Goal: Task Accomplishment & Management: Manage account settings

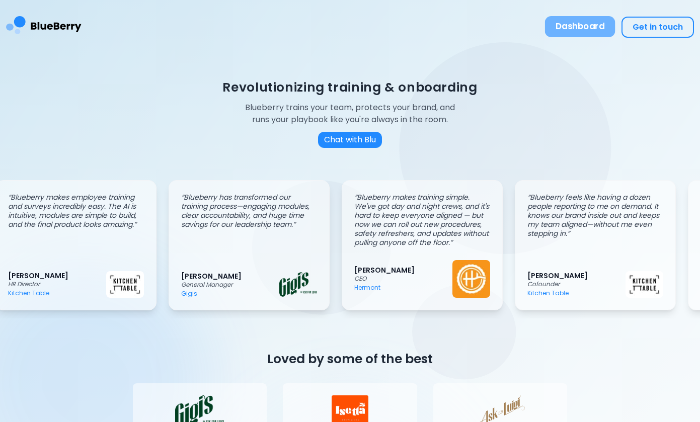
scroll to position [0, 15]
click at [586, 33] on button "Dashboard" at bounding box center [580, 26] width 70 height 21
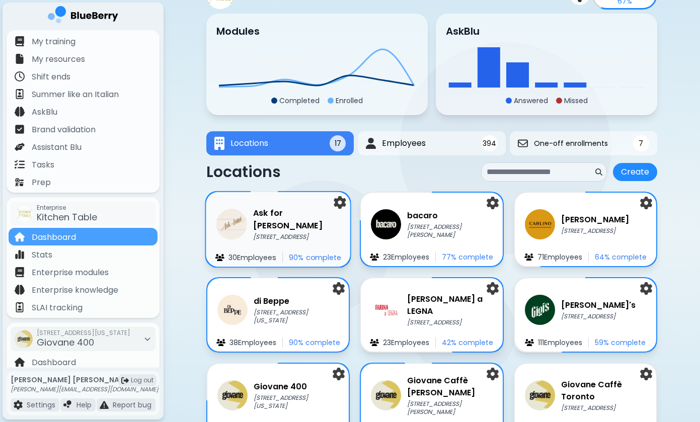
scroll to position [125, 0]
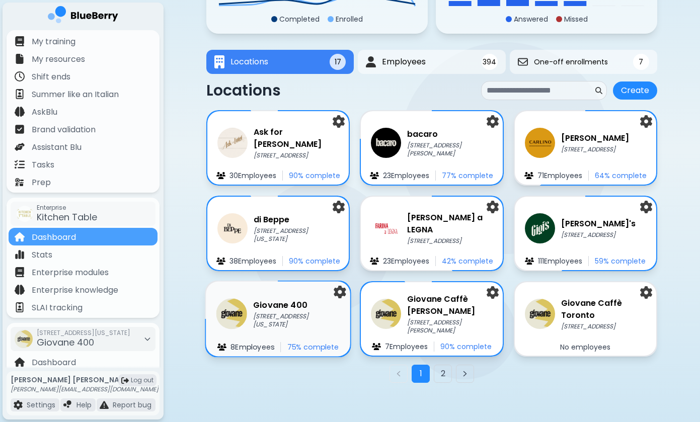
click at [268, 316] on p "[STREET_ADDRESS][US_STATE]" at bounding box center [296, 321] width 87 height 17
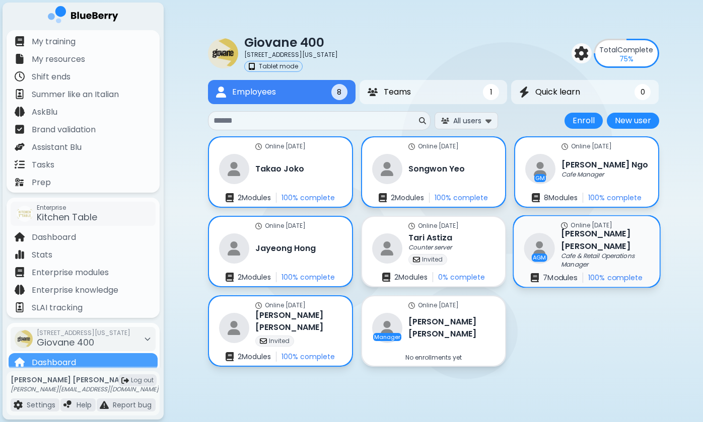
click at [555, 250] on div "AGM [PERSON_NAME] Cafe & Retail Operations Manager" at bounding box center [586, 248] width 125 height 41
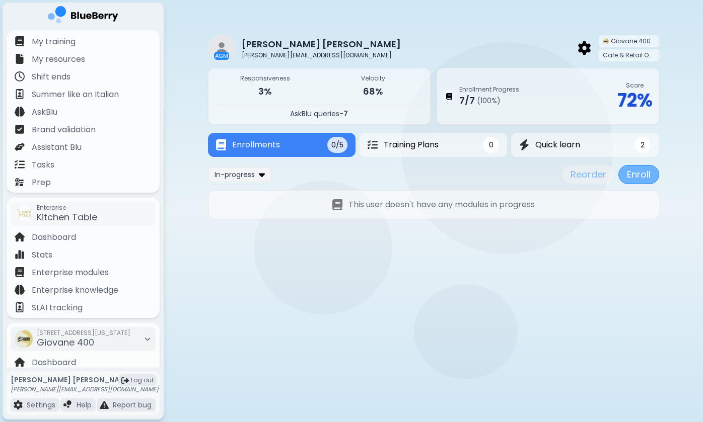
click at [627, 173] on button "Enroll" at bounding box center [638, 174] width 41 height 19
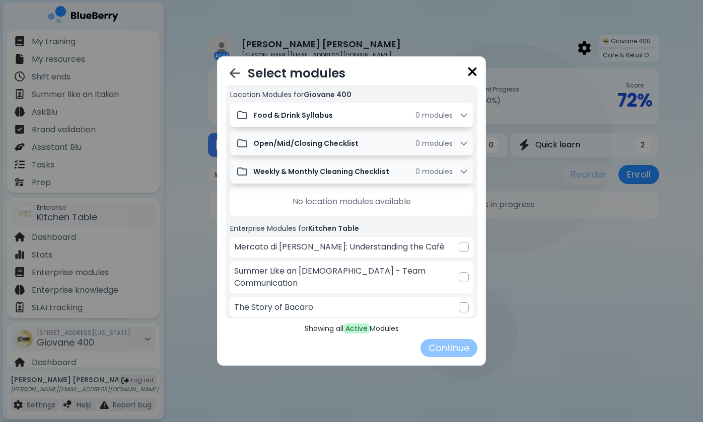
click at [368, 118] on div "Food & Drink Syllabus 0 module s" at bounding box center [360, 115] width 215 height 10
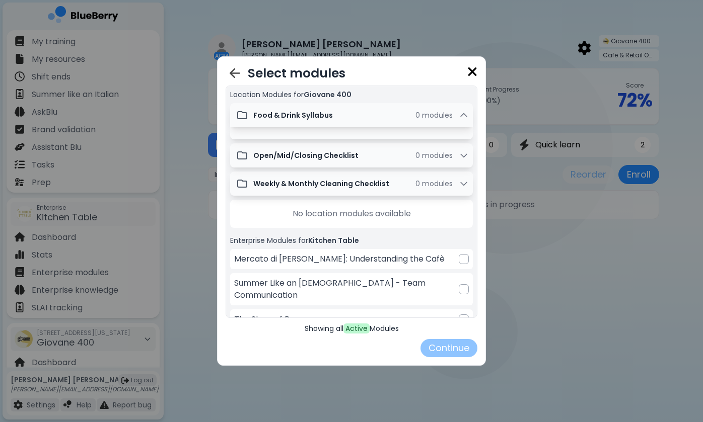
click at [470, 69] on img at bounding box center [472, 72] width 10 height 14
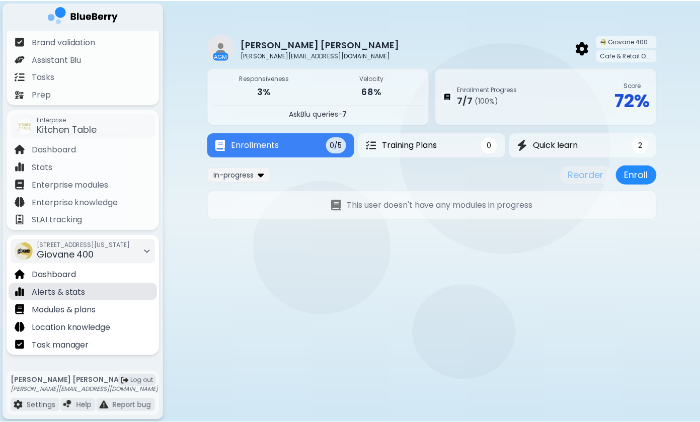
scroll to position [88, 0]
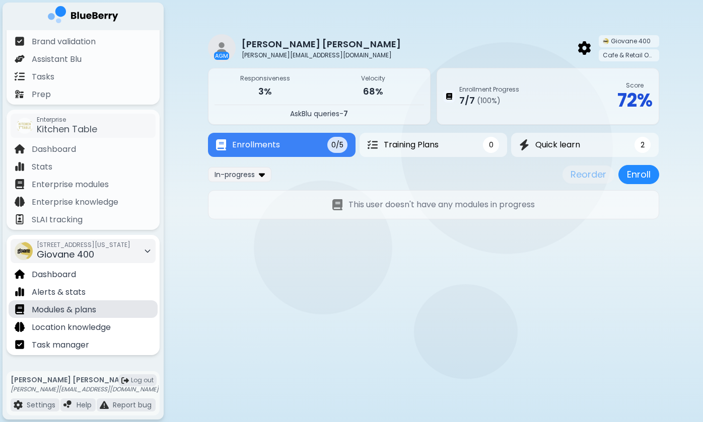
click at [63, 307] on p "Modules & plans" at bounding box center [64, 310] width 64 height 12
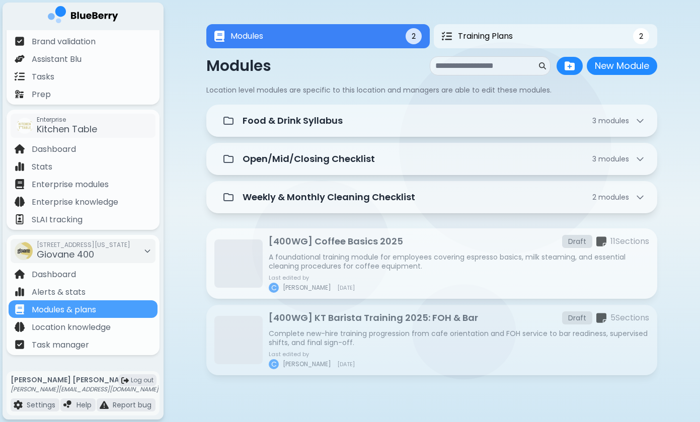
click at [367, 262] on p "A foundational training module for employees covering espresso basics, milk ste…" at bounding box center [459, 262] width 381 height 18
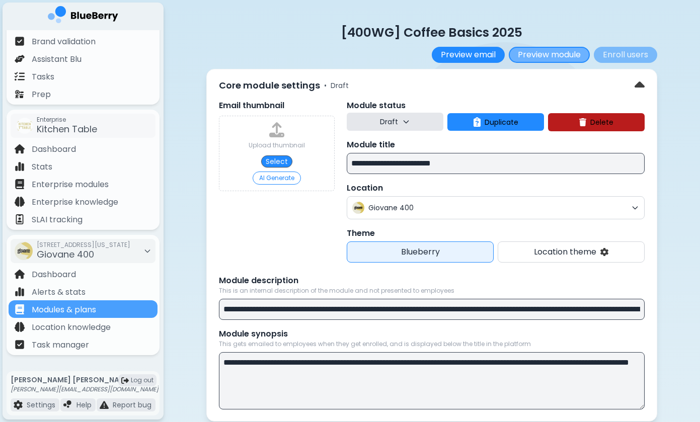
click at [559, 52] on button "Preview module" at bounding box center [549, 55] width 81 height 16
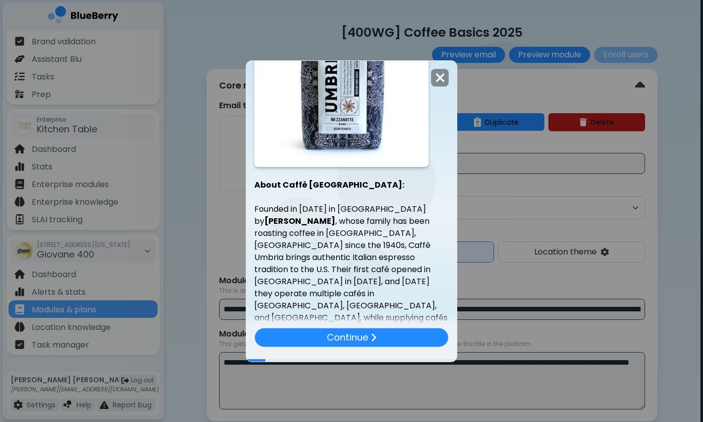
scroll to position [704, 0]
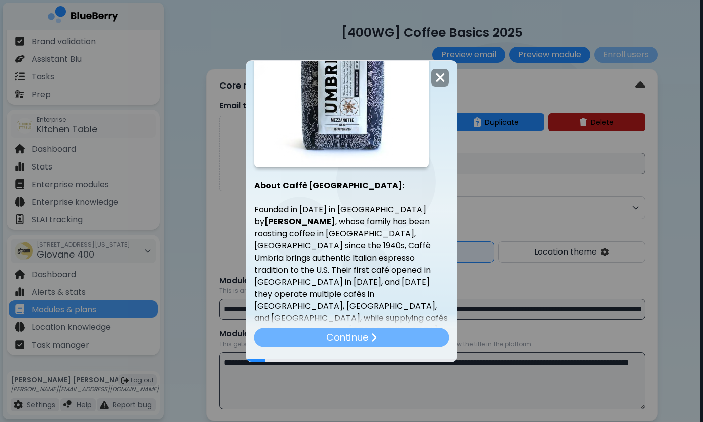
click at [381, 337] on div "Continue" at bounding box center [351, 337] width 195 height 19
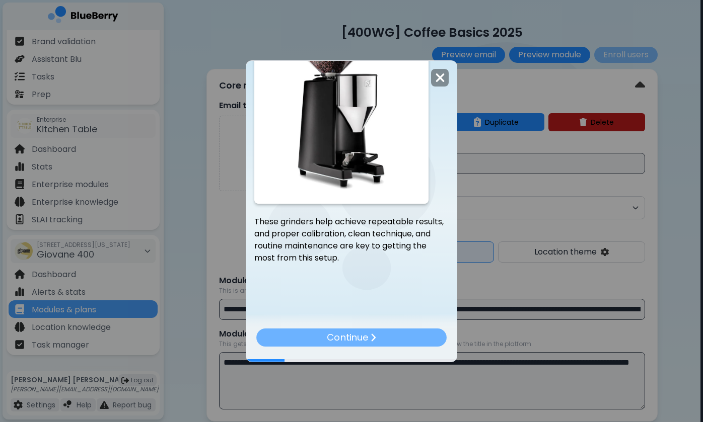
scroll to position [912, 0]
click at [409, 337] on div "Continue" at bounding box center [351, 337] width 192 height 19
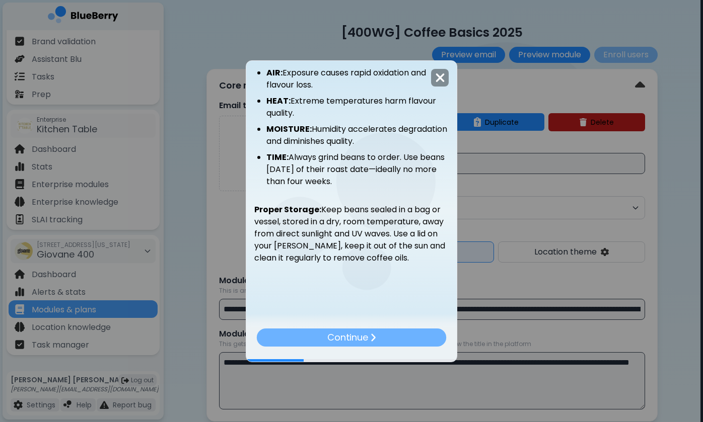
scroll to position [277, 0]
click at [366, 335] on p "Continue" at bounding box center [347, 337] width 41 height 14
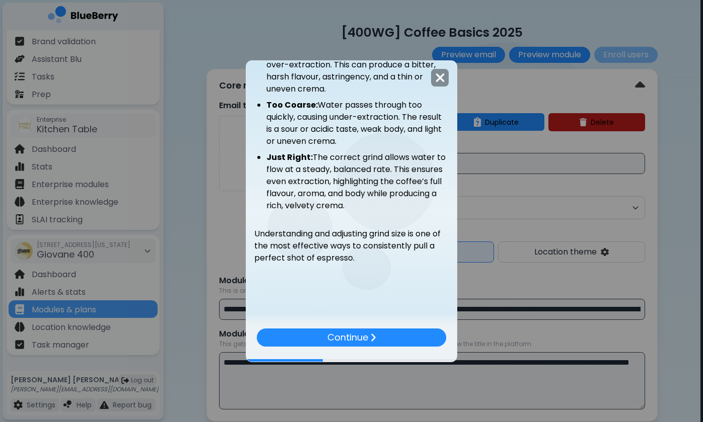
scroll to position [143, 0]
click at [355, 335] on p "Continue" at bounding box center [347, 337] width 42 height 15
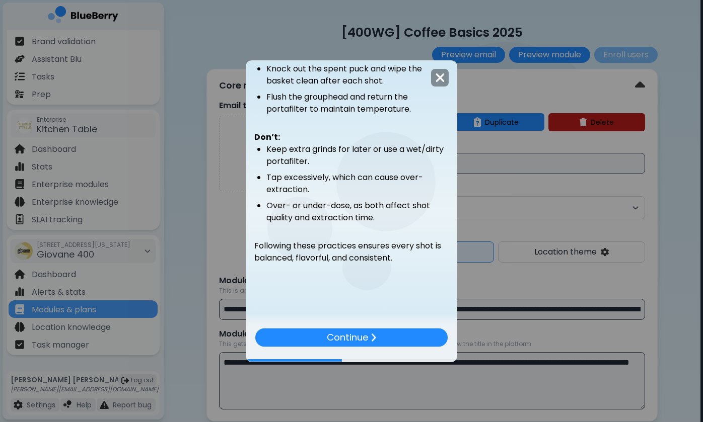
scroll to position [183, 0]
click at [397, 336] on div "Continue" at bounding box center [351, 337] width 194 height 19
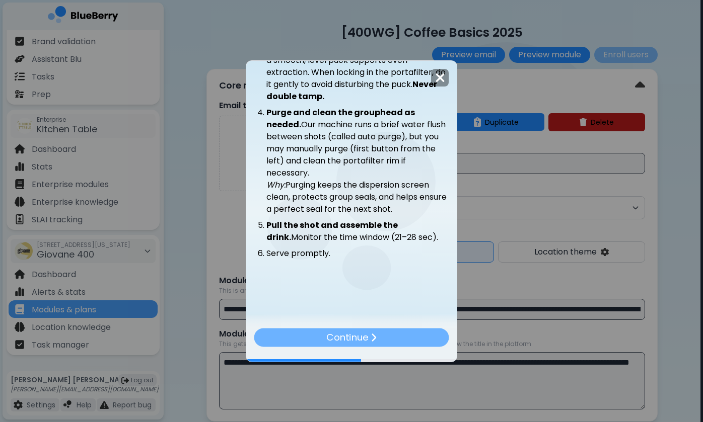
scroll to position [0, 0]
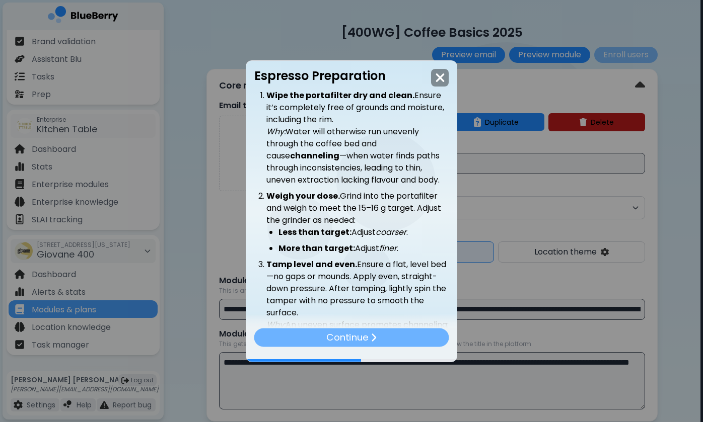
click at [349, 341] on p "Continue" at bounding box center [347, 337] width 42 height 15
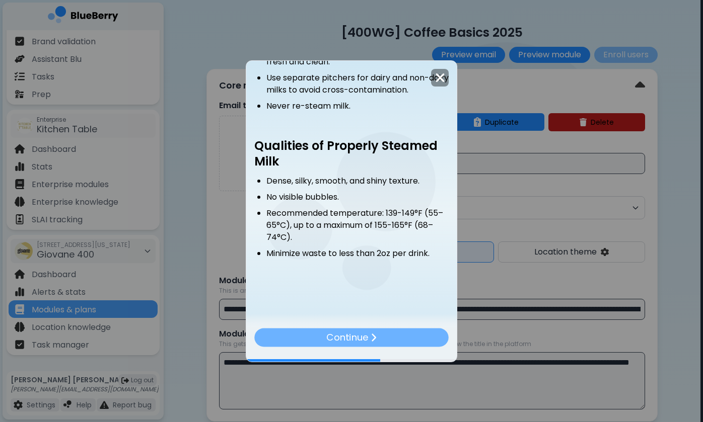
scroll to position [154, 0]
click at [346, 340] on p "Continue" at bounding box center [347, 337] width 41 height 14
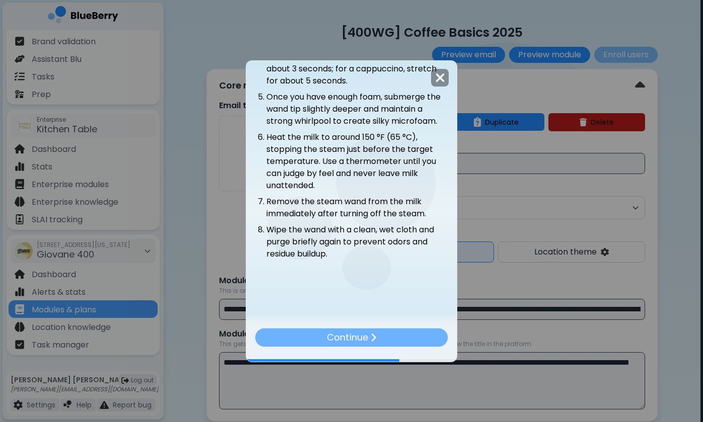
scroll to position [194, 0]
click at [333, 334] on p "Continue" at bounding box center [347, 337] width 42 height 15
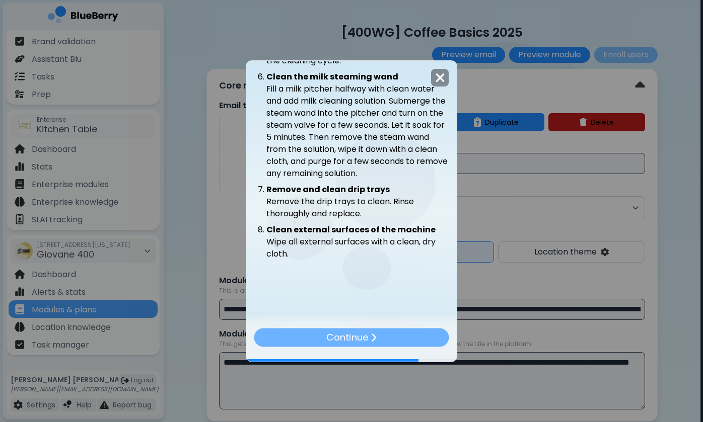
scroll to position [448, 0]
click at [340, 332] on p "Continue" at bounding box center [347, 337] width 42 height 15
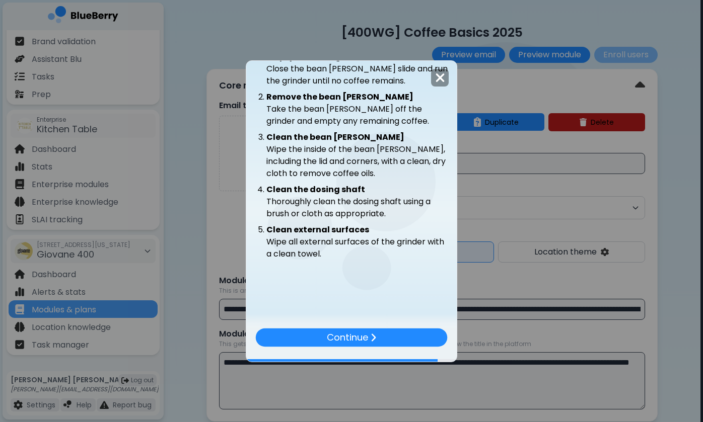
scroll to position [0, 0]
click at [340, 341] on p "Continue" at bounding box center [347, 337] width 41 height 14
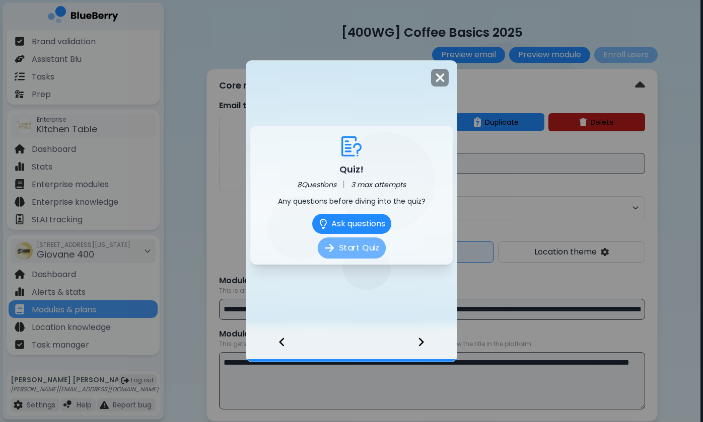
click at [365, 252] on button "Start Quiz" at bounding box center [351, 248] width 68 height 21
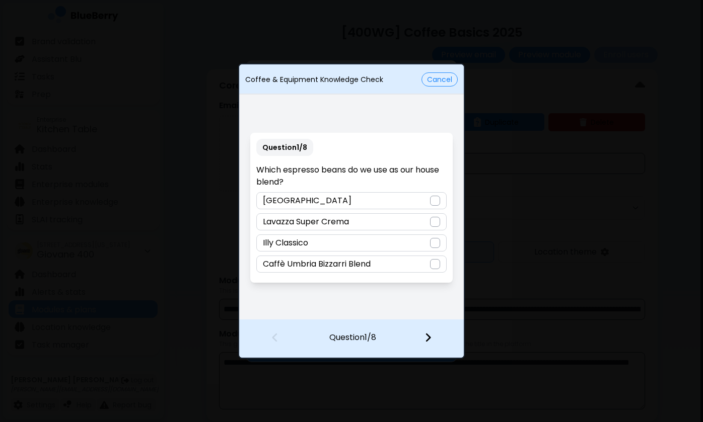
click at [436, 85] on button "Cancel" at bounding box center [439, 79] width 36 height 14
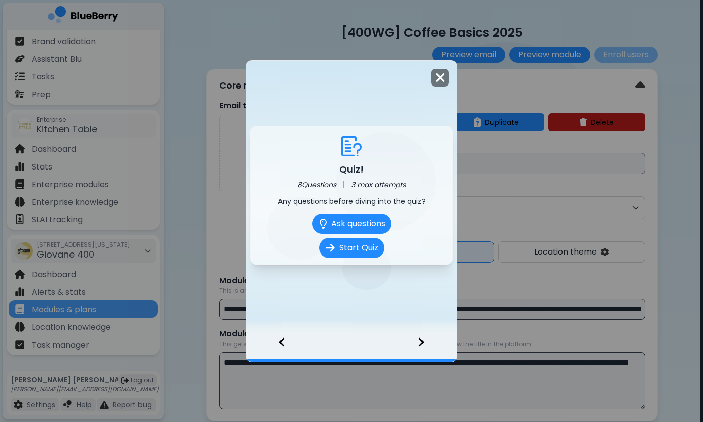
click at [437, 79] on img at bounding box center [440, 78] width 10 height 14
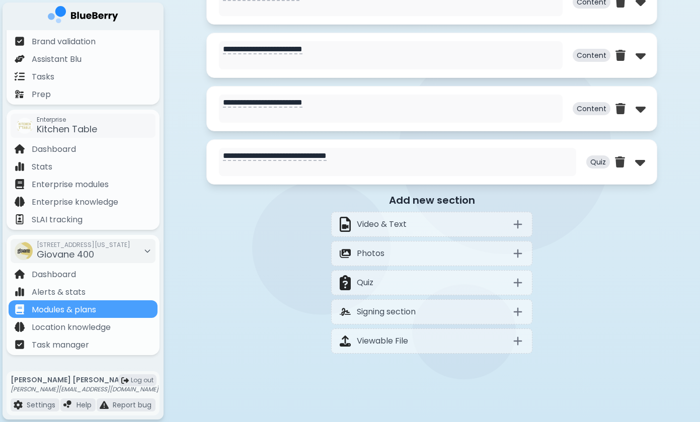
scroll to position [929, 0]
click at [636, 165] on img at bounding box center [640, 162] width 10 height 16
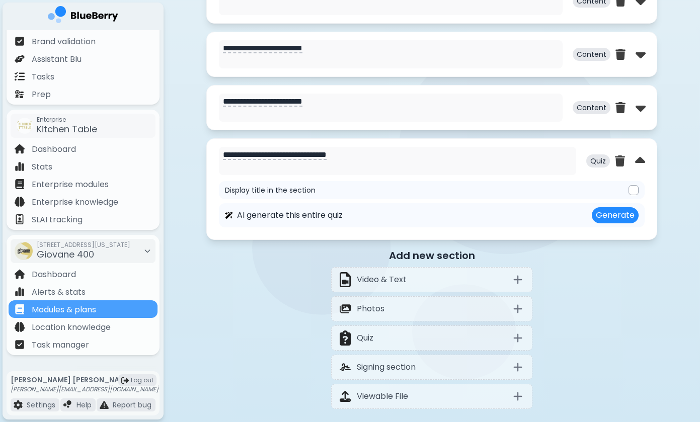
select select "**"
select select "*"
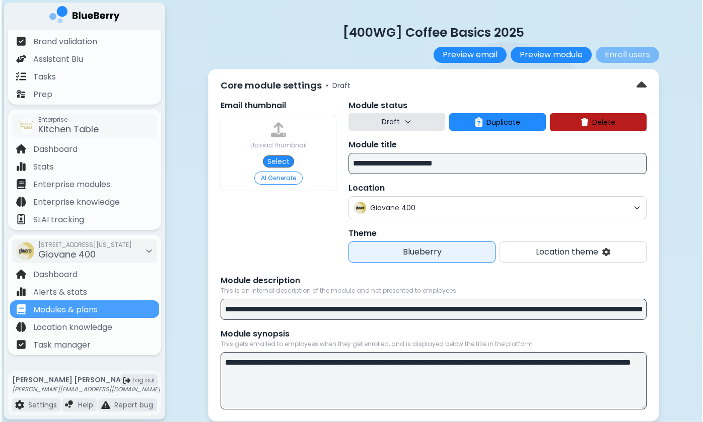
scroll to position [0, 0]
click at [408, 118] on icon at bounding box center [406, 122] width 8 height 8
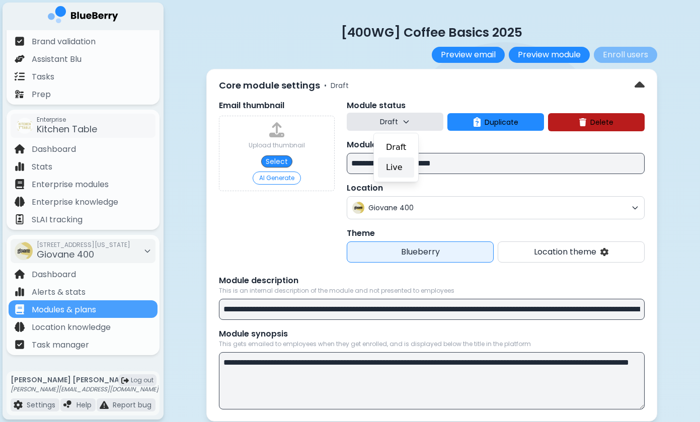
click at [397, 173] on button "Live" at bounding box center [396, 168] width 36 height 20
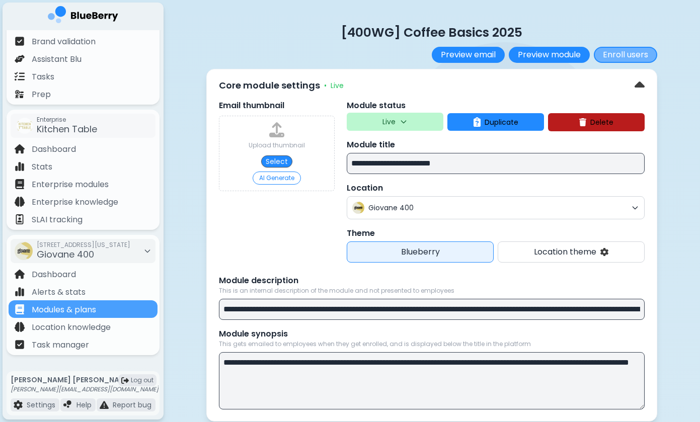
click at [632, 61] on button "Enroll users" at bounding box center [625, 55] width 63 height 16
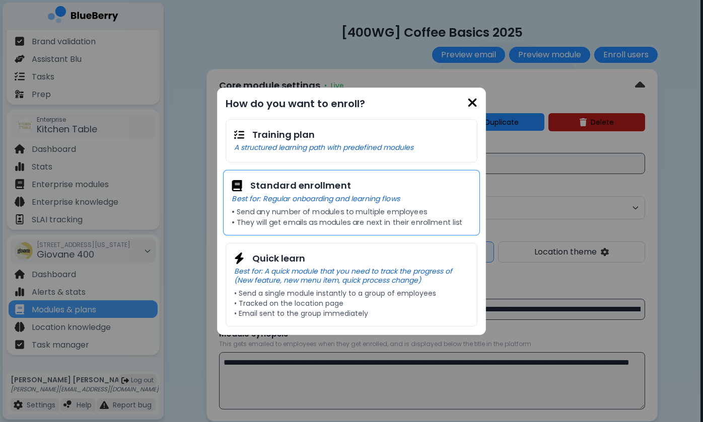
click at [372, 222] on p "• They will get emails as modules are next in their enrollment list" at bounding box center [351, 221] width 239 height 9
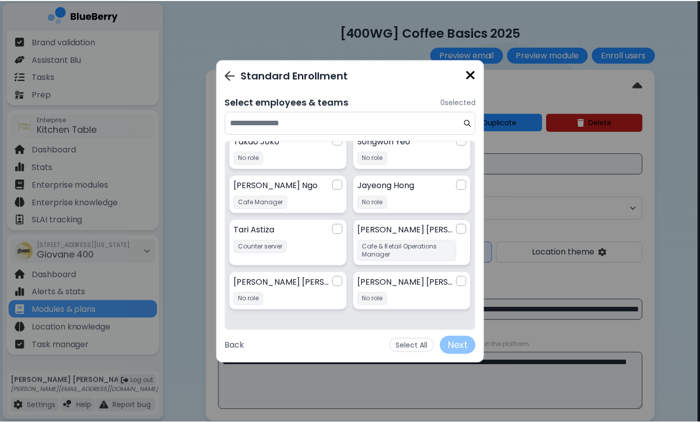
scroll to position [57, 0]
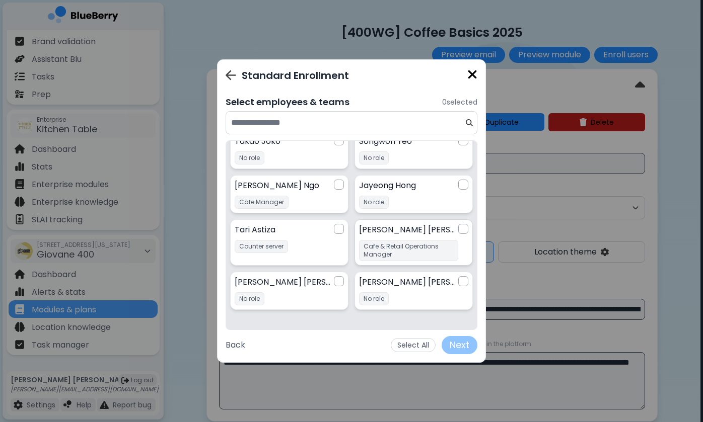
click at [459, 228] on div at bounding box center [463, 229] width 10 height 10
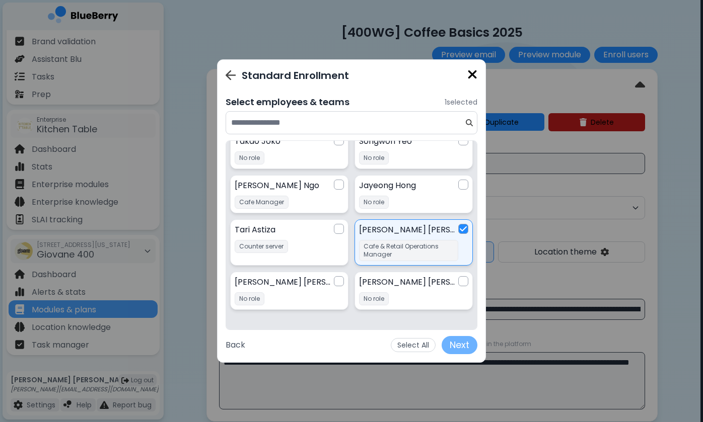
click at [450, 346] on button "Next" at bounding box center [459, 345] width 36 height 18
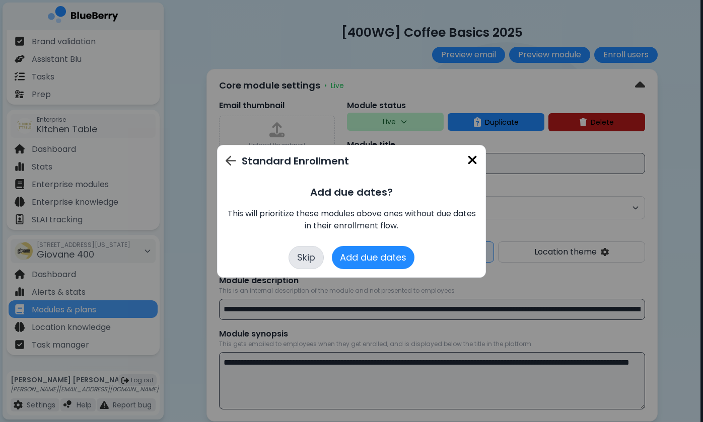
click at [318, 252] on button "Skip" at bounding box center [305, 257] width 35 height 23
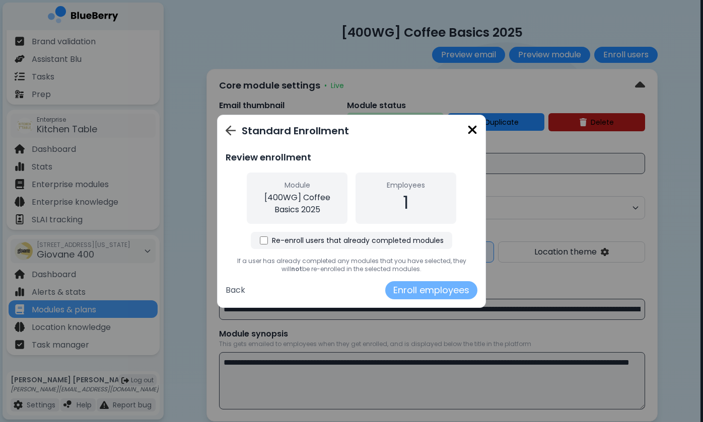
click at [430, 291] on button "Enroll employees" at bounding box center [431, 290] width 92 height 18
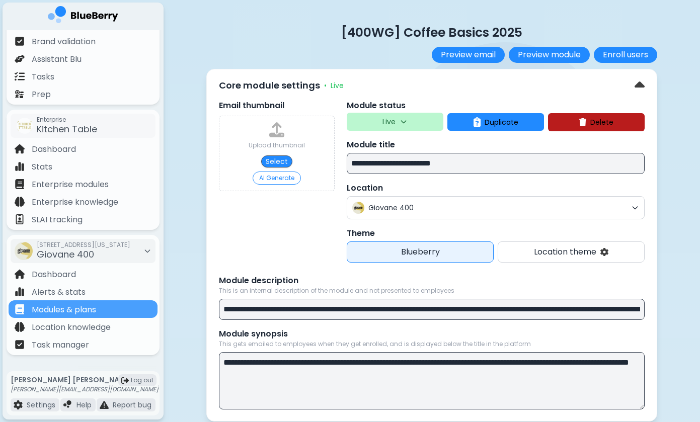
click at [516, 79] on div "Core module settings • Live" at bounding box center [432, 86] width 426 height 16
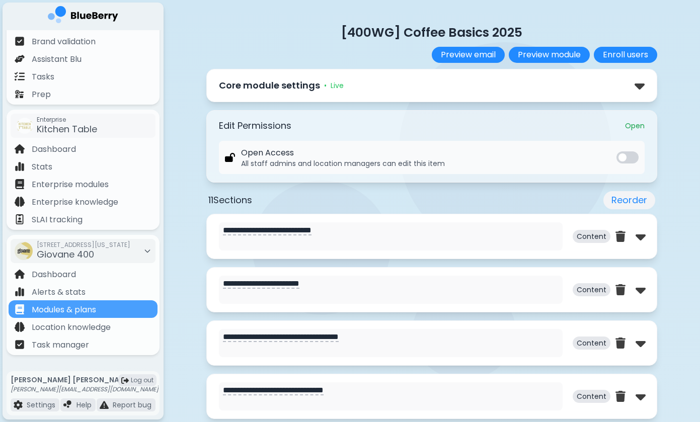
click at [417, 96] on div "Core module settings • Live" at bounding box center [431, 85] width 451 height 33
click at [632, 92] on div "Core module settings • Live" at bounding box center [432, 86] width 426 height 16
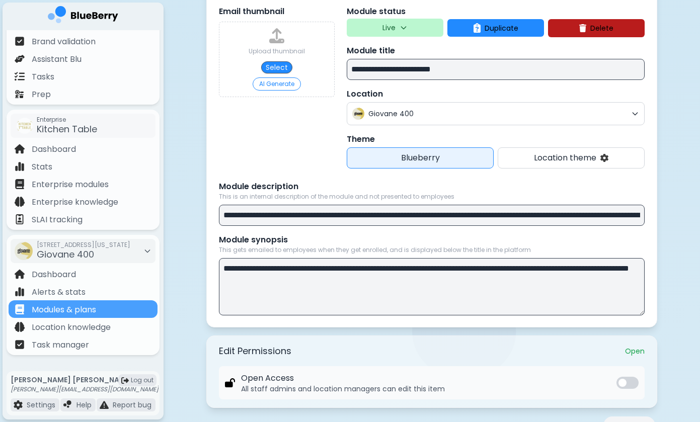
scroll to position [101, 0]
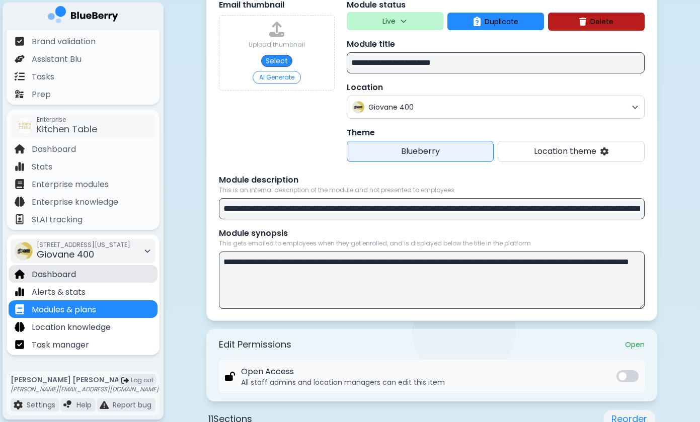
click at [79, 277] on div "Dashboard" at bounding box center [83, 274] width 149 height 18
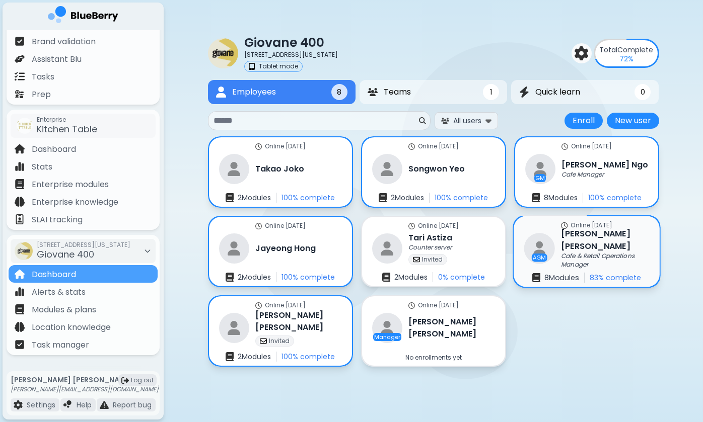
click at [568, 267] on div "Online [DATE] AGM [PERSON_NAME] Cafe & Retail Operations Manager 8 Module s 83 …" at bounding box center [586, 251] width 146 height 71
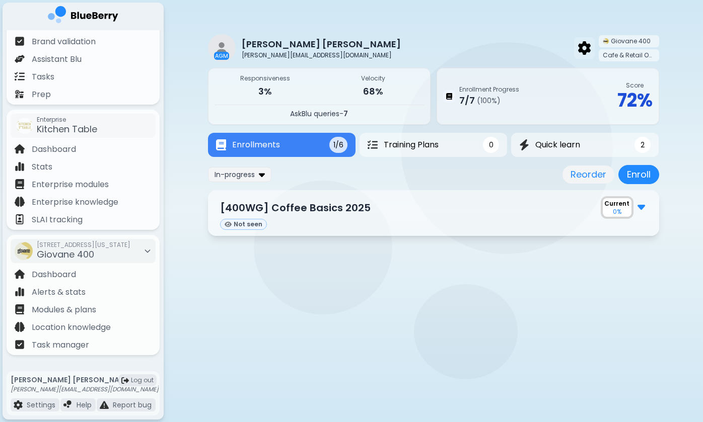
click at [582, 47] on img at bounding box center [584, 47] width 13 height 13
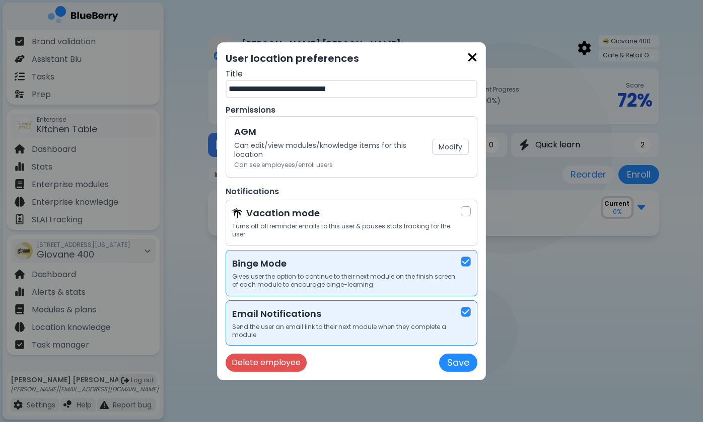
click at [465, 62] on p "User location preferences" at bounding box center [352, 58] width 252 height 15
click at [466, 60] on p "User location preferences" at bounding box center [352, 58] width 252 height 15
click at [470, 61] on img at bounding box center [472, 58] width 10 height 14
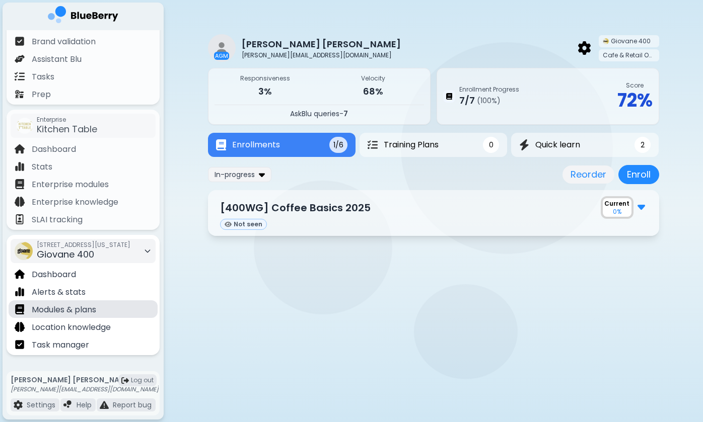
click at [88, 309] on p "Modules & plans" at bounding box center [64, 310] width 64 height 12
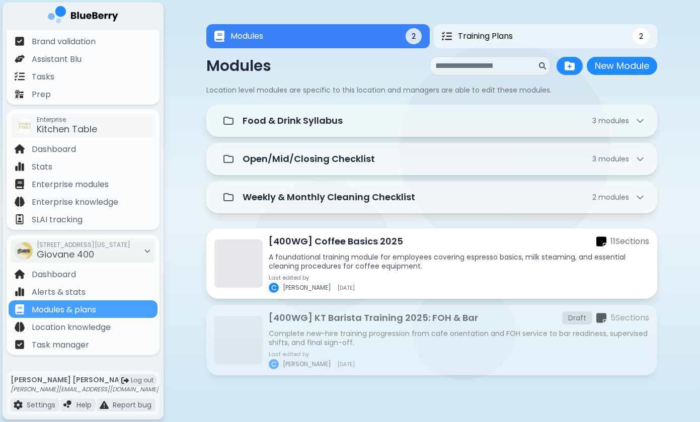
click at [339, 257] on p "A foundational training module for employees covering espresso basics, milk ste…" at bounding box center [459, 262] width 381 height 18
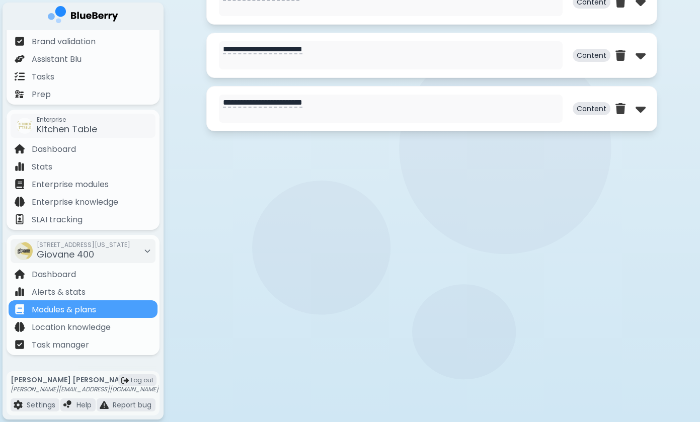
scroll to position [929, 0]
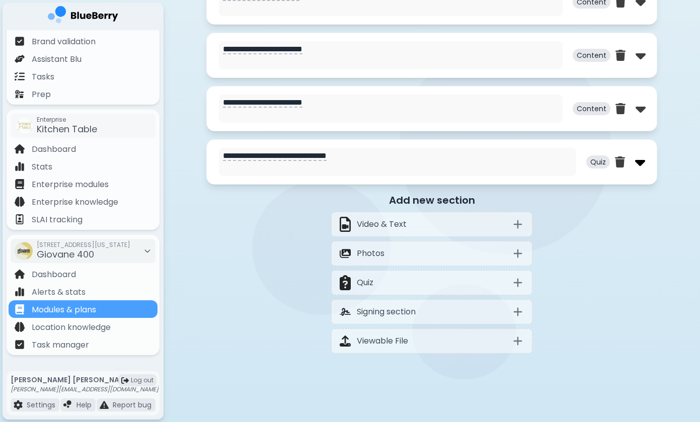
click at [642, 165] on img at bounding box center [640, 162] width 10 height 16
select select "**"
select select "*"
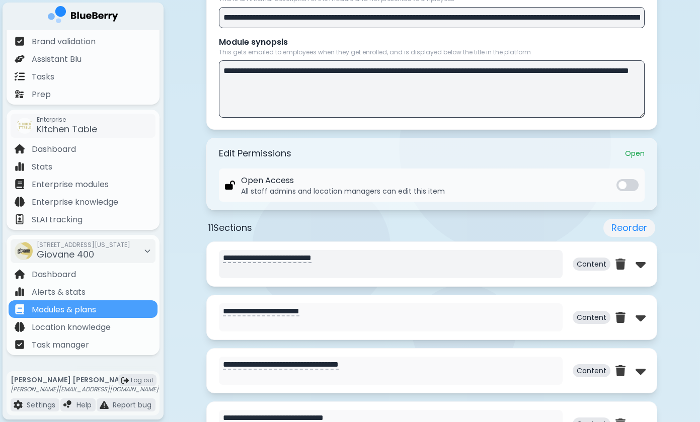
scroll to position [264, 0]
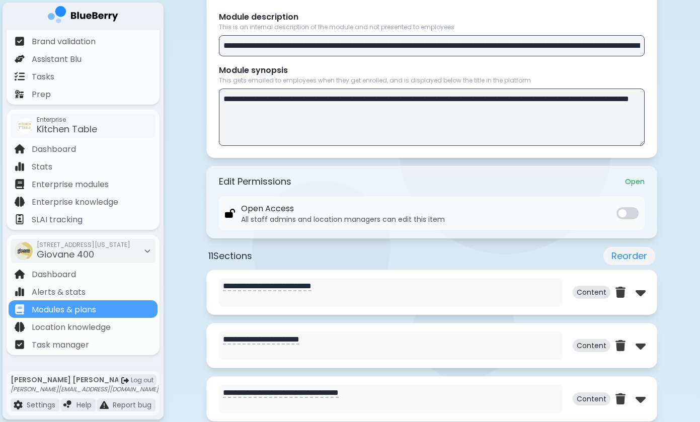
click at [647, 293] on div "**********" at bounding box center [431, 292] width 451 height 45
click at [641, 292] on img at bounding box center [641, 292] width 10 height 16
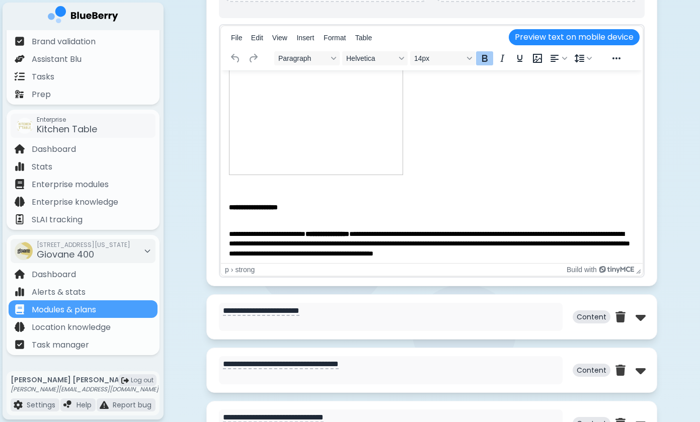
scroll to position [791, 0]
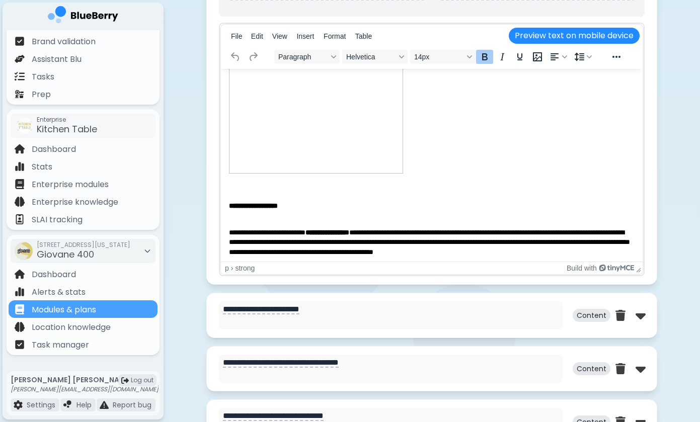
click at [269, 204] on strong "**********" at bounding box center [253, 205] width 49 height 7
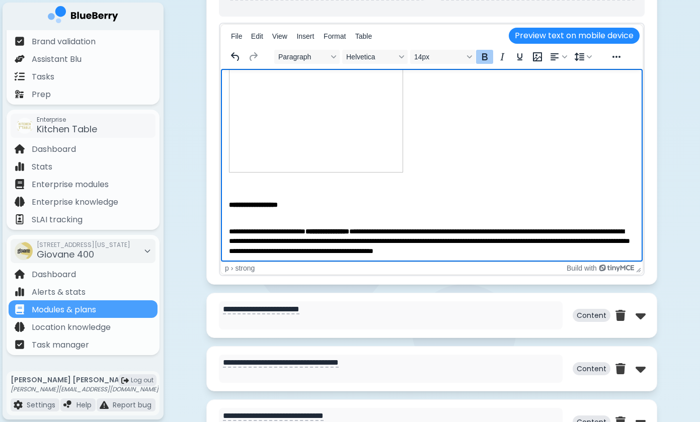
scroll to position [467, 0]
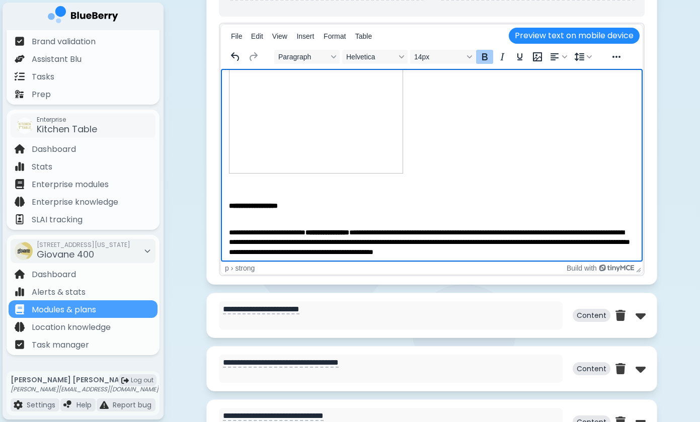
click at [631, 228] on p "**********" at bounding box center [432, 237] width 406 height 38
drag, startPoint x: 310, startPoint y: 240, endPoint x: 457, endPoint y: 240, distance: 147.0
click at [457, 240] on p "**********" at bounding box center [432, 237] width 406 height 38
click at [460, 238] on p "**********" at bounding box center [432, 237] width 406 height 38
click at [523, 245] on p "**********" at bounding box center [432, 237] width 406 height 38
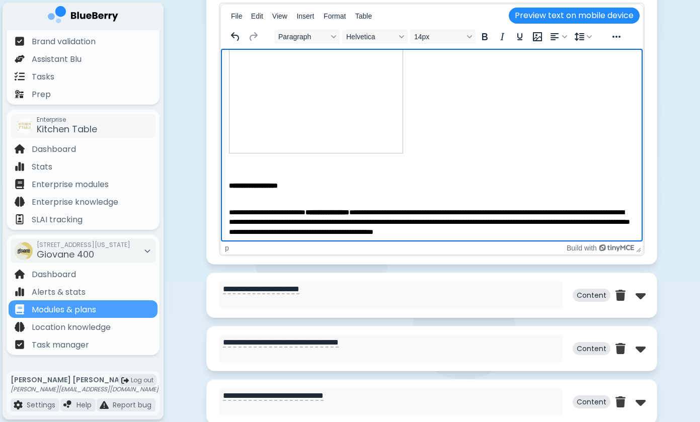
scroll to position [821, 0]
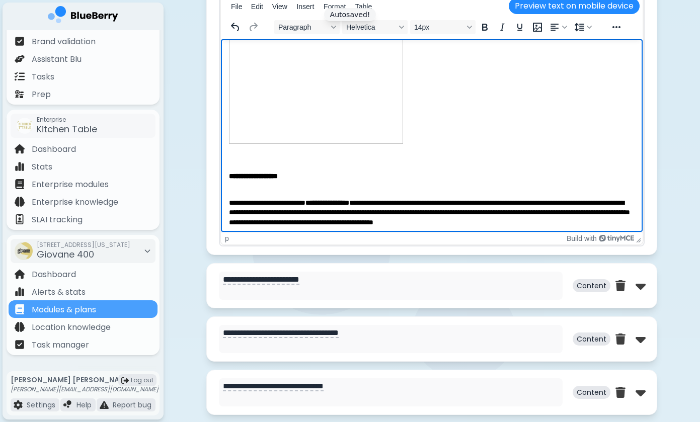
click at [294, 220] on p "**********" at bounding box center [432, 207] width 406 height 38
click at [588, 217] on p "**********" at bounding box center [432, 207] width 406 height 38
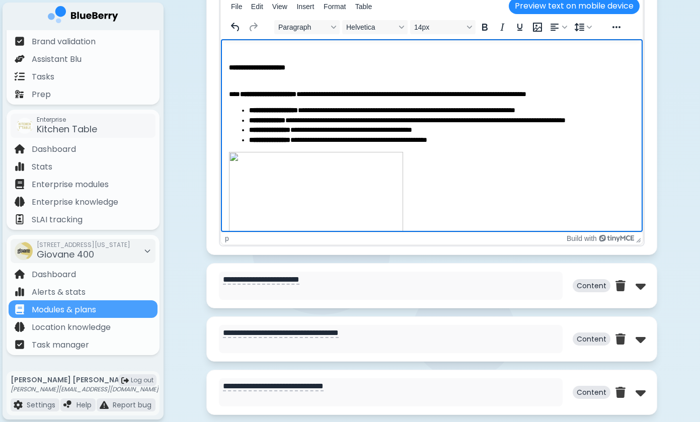
scroll to position [306, 0]
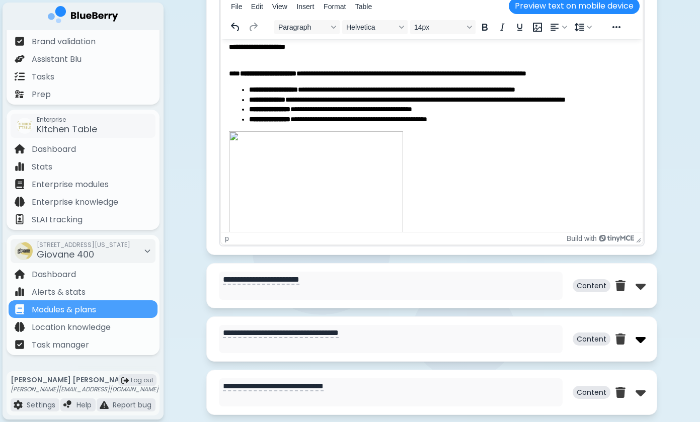
click at [636, 340] on img at bounding box center [641, 339] width 10 height 16
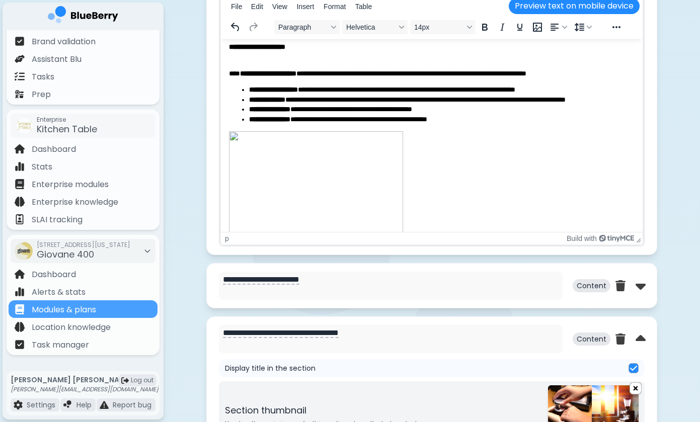
click at [634, 394] on img at bounding box center [635, 388] width 11 height 13
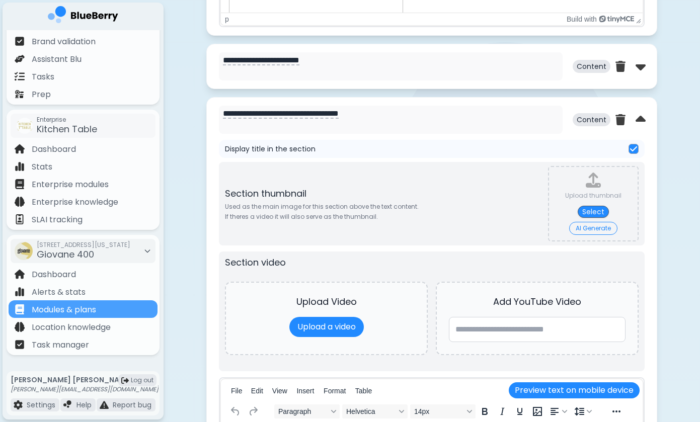
scroll to position [1043, 0]
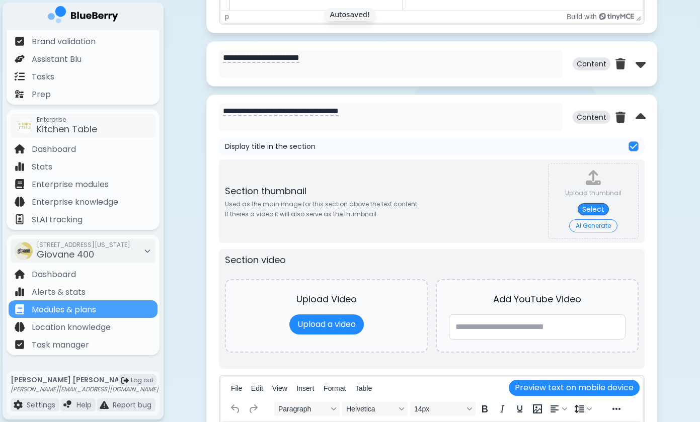
click at [485, 236] on div "Section thumbnail Used as the main image for this section above the text conten…" at bounding box center [432, 202] width 426 height 84
click at [403, 247] on div "Section thumbnail Used as the main image for this section above the text conten…" at bounding box center [432, 394] width 426 height 469
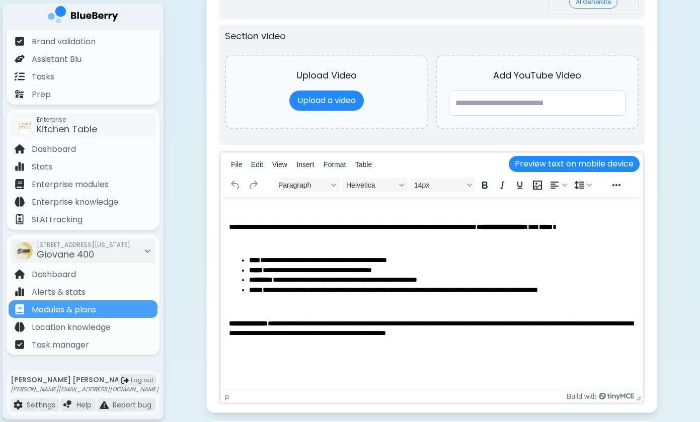
scroll to position [1274, 0]
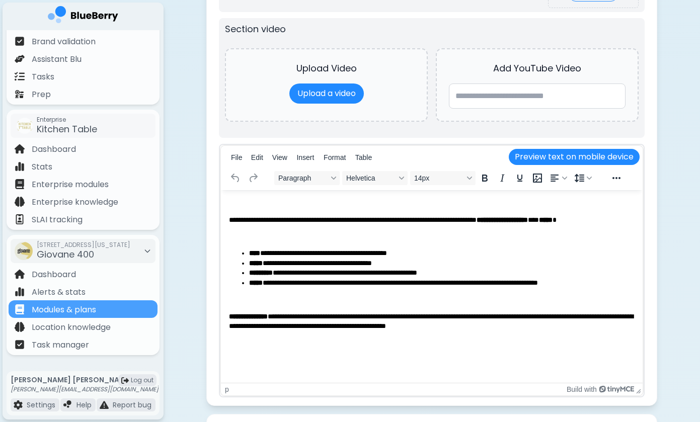
click at [588, 220] on p "**********" at bounding box center [432, 220] width 406 height 10
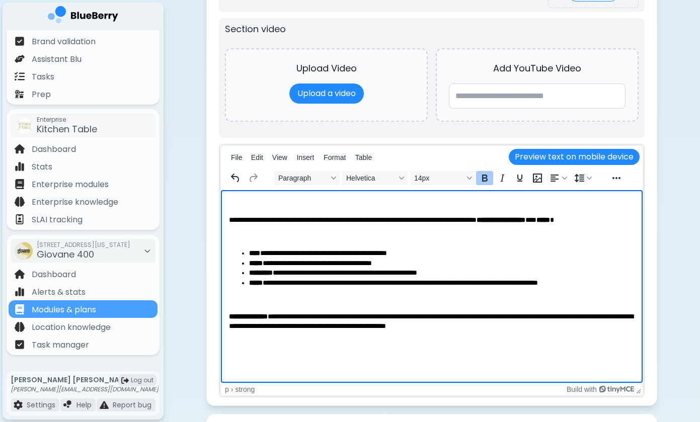
click at [503, 269] on li "**********" at bounding box center [442, 273] width 386 height 10
click at [514, 283] on li "**********" at bounding box center [442, 283] width 386 height 10
click at [627, 278] on li "**********" at bounding box center [442, 283] width 386 height 10
click at [580, 311] on body "**********" at bounding box center [432, 264] width 406 height 133
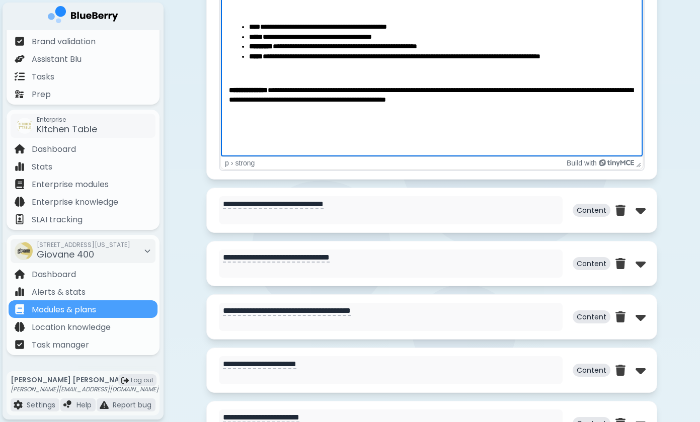
scroll to position [1508, 0]
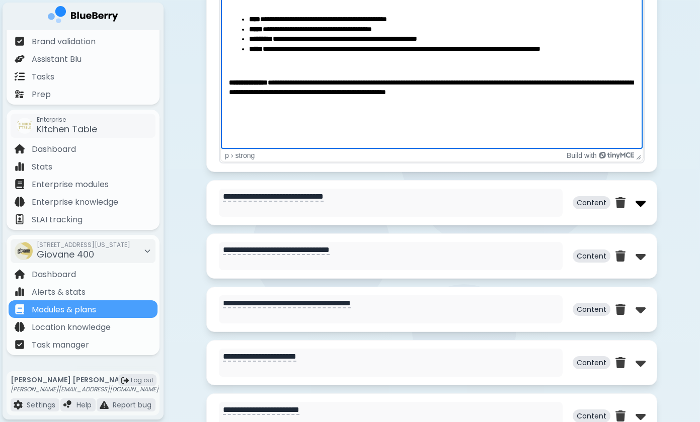
click at [641, 203] on img at bounding box center [641, 203] width 10 height 16
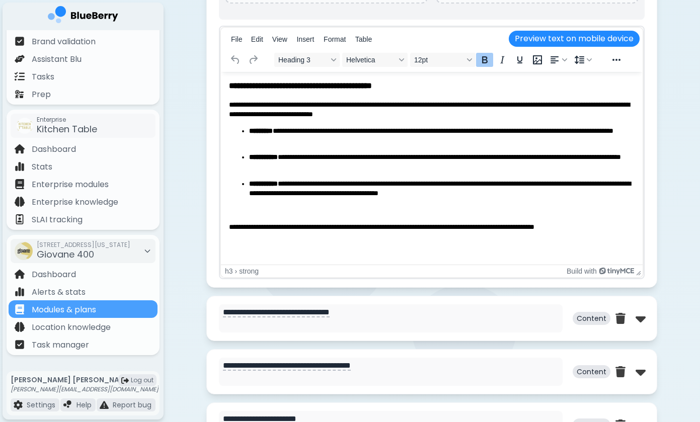
scroll to position [1949, 0]
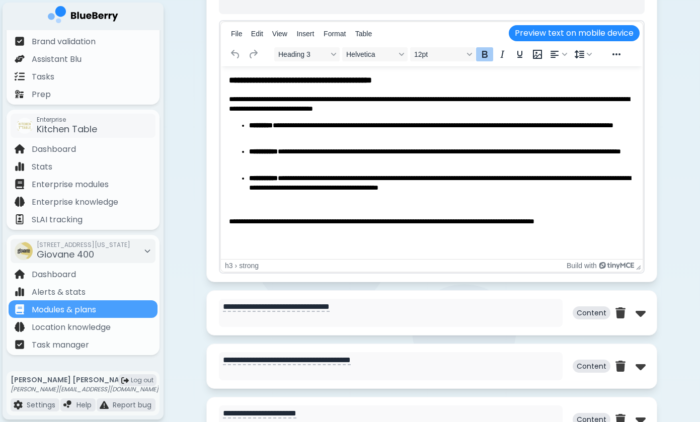
click at [464, 106] on p "**********" at bounding box center [432, 104] width 406 height 19
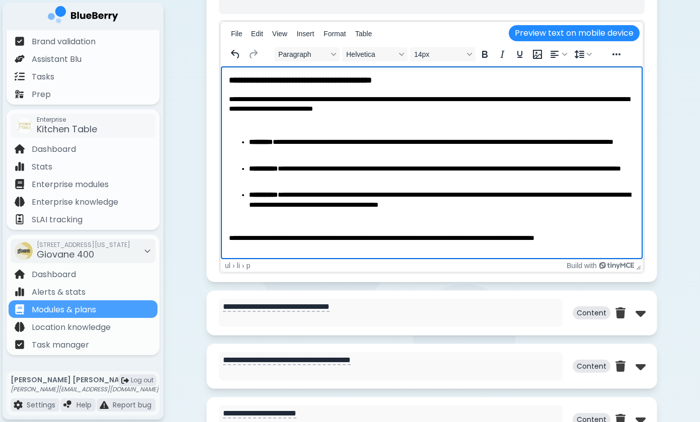
click at [600, 142] on p "**********" at bounding box center [442, 147] width 386 height 20
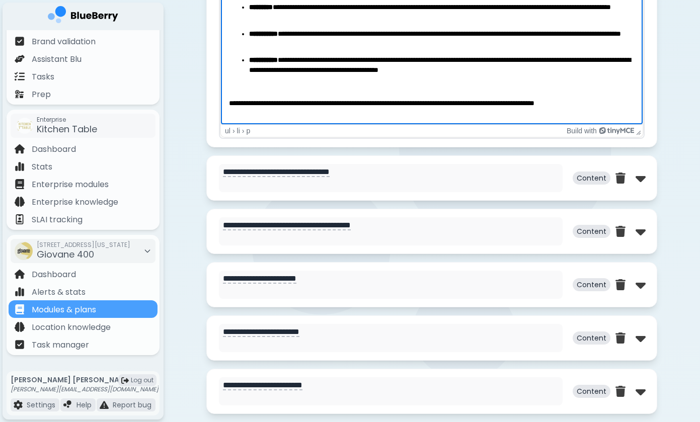
scroll to position [2086, 0]
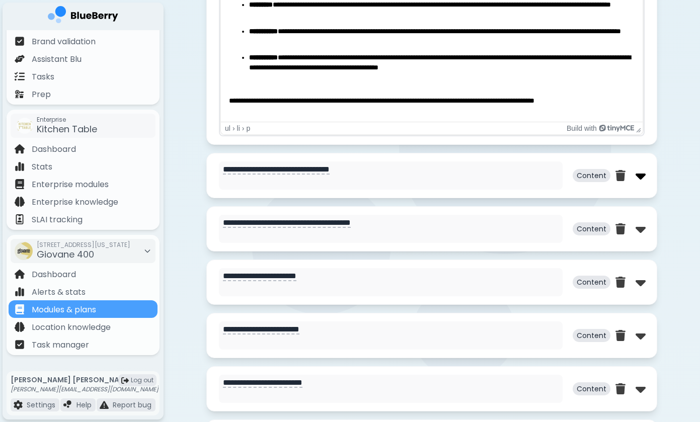
click at [636, 182] on img at bounding box center [641, 176] width 10 height 16
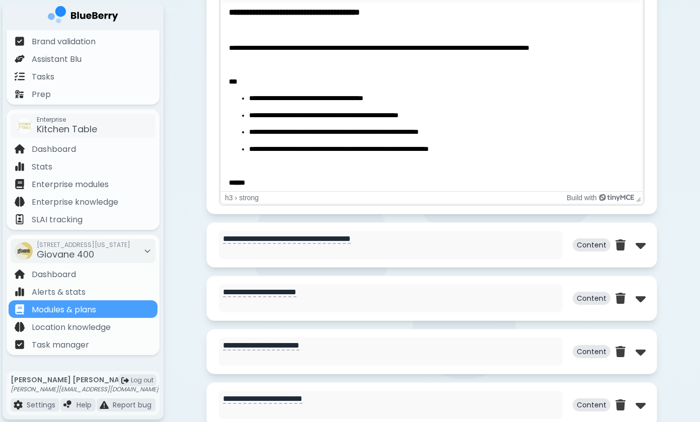
scroll to position [2570, 0]
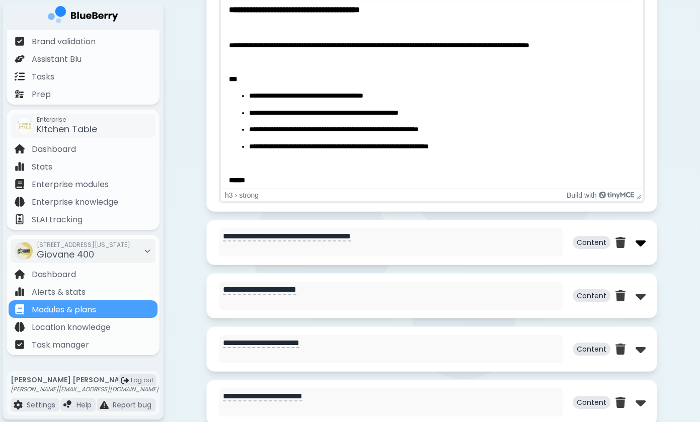
click at [640, 247] on img at bounding box center [641, 243] width 10 height 16
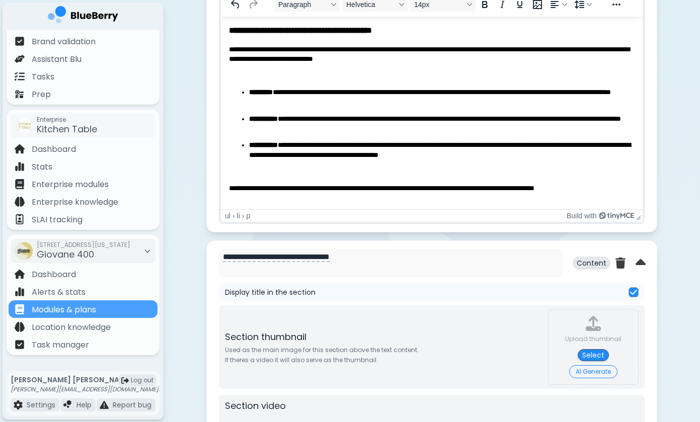
scroll to position [1968, 0]
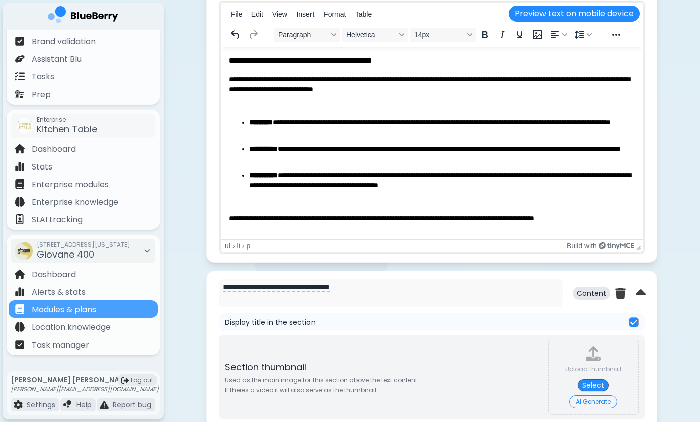
click at [230, 61] on strong "**********" at bounding box center [300, 60] width 143 height 8
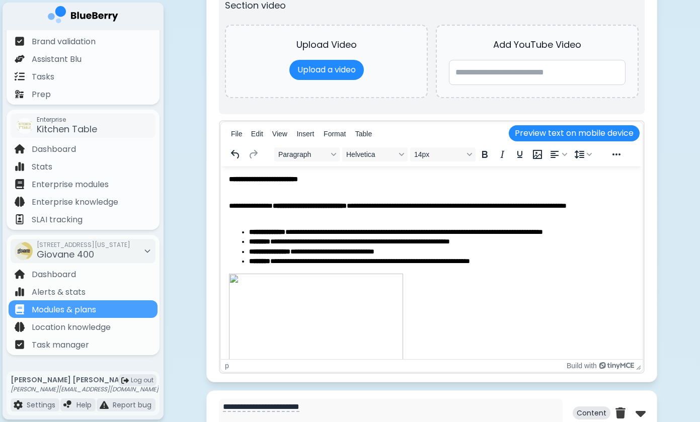
scroll to position [704, 0]
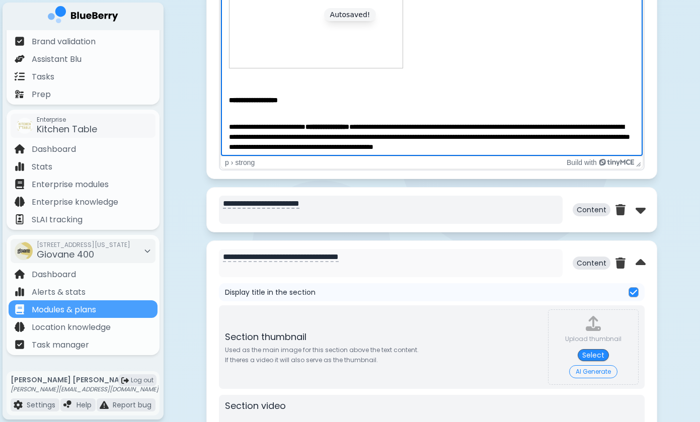
scroll to position [916, 0]
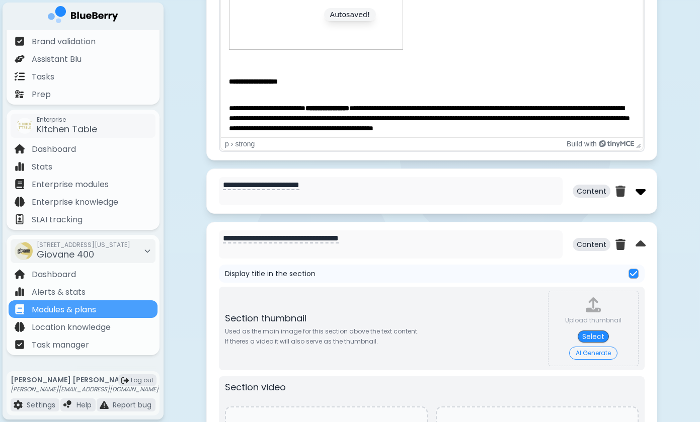
click at [637, 191] on img at bounding box center [641, 191] width 10 height 16
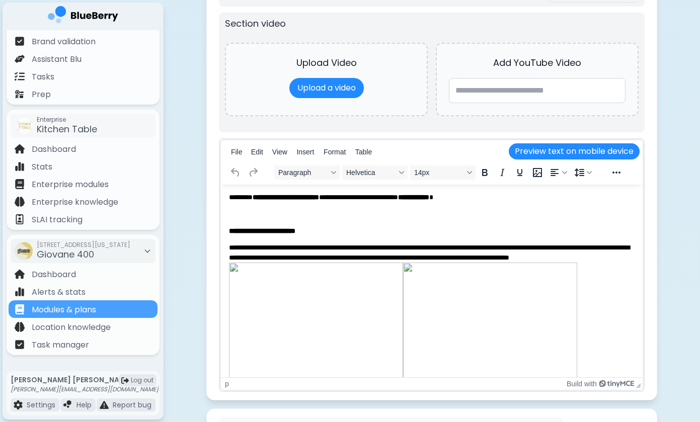
scroll to position [1248, 0]
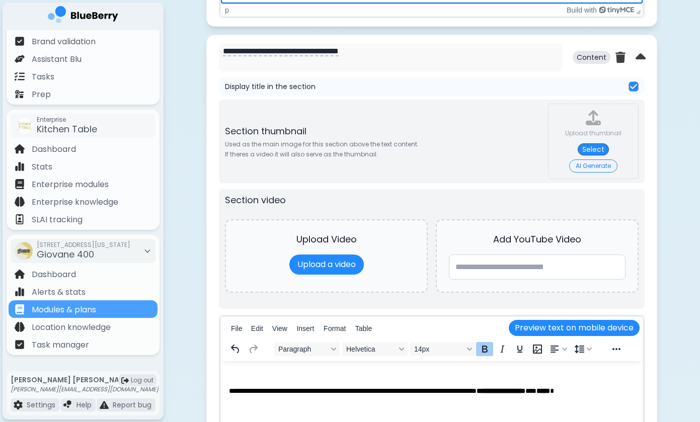
scroll to position [1835, 0]
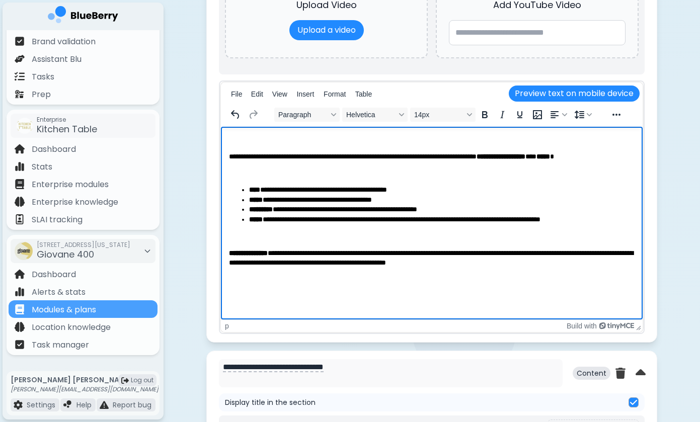
click at [239, 147] on body "**********" at bounding box center [432, 201] width 406 height 133
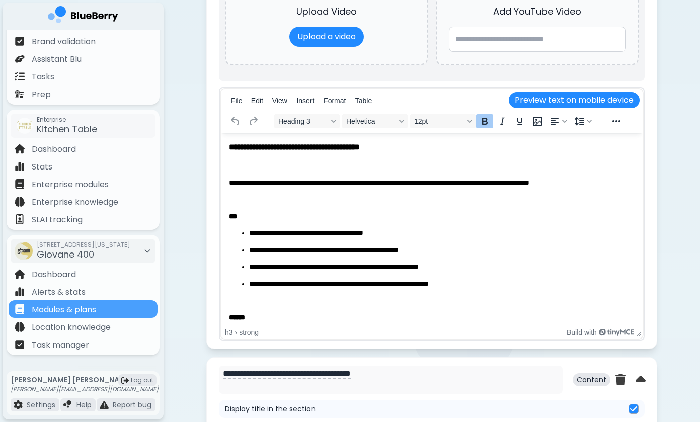
scroll to position [2942, 0]
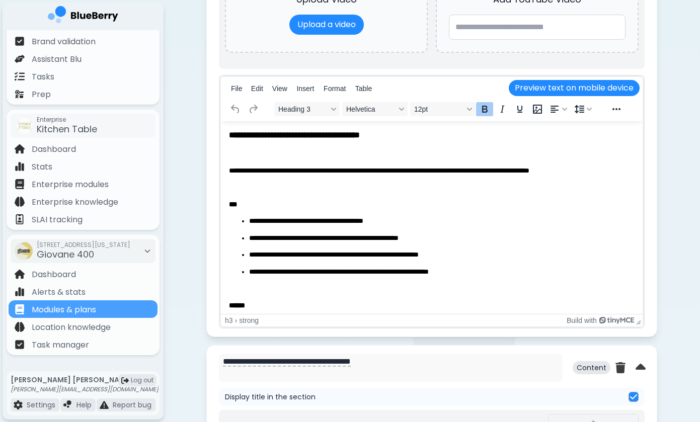
click at [232, 135] on strong "**********" at bounding box center [294, 135] width 131 height 8
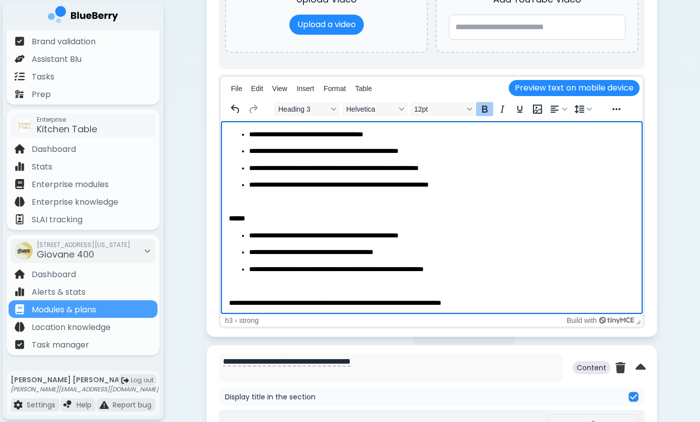
scroll to position [106, 0]
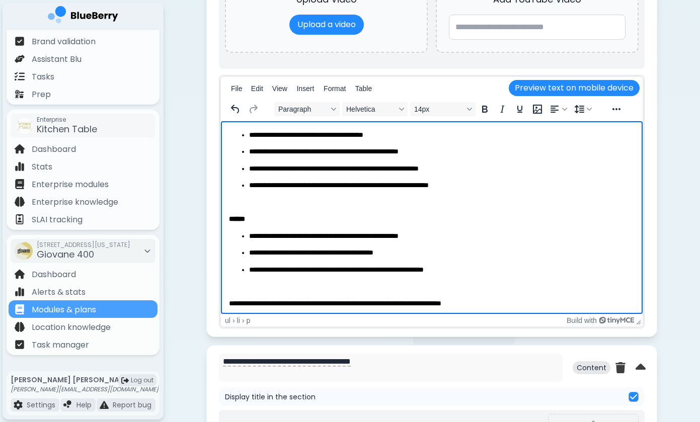
click at [268, 267] on p "**********" at bounding box center [442, 270] width 386 height 10
click at [317, 287] on p "Rich Text Area" at bounding box center [432, 287] width 406 height 10
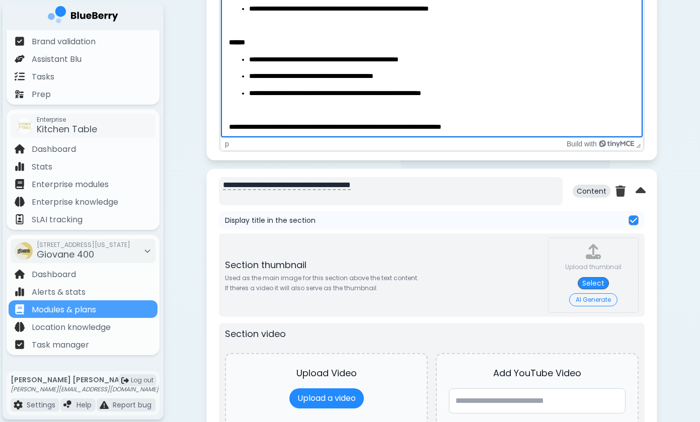
scroll to position [3121, 0]
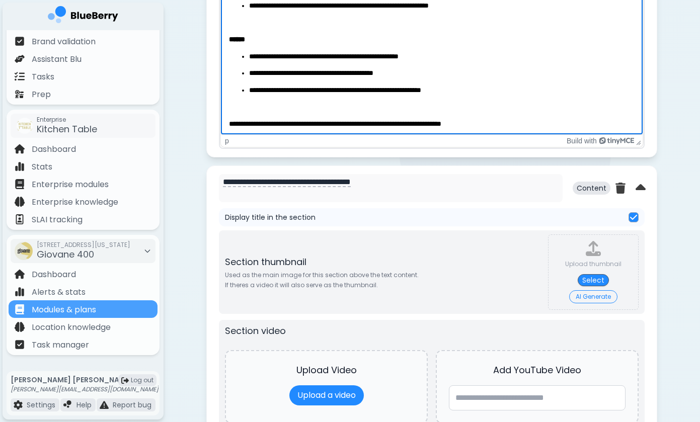
click at [438, 120] on p "**********" at bounding box center [432, 124] width 406 height 10
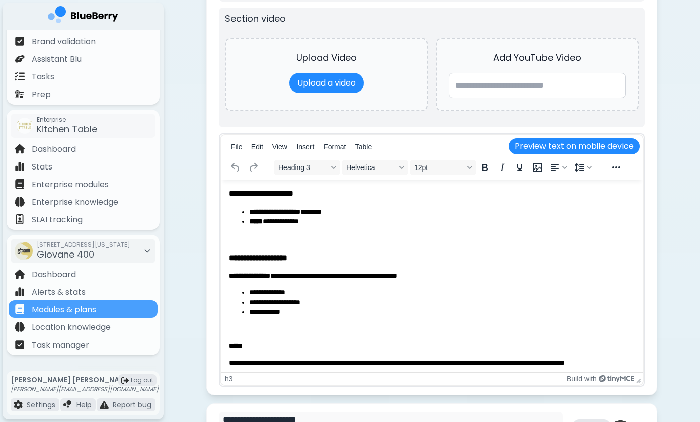
scroll to position [3435, 0]
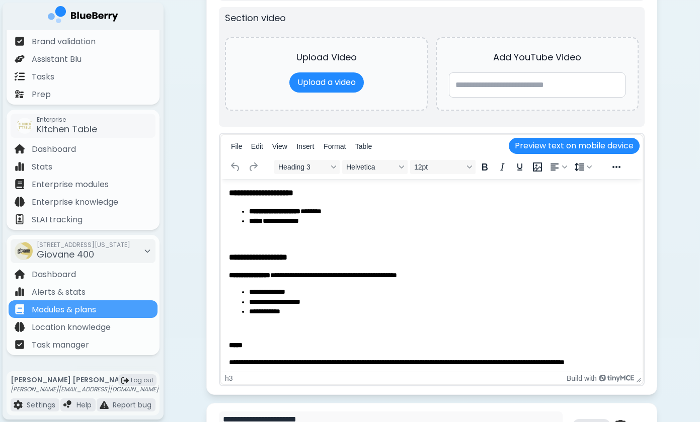
click at [230, 193] on h3 "**********" at bounding box center [432, 192] width 406 height 11
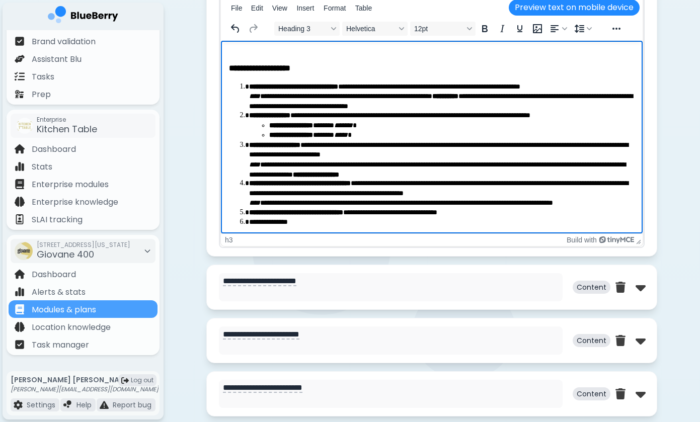
scroll to position [3615, 0]
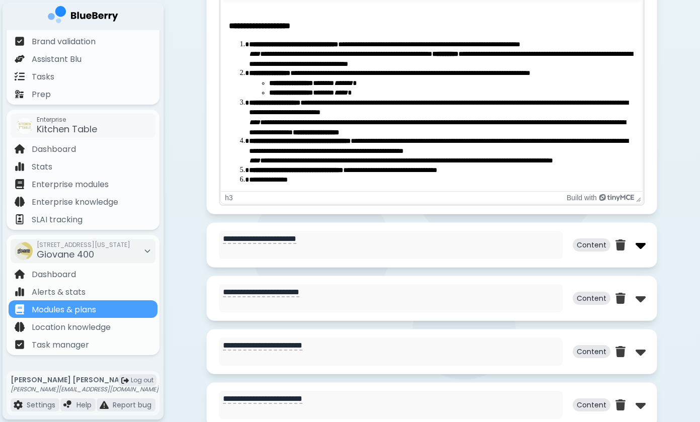
click at [643, 249] on img at bounding box center [641, 245] width 10 height 16
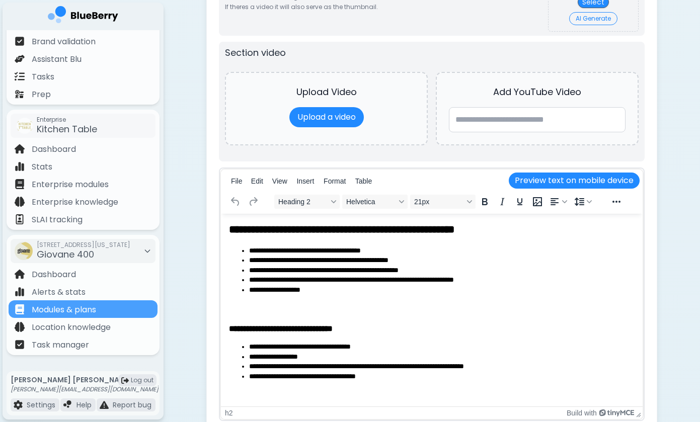
scroll to position [3989, 0]
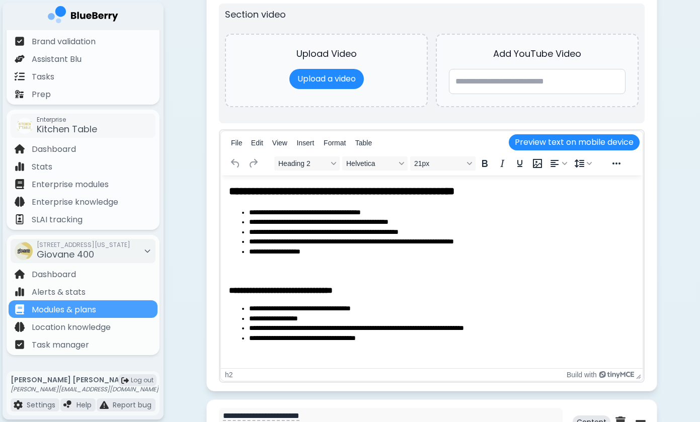
click at [230, 190] on h2 "**********" at bounding box center [432, 191] width 406 height 15
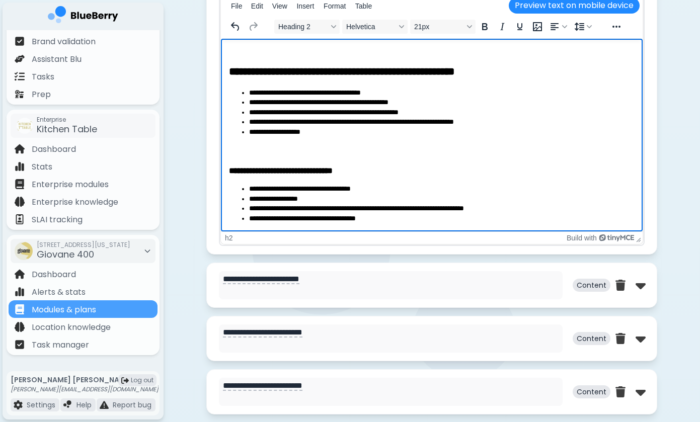
scroll to position [4134, 0]
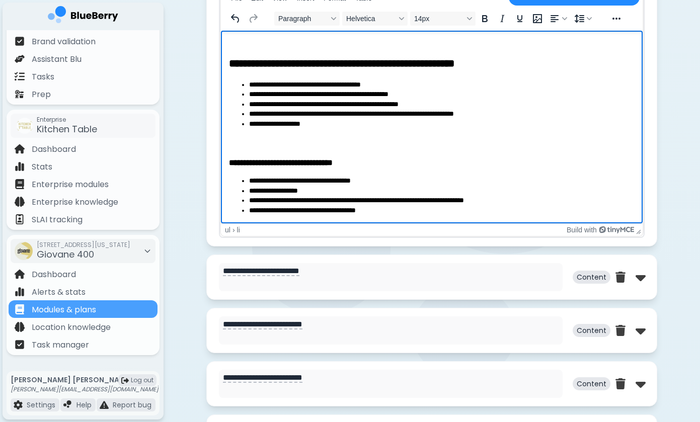
click at [315, 179] on li "**********" at bounding box center [442, 181] width 386 height 10
click at [333, 180] on li "**********" at bounding box center [442, 181] width 386 height 10
click at [354, 208] on li "**********" at bounding box center [442, 211] width 386 height 10
click at [418, 207] on li "**********" at bounding box center [442, 211] width 386 height 10
click at [426, 206] on li "**********" at bounding box center [442, 211] width 386 height 10
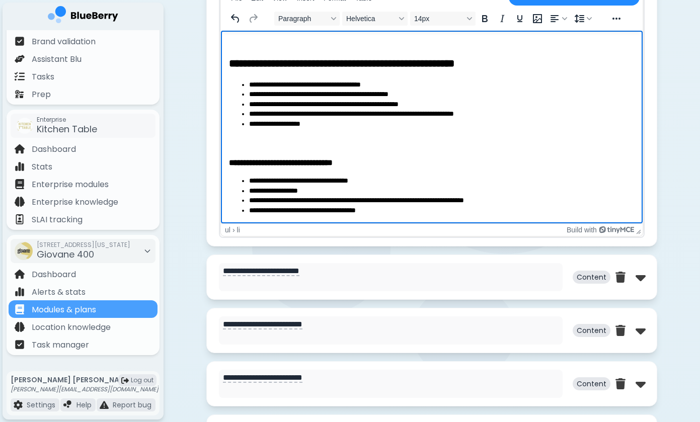
click at [524, 210] on li "**********" at bounding box center [442, 211] width 386 height 10
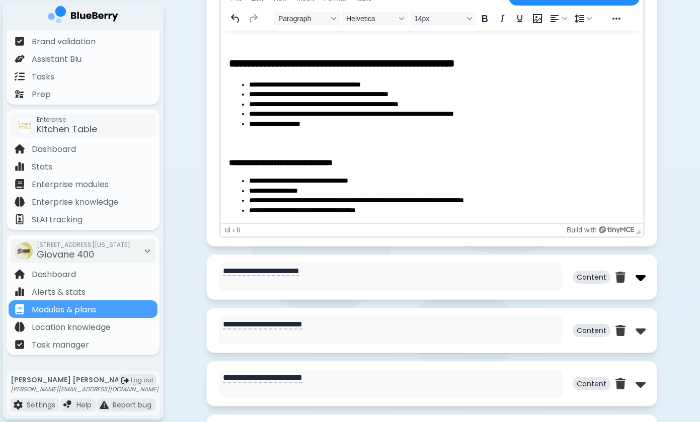
click at [639, 282] on img at bounding box center [641, 277] width 10 height 16
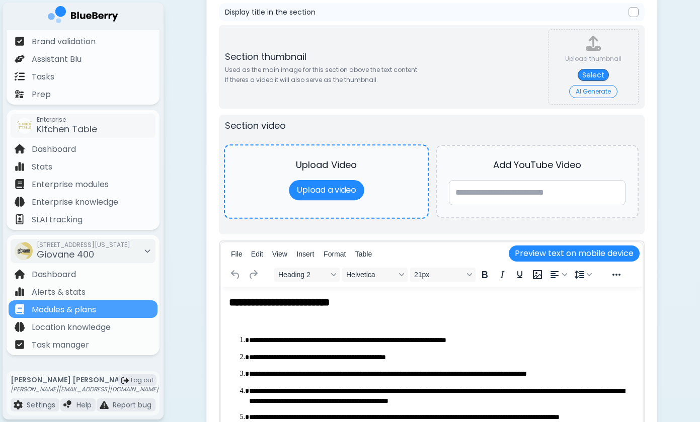
scroll to position [4495, 0]
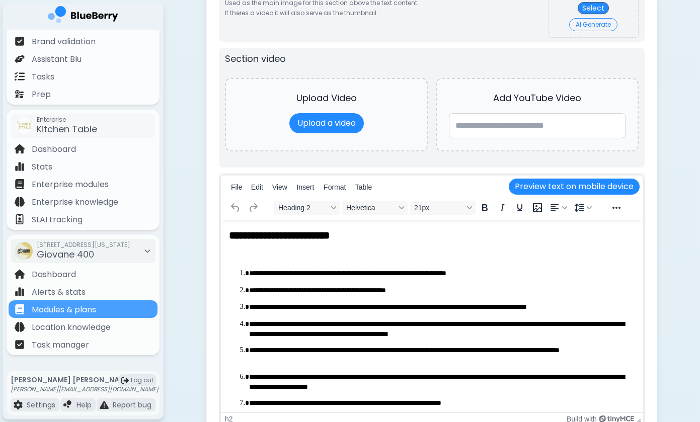
click at [231, 237] on h2 "**********" at bounding box center [432, 236] width 406 height 15
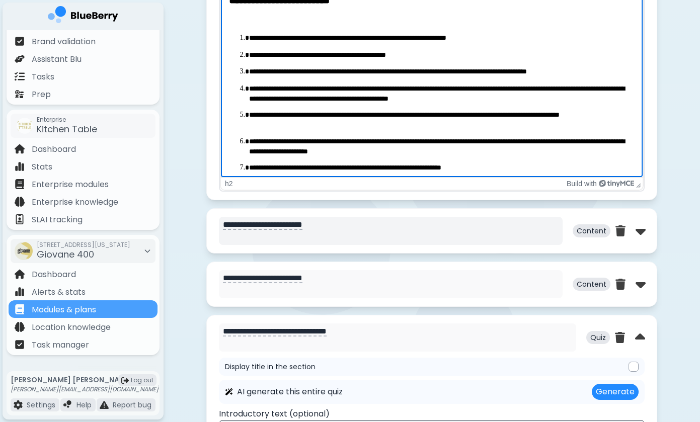
scroll to position [4783, 0]
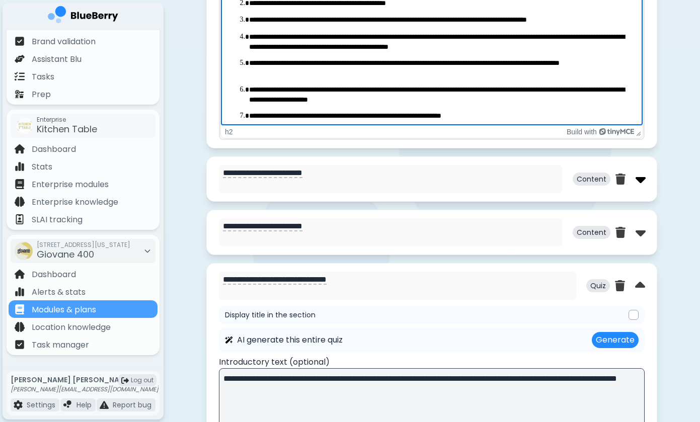
click at [641, 186] on img at bounding box center [641, 179] width 10 height 16
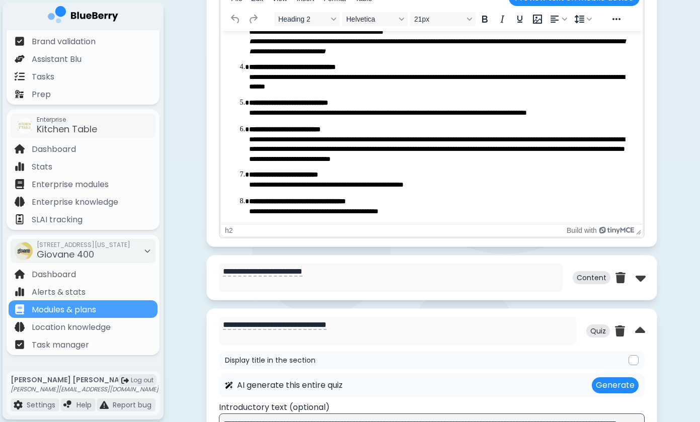
scroll to position [5250, 0]
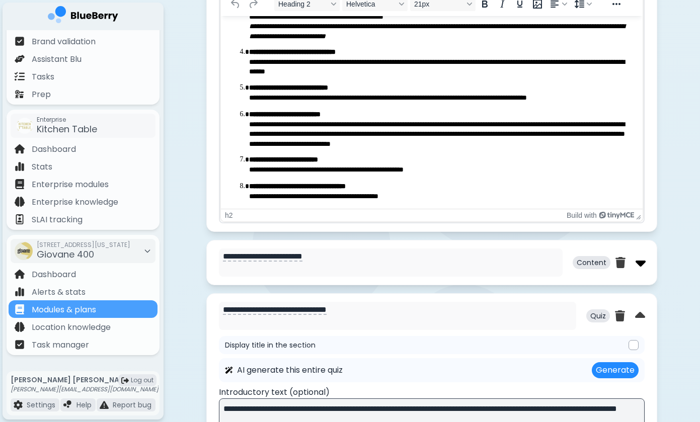
click at [640, 269] on img at bounding box center [641, 263] width 10 height 16
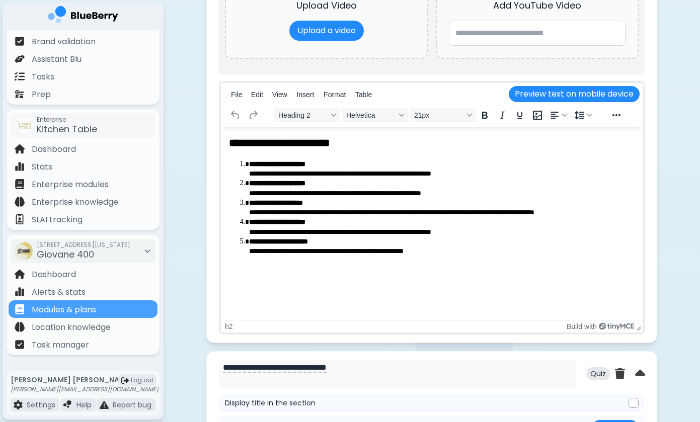
scroll to position [5729, 0]
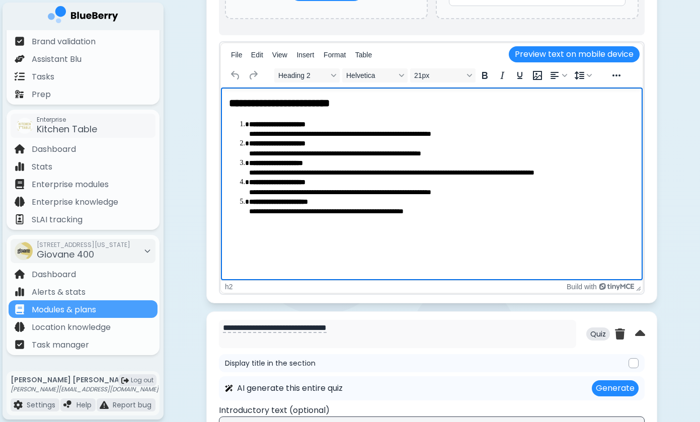
click at [417, 102] on h2 "**********" at bounding box center [432, 103] width 406 height 15
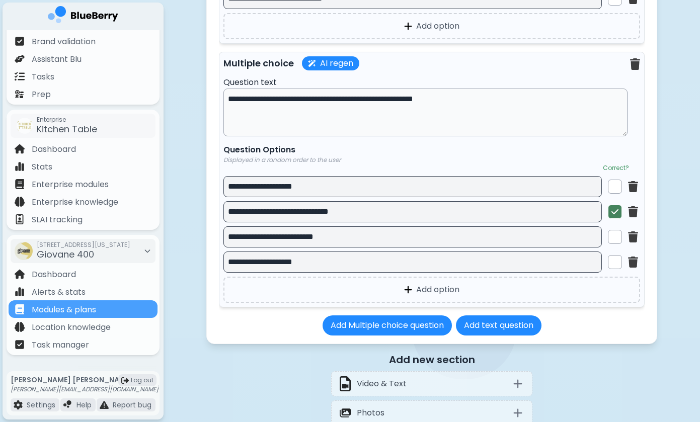
scroll to position [8111, 0]
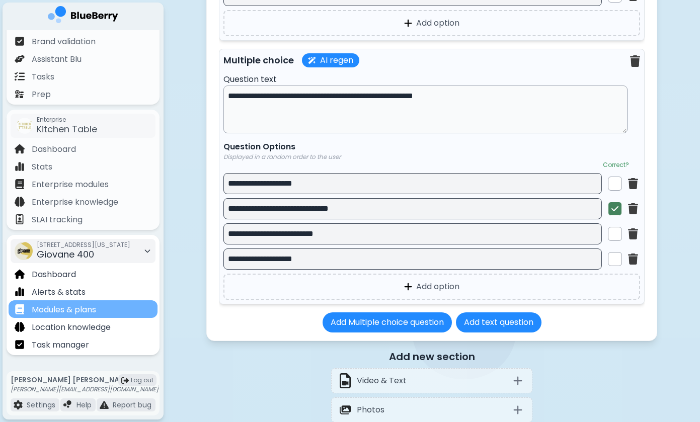
click at [79, 310] on p "Modules & plans" at bounding box center [64, 310] width 64 height 12
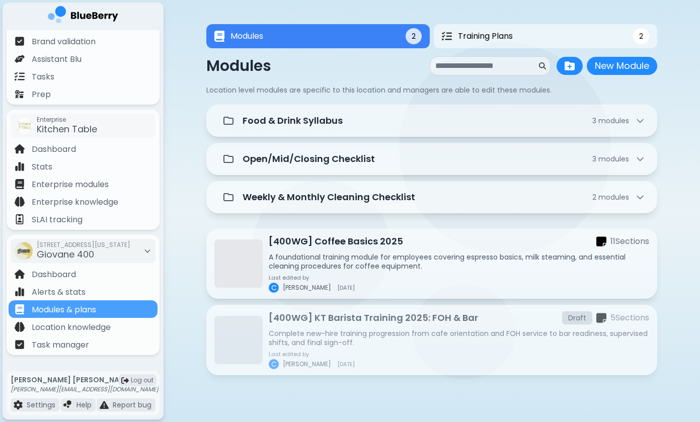
click at [336, 334] on p "Complete new-hire training progression from cafe orientation and FOH service to…" at bounding box center [459, 338] width 381 height 18
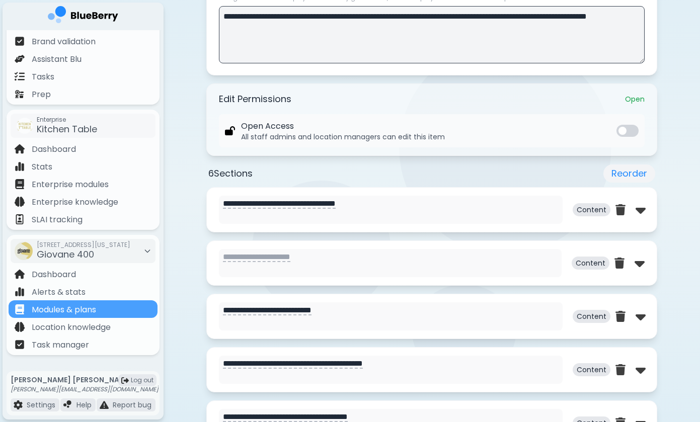
scroll to position [353, 0]
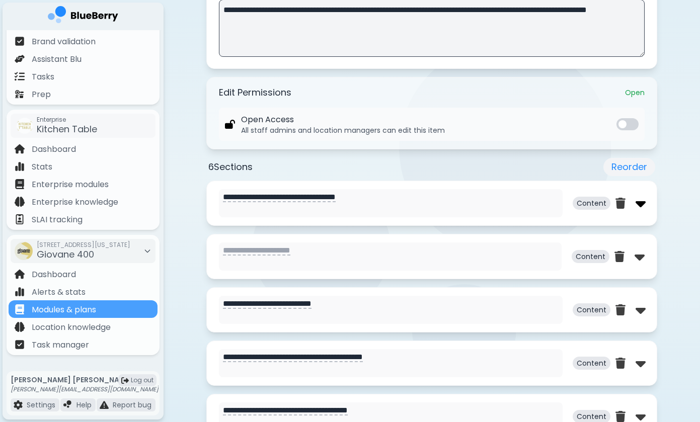
click at [640, 203] on img at bounding box center [641, 203] width 10 height 16
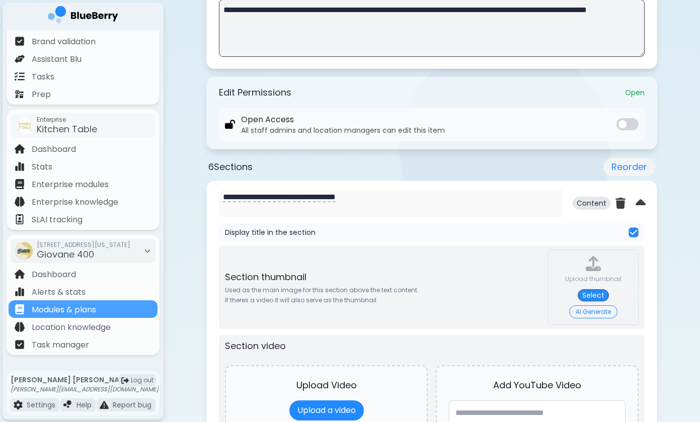
scroll to position [0, 0]
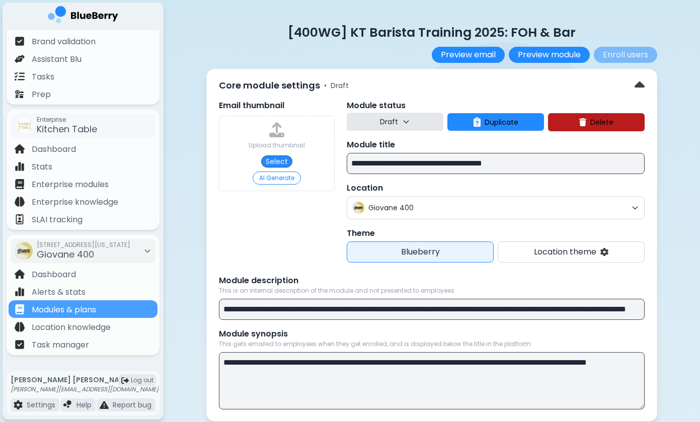
click at [401, 163] on input "**********" at bounding box center [496, 163] width 298 height 21
click at [391, 163] on input "**********" at bounding box center [496, 163] width 298 height 21
click at [391, 164] on input "**********" at bounding box center [496, 163] width 298 height 21
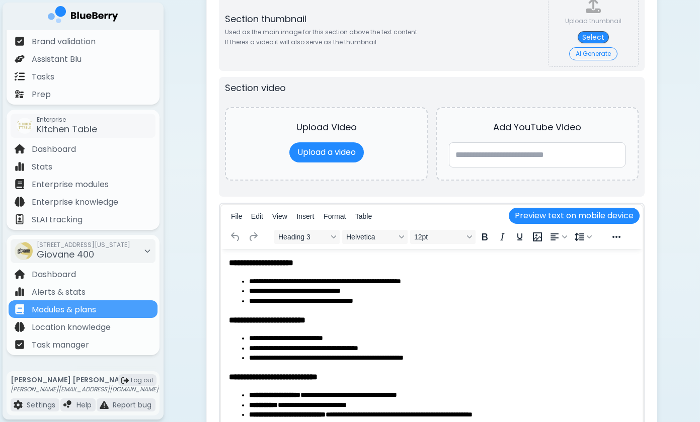
click at [292, 279] on li "**********" at bounding box center [442, 282] width 386 height 10
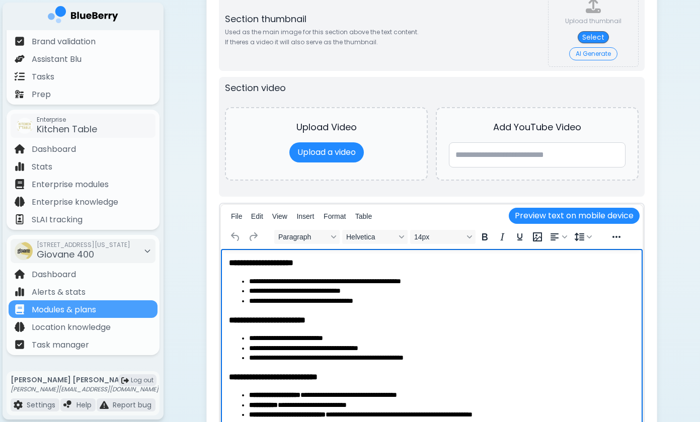
click at [263, 290] on li "**********" at bounding box center [442, 291] width 386 height 10
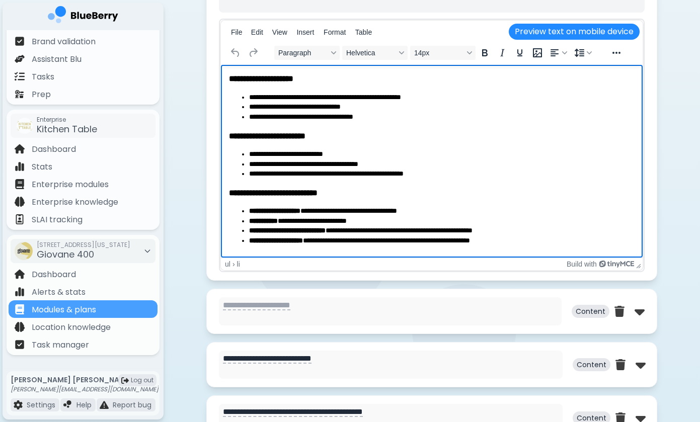
scroll to position [799, 0]
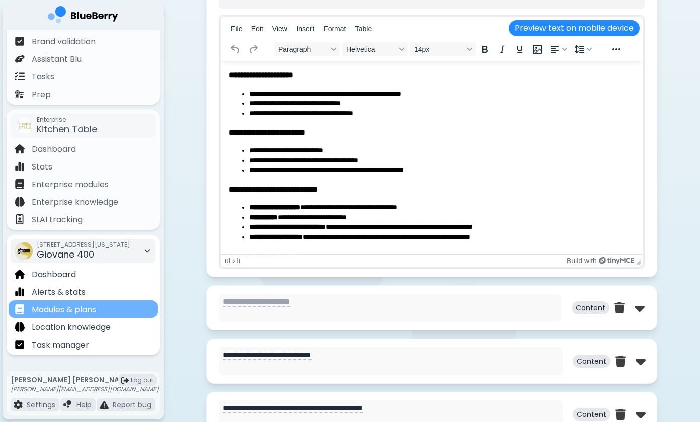
click at [87, 307] on p "Modules & plans" at bounding box center [64, 310] width 64 height 12
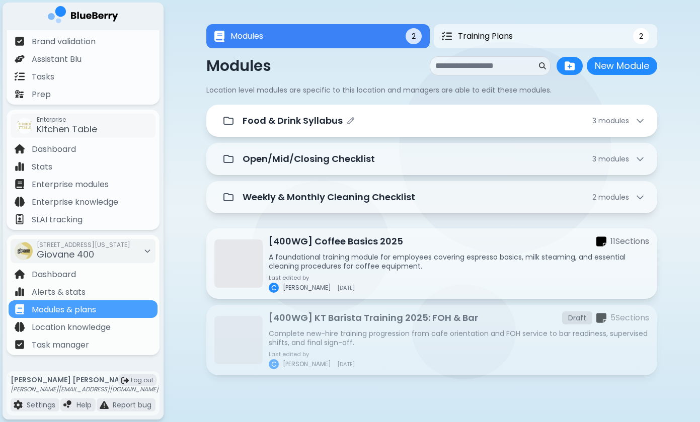
click at [320, 123] on p "Food & Drink Syllabus" at bounding box center [293, 121] width 100 height 14
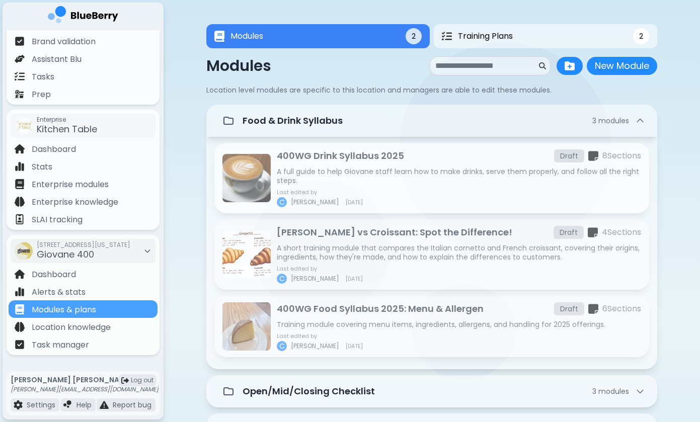
click at [467, 168] on p "A full guide to help Giovane staff learn how to make drinks, serve them properl…" at bounding box center [459, 176] width 364 height 18
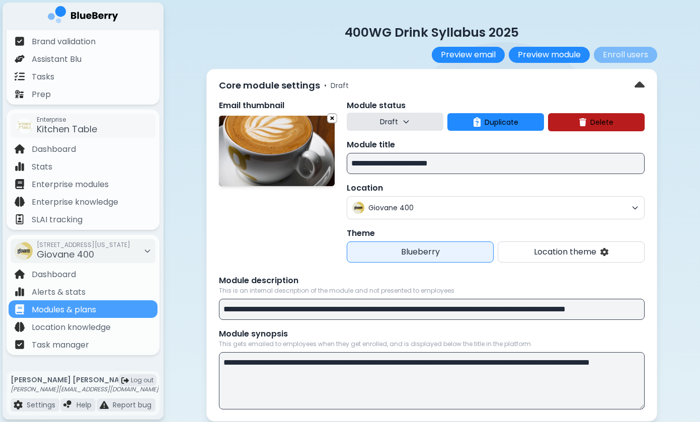
click at [352, 165] on input "**********" at bounding box center [496, 163] width 298 height 21
click at [383, 163] on input "**********" at bounding box center [496, 163] width 298 height 21
type input "**********"
click at [267, 26] on p "[400WG] Drink Syllabus 2025" at bounding box center [431, 32] width 451 height 17
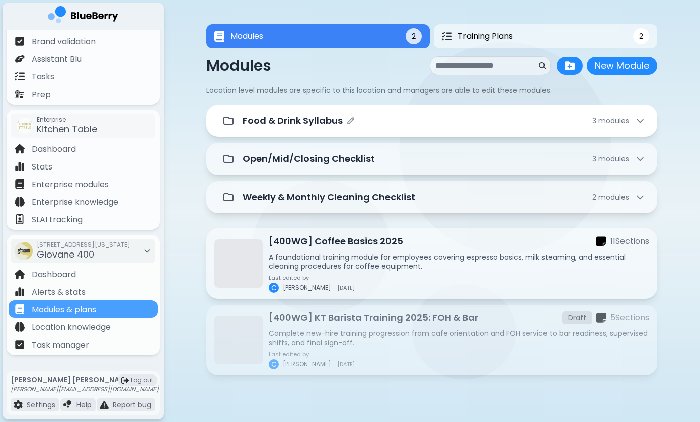
click at [357, 129] on div "Food & Drink Syllabus 3 module s" at bounding box center [431, 121] width 427 height 20
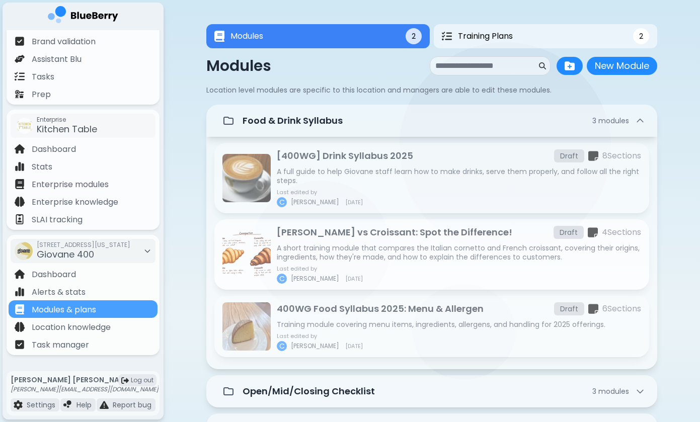
click at [352, 237] on p "[PERSON_NAME] vs Croissant: Spot the Difference!" at bounding box center [395, 233] width 236 height 14
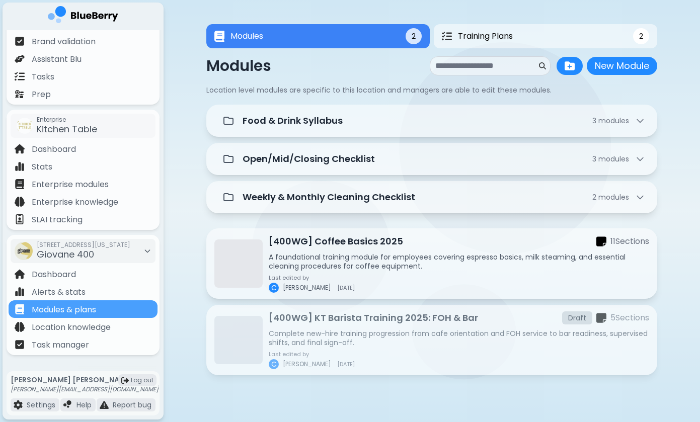
click at [342, 327] on div "[400WG] KT Barista Training 2025: FOH & Bar Draft 5 Section s Complete new-hire…" at bounding box center [459, 340] width 381 height 58
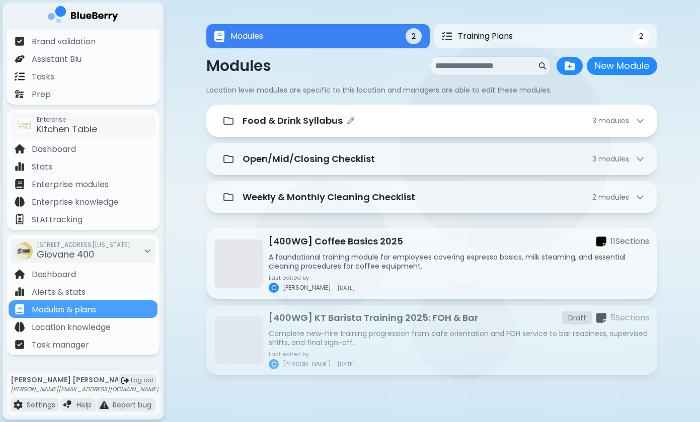
click at [327, 128] on div "Food & Drink Syllabus 3 module s" at bounding box center [431, 121] width 427 height 20
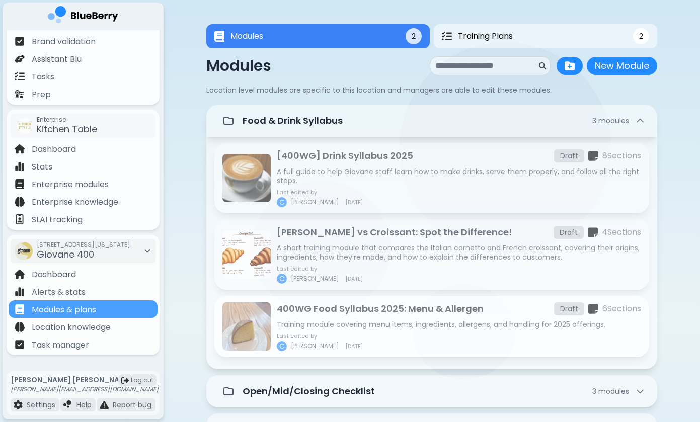
click at [323, 315] on p "400WG Food Syllabus 2025: Menu & Allergen" at bounding box center [380, 309] width 207 height 14
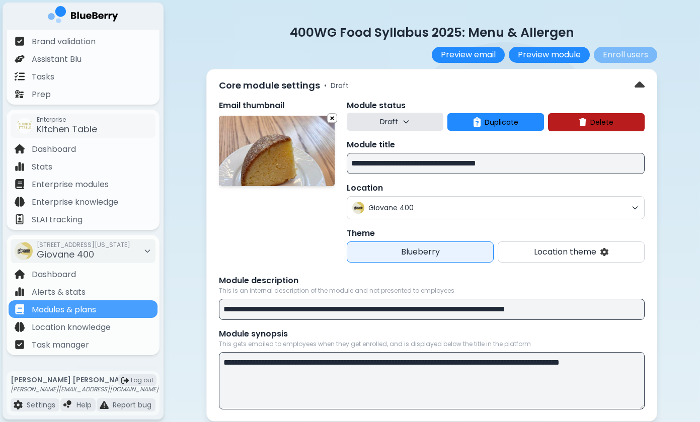
click at [354, 165] on input "**********" at bounding box center [496, 163] width 298 height 21
click at [352, 164] on input "**********" at bounding box center [496, 163] width 298 height 21
click at [384, 163] on input "**********" at bounding box center [496, 163] width 298 height 21
type input "**********"
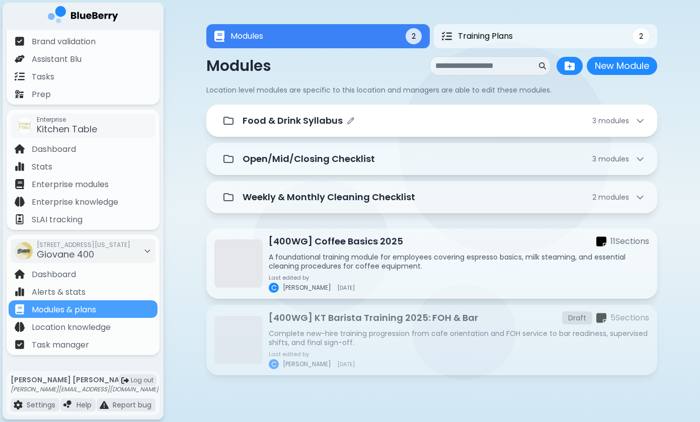
click at [280, 131] on div "Food & Drink Syllabus 3 module s" at bounding box center [431, 121] width 427 height 20
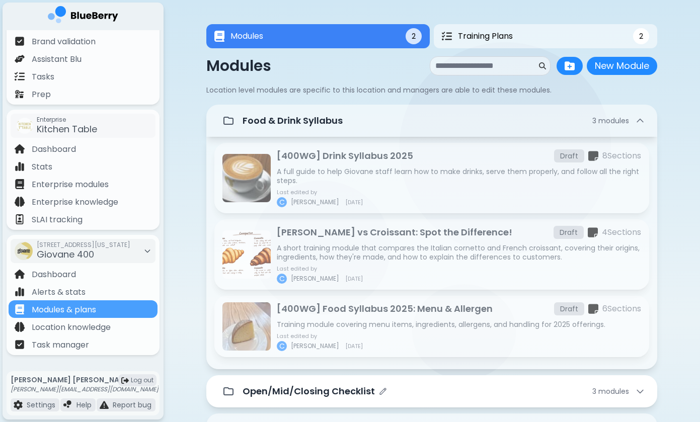
click at [302, 386] on p "Open/Mid/Closing Checklist" at bounding box center [309, 392] width 132 height 14
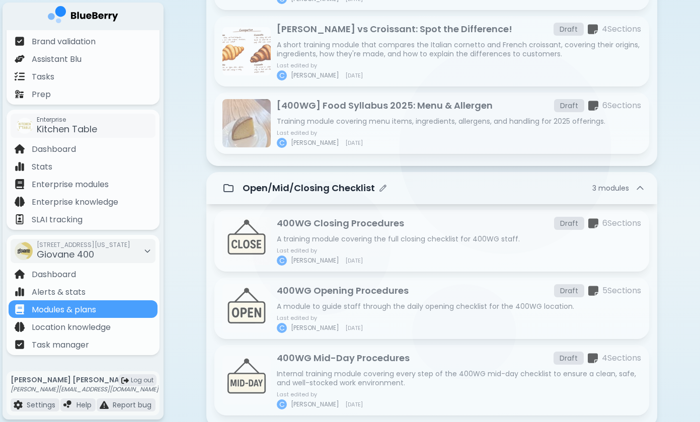
scroll to position [216, 0]
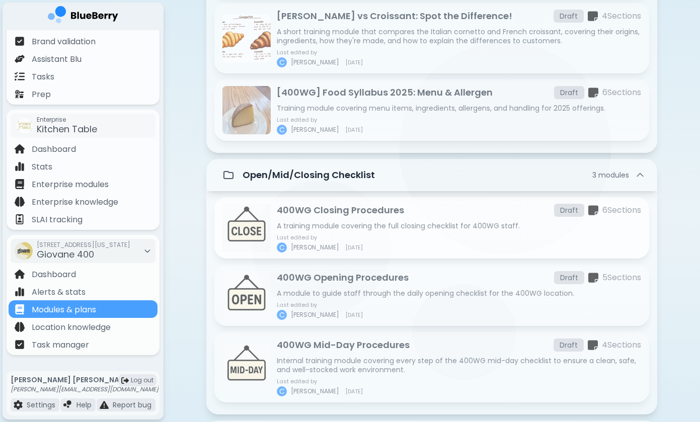
click at [322, 214] on p "400WG Closing Procedures" at bounding box center [340, 210] width 127 height 14
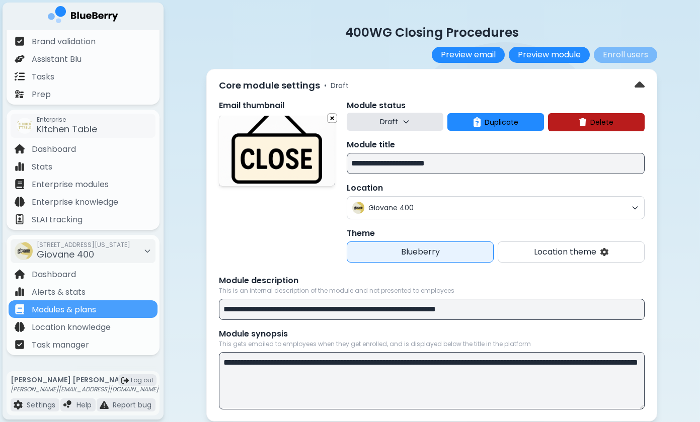
click at [353, 164] on input "**********" at bounding box center [496, 163] width 298 height 21
click at [385, 162] on input "**********" at bounding box center [496, 163] width 298 height 21
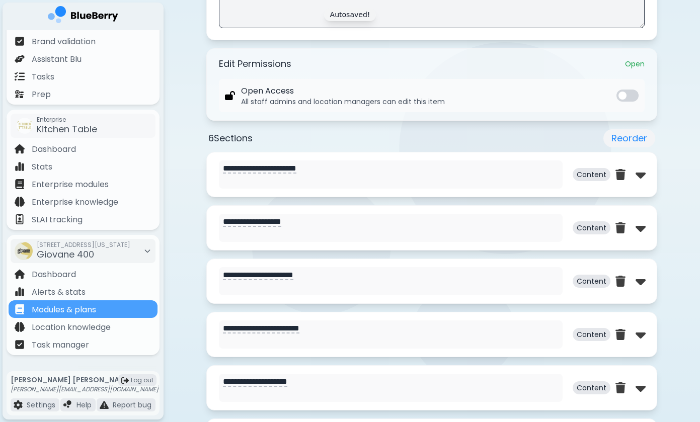
scroll to position [390, 0]
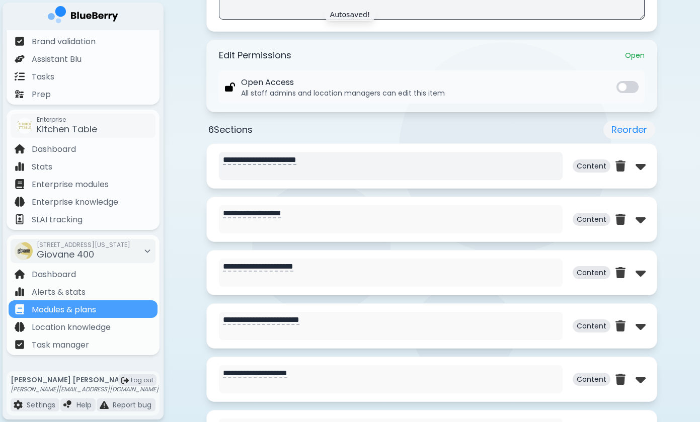
type input "**********"
click at [399, 159] on textarea "**********" at bounding box center [391, 166] width 344 height 28
click at [642, 164] on img at bounding box center [641, 166] width 10 height 16
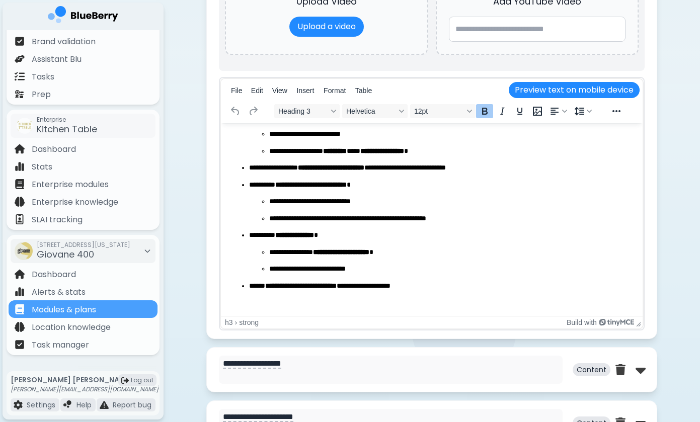
scroll to position [72, 0]
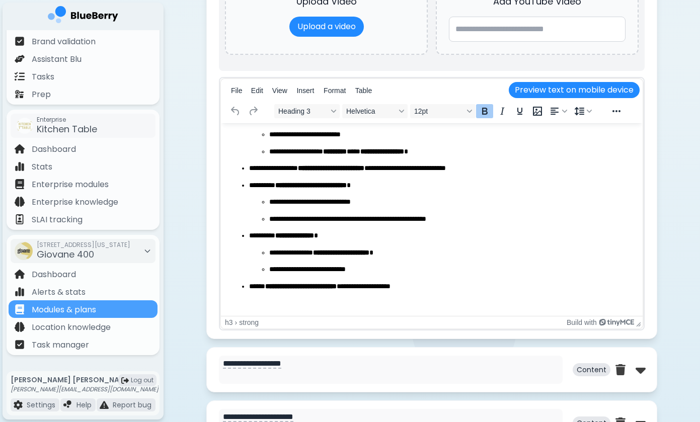
click at [176, 182] on div "**********" at bounding box center [432, 53] width 537 height 1581
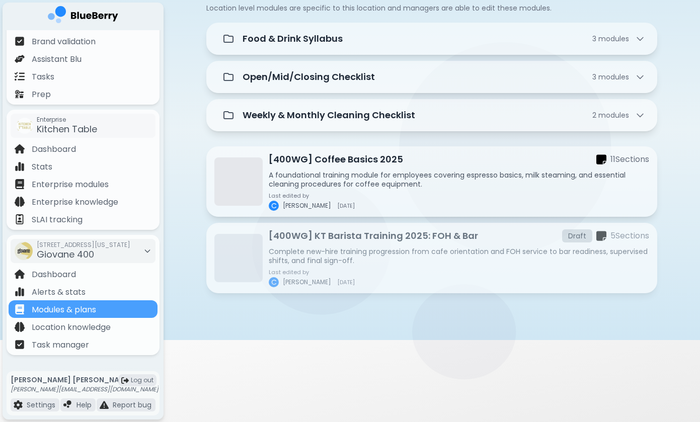
scroll to position [82, 0]
click at [361, 235] on p "[400WG] KT Barista Training 2025: FOH & Bar" at bounding box center [373, 237] width 209 height 14
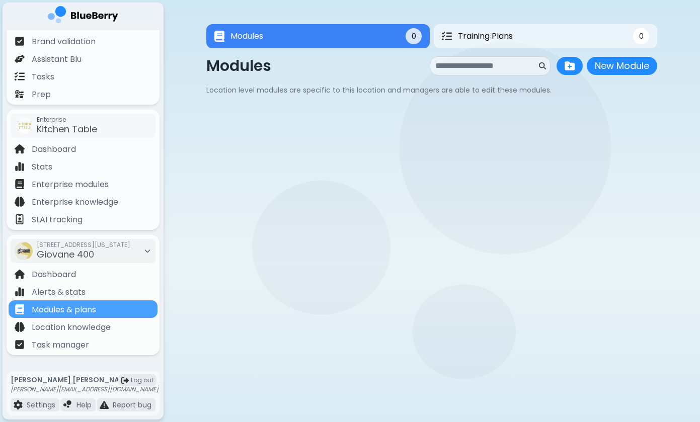
scroll to position [82, 0]
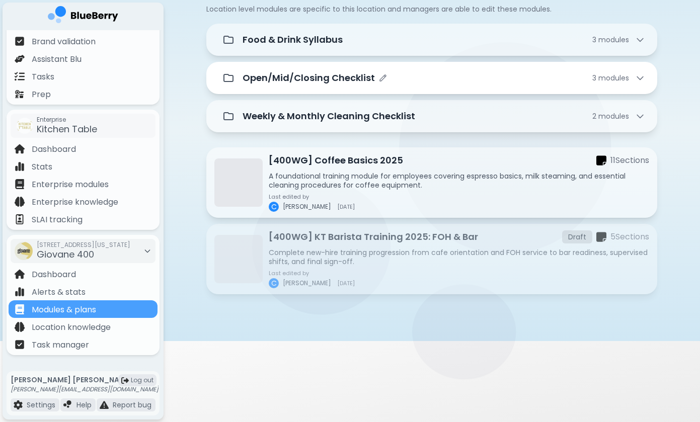
click at [328, 81] on p "Open/Mid/Closing Checklist" at bounding box center [309, 78] width 132 height 14
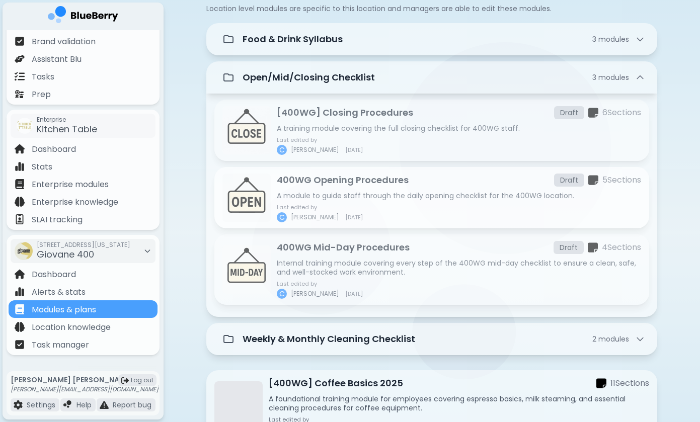
click at [321, 183] on p "400WG Opening Procedures" at bounding box center [343, 180] width 132 height 14
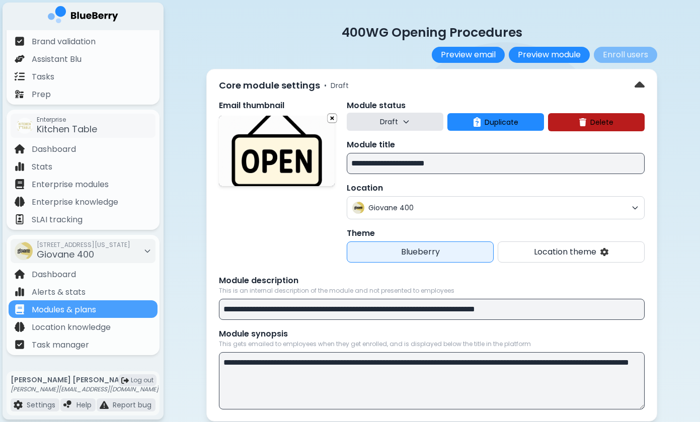
click at [352, 164] on input "**********" at bounding box center [496, 163] width 298 height 21
click at [384, 163] on input "**********" at bounding box center [496, 163] width 298 height 21
type input "**********"
click at [274, 41] on div "[400WG] Opening Procedures Preview email Preview module Enroll users Cant enrol…" at bounding box center [431, 43] width 451 height 39
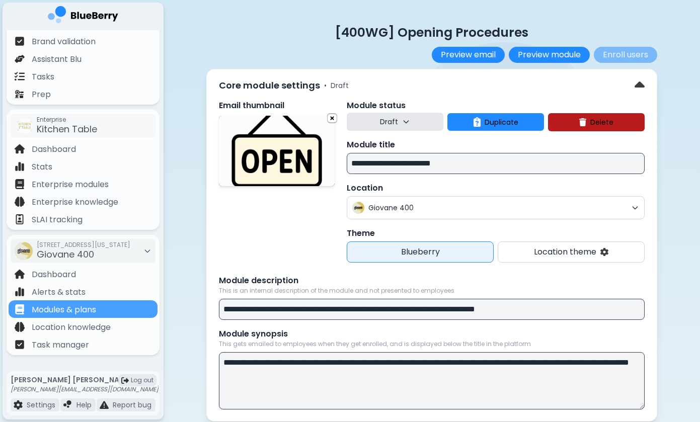
scroll to position [82, 0]
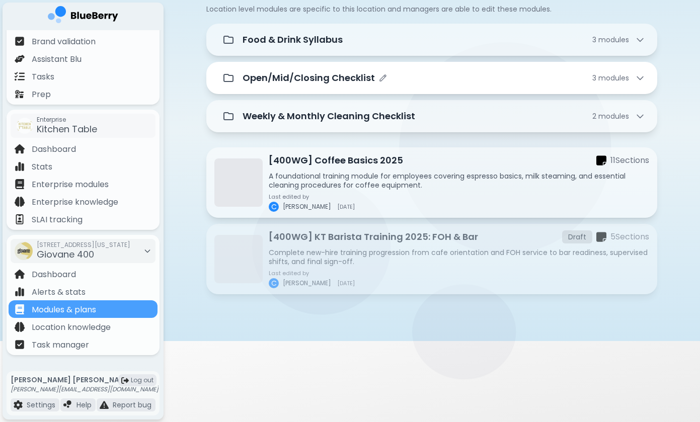
click at [350, 84] on p "Open/Mid/Closing Checklist" at bounding box center [309, 78] width 132 height 14
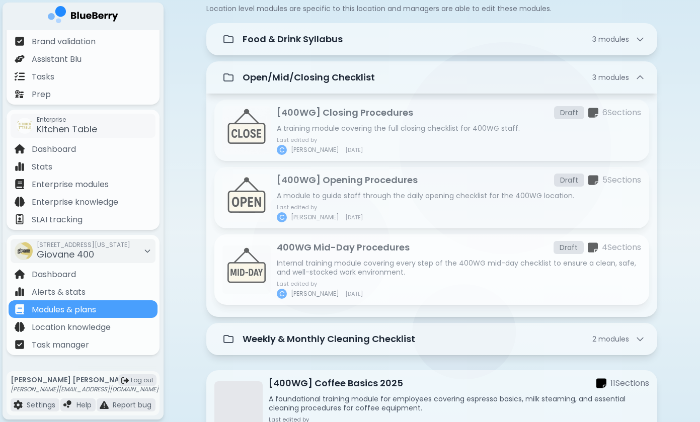
click at [324, 259] on p "Internal training module covering every step of the 400WG mid-day checklist to …" at bounding box center [459, 268] width 364 height 18
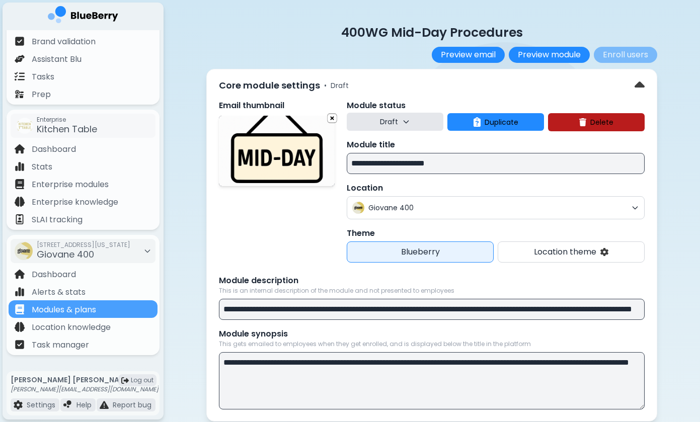
click at [353, 164] on input "**********" at bounding box center [496, 163] width 298 height 21
click at [385, 163] on input "**********" at bounding box center [496, 163] width 298 height 21
type input "**********"
click at [325, 211] on div "Email thumbnail" at bounding box center [277, 181] width 116 height 163
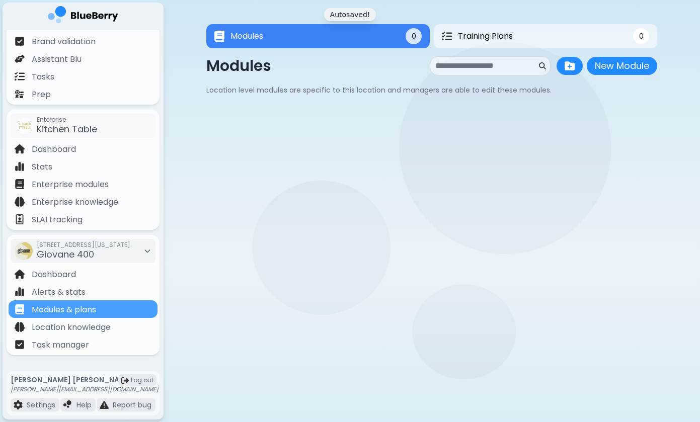
scroll to position [82, 0]
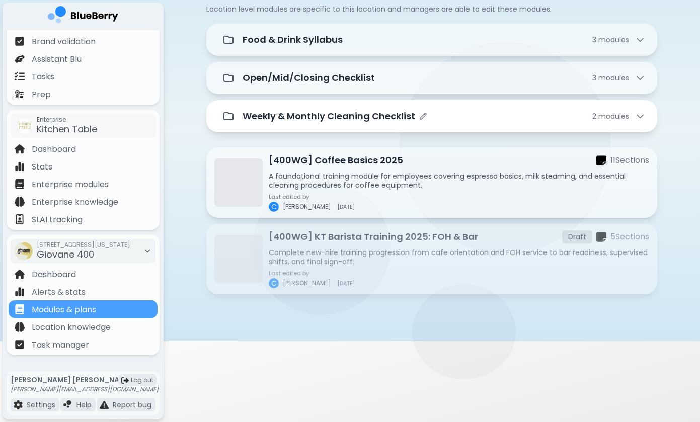
click at [338, 120] on p "Weekly & Monthly Cleaning Checklist" at bounding box center [329, 116] width 173 height 14
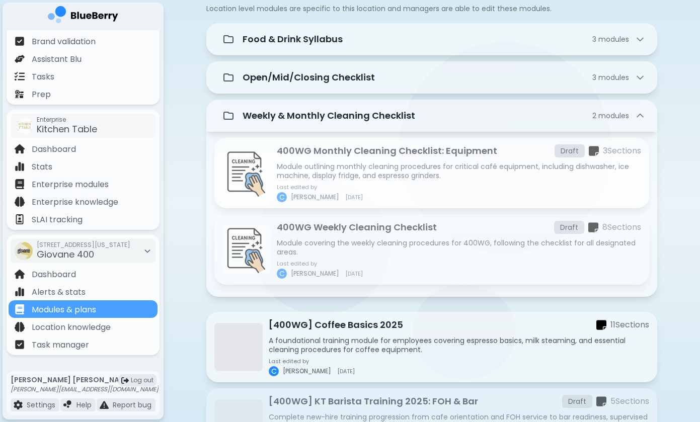
click at [300, 146] on p "400WG Monthly Cleaning Checklist: Equipment" at bounding box center [387, 151] width 220 height 14
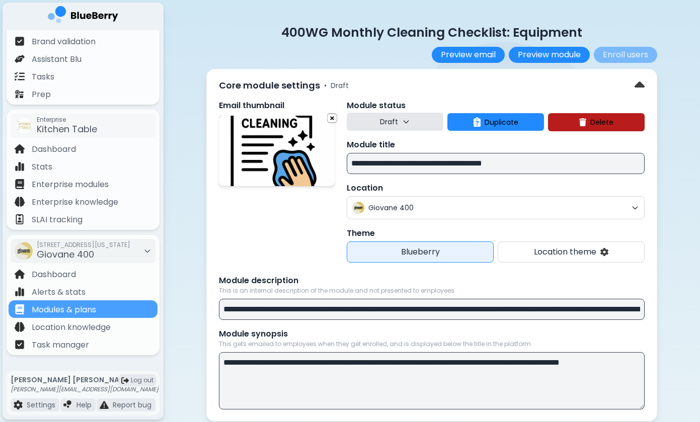
click at [353, 164] on input "**********" at bounding box center [496, 163] width 298 height 21
click at [386, 161] on input "**********" at bounding box center [496, 163] width 298 height 21
click at [384, 163] on input "**********" at bounding box center [496, 163] width 298 height 21
type input "**********"
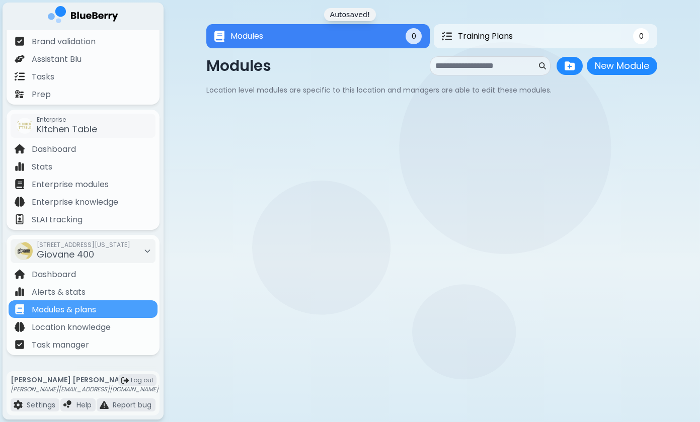
scroll to position [82, 0]
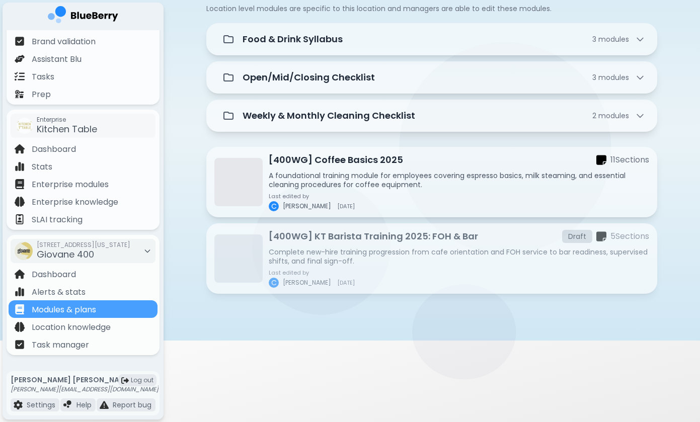
click at [333, 236] on p "[400WG] KT Barista Training 2025: FOH & Bar" at bounding box center [373, 237] width 209 height 14
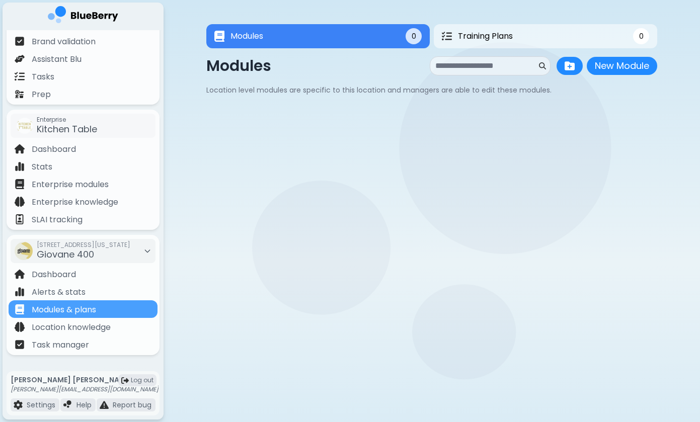
scroll to position [82, 0]
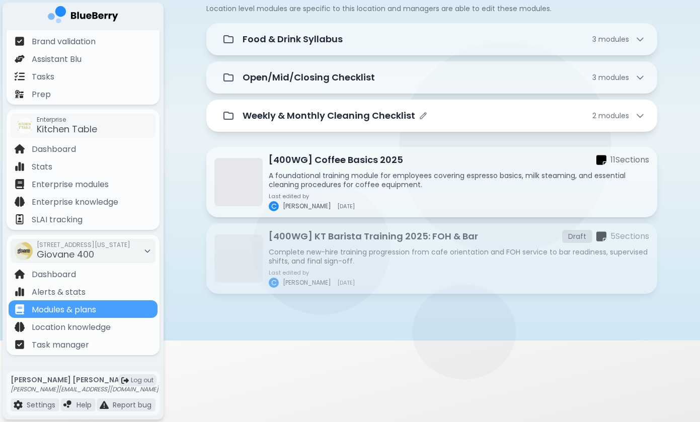
click at [350, 115] on p "Weekly & Monthly Cleaning Checklist" at bounding box center [329, 116] width 173 height 14
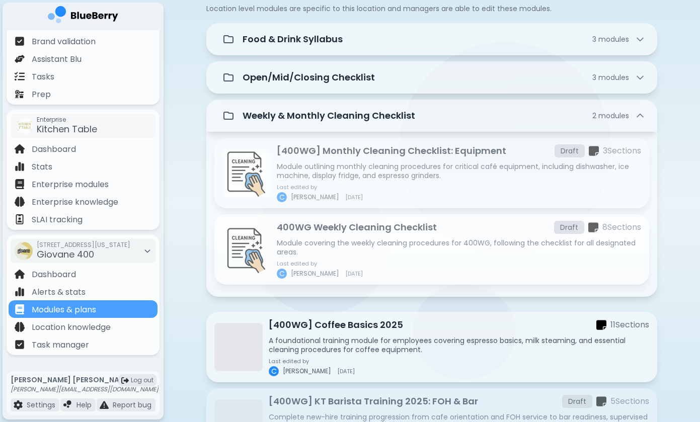
click at [294, 226] on p "400WG Weekly Cleaning Checklist" at bounding box center [357, 227] width 160 height 14
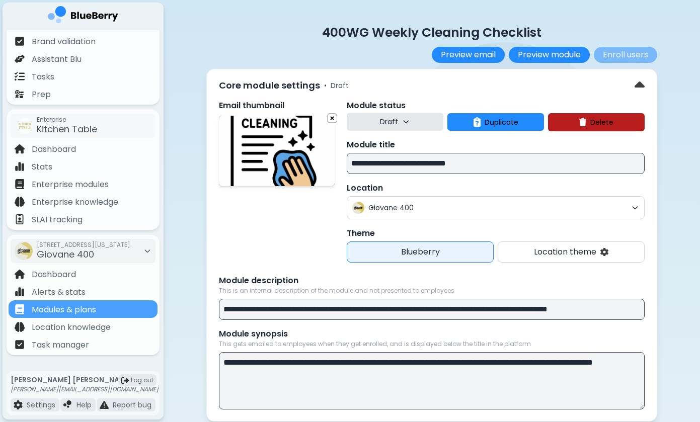
click at [348, 166] on input "**********" at bounding box center [496, 163] width 298 height 21
click at [383, 164] on input "**********" at bounding box center [496, 163] width 298 height 21
type input "**********"
click at [321, 206] on div "Email thumbnail" at bounding box center [277, 181] width 116 height 163
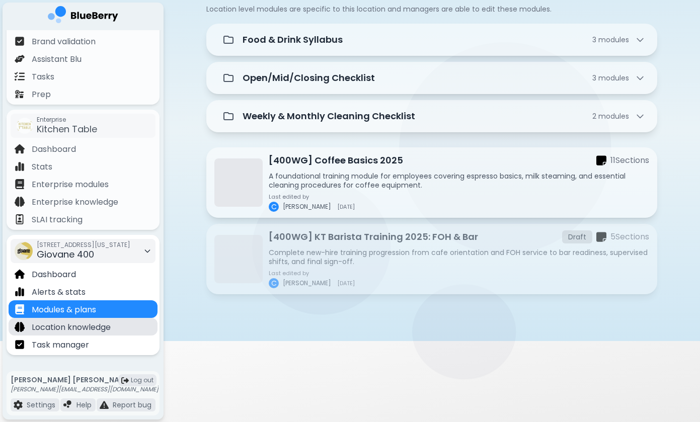
click at [103, 331] on p "Location knowledge" at bounding box center [71, 328] width 79 height 12
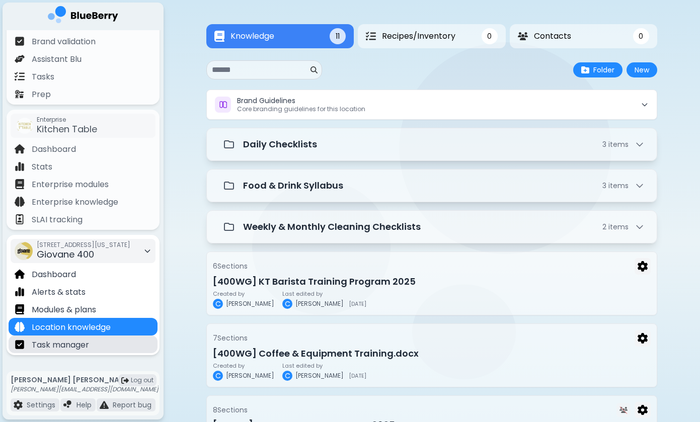
click at [112, 342] on div "Task manager" at bounding box center [83, 345] width 149 height 18
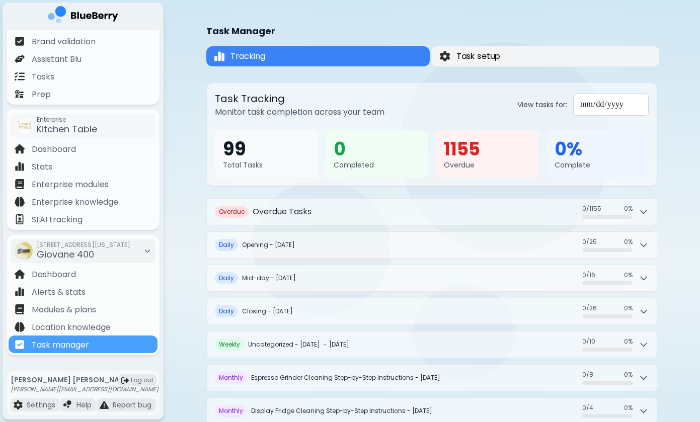
click at [493, 55] on span "Task setup" at bounding box center [479, 56] width 44 height 12
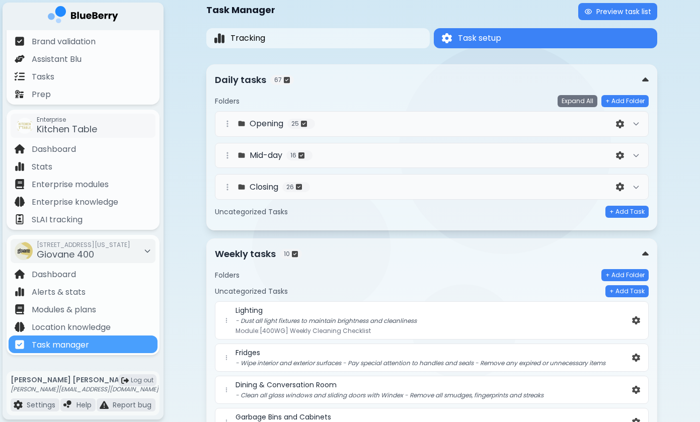
scroll to position [23, 0]
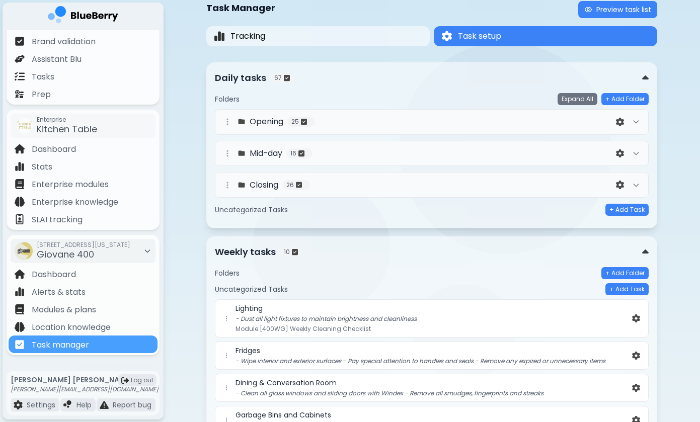
click at [377, 127] on div "Opening 25" at bounding box center [417, 122] width 393 height 12
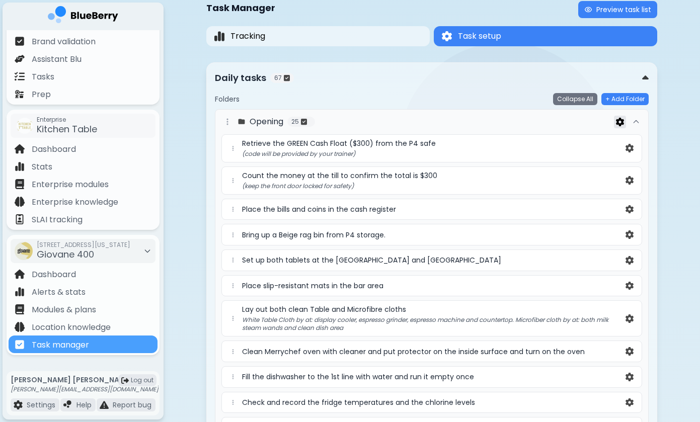
click at [619, 119] on img at bounding box center [620, 122] width 8 height 9
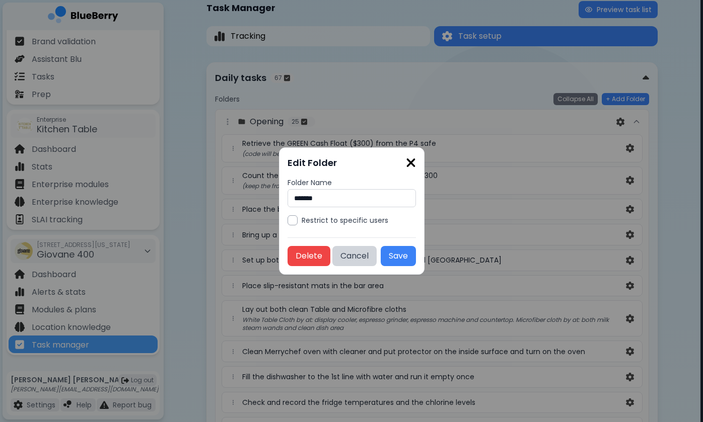
click at [366, 205] on input "*******" at bounding box center [351, 198] width 128 height 18
click at [373, 251] on button "Cancel" at bounding box center [354, 256] width 44 height 20
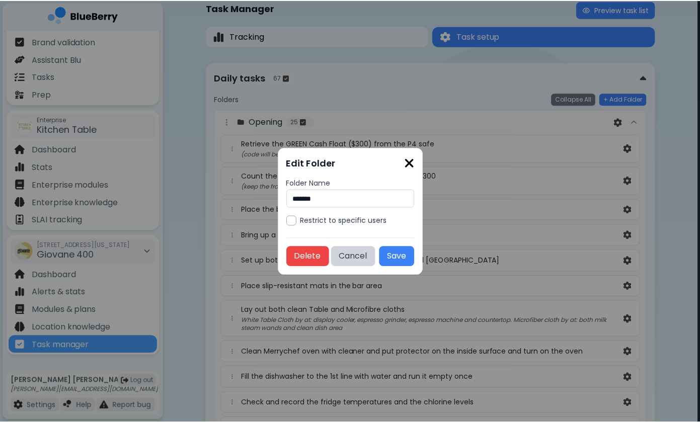
scroll to position [23, 0]
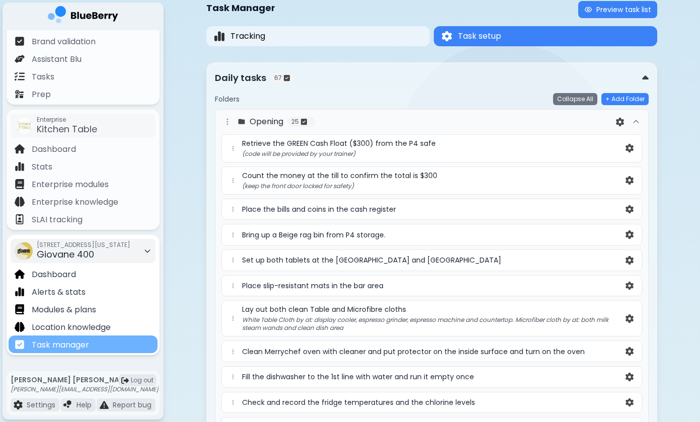
click at [85, 346] on p "Task manager" at bounding box center [60, 345] width 57 height 12
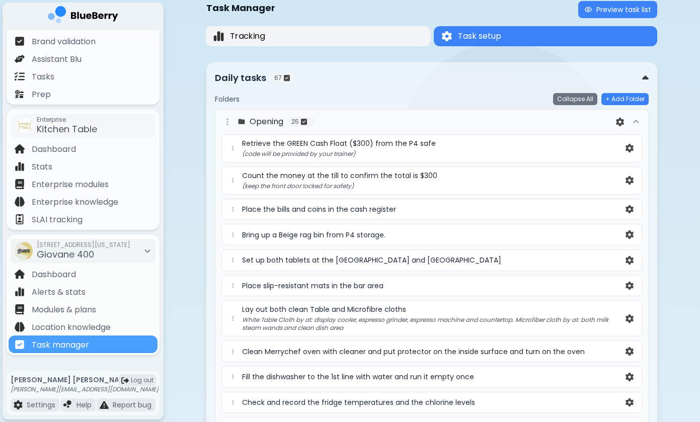
click at [359, 37] on button "Tracking" at bounding box center [317, 36] width 225 height 20
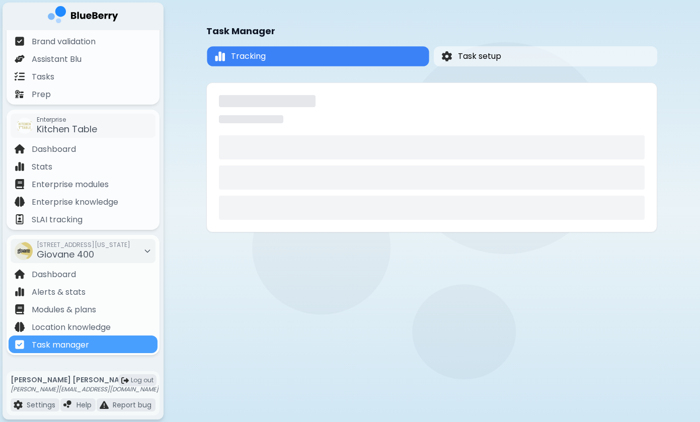
scroll to position [0, 0]
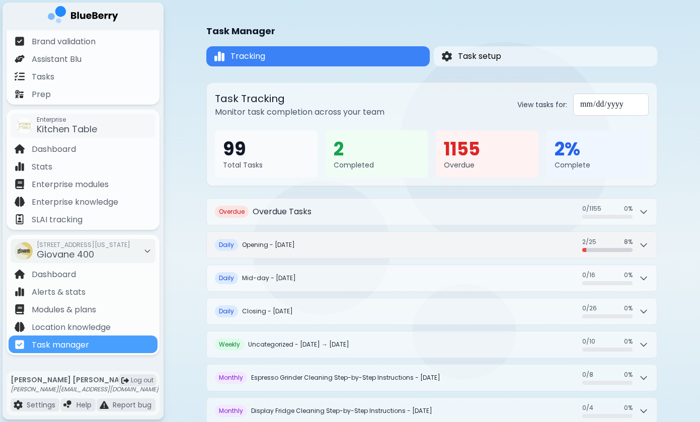
click at [526, 251] on button "D aily Opening - [DATE] 2 / 25 2 / 25 8 %" at bounding box center [432, 245] width 450 height 26
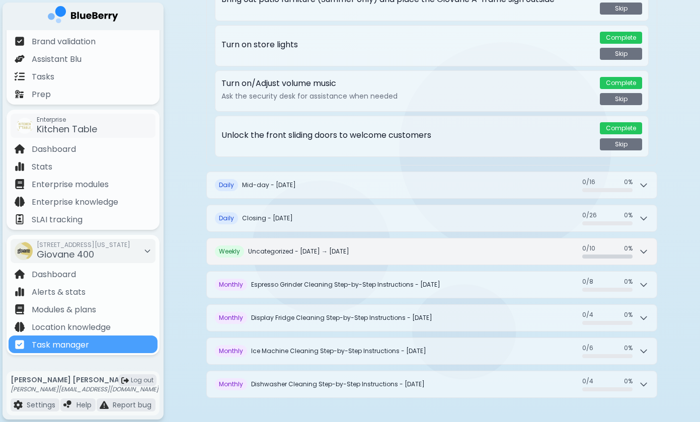
scroll to position [1260, 0]
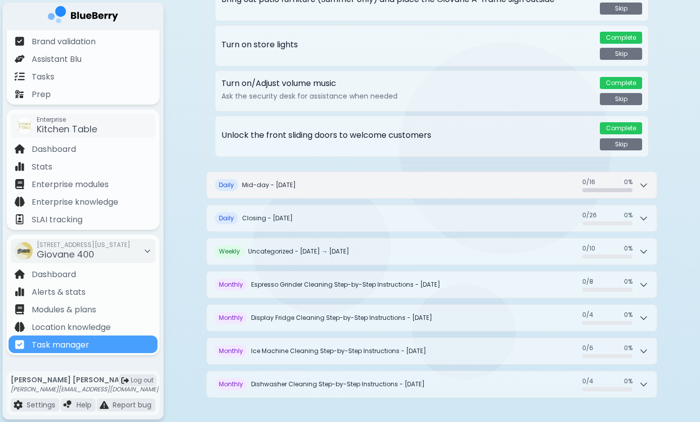
click at [647, 194] on button "D aily Mid-day - [DATE] 0 / 16 0 / 16 0 %" at bounding box center [432, 185] width 450 height 26
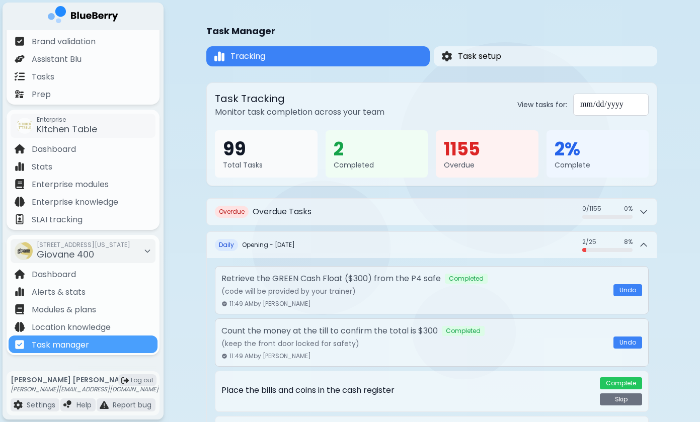
scroll to position [0, 0]
click at [567, 62] on button "Task setup" at bounding box center [545, 56] width 225 height 20
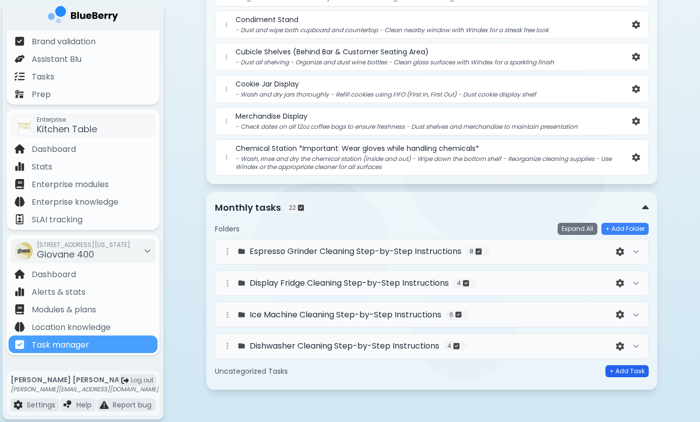
scroll to position [483, 0]
click at [617, 372] on button "+ Add Task" at bounding box center [627, 371] width 43 height 12
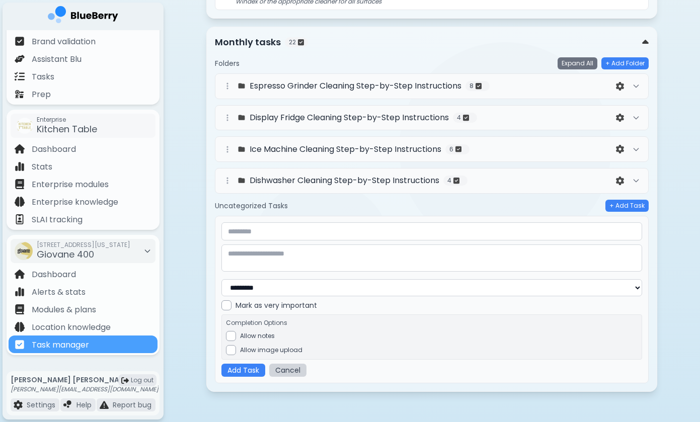
scroll to position [648, 0]
click at [280, 369] on button "Cancel" at bounding box center [287, 370] width 37 height 13
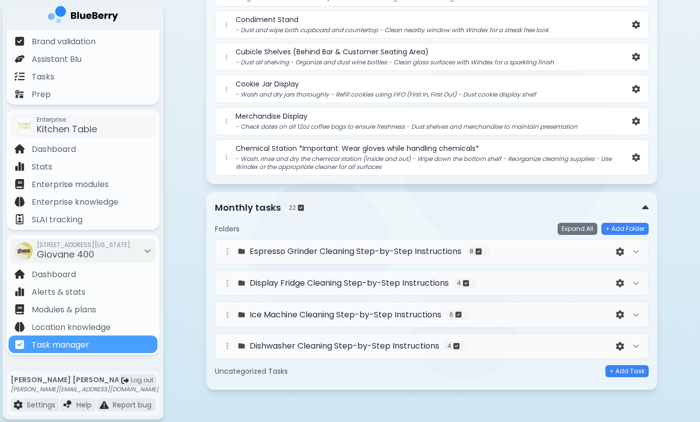
scroll to position [481, 0]
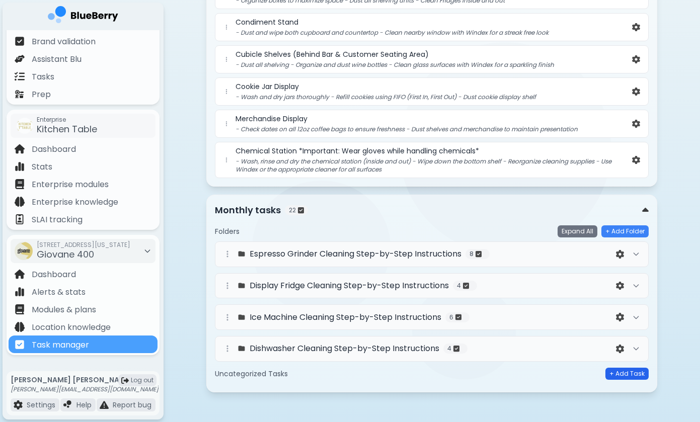
click at [622, 380] on button "+ Add Task" at bounding box center [627, 374] width 43 height 12
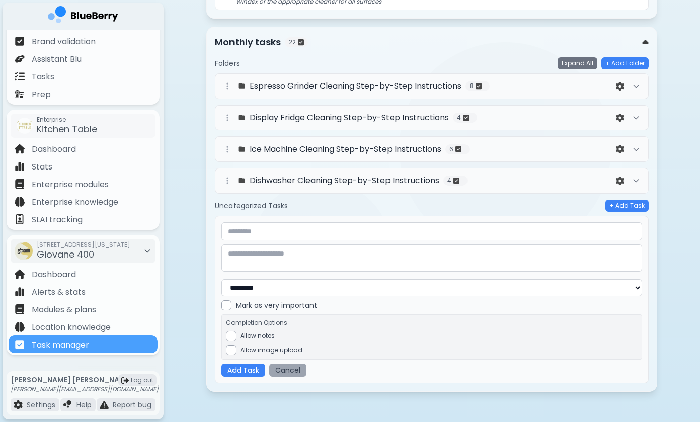
scroll to position [648, 0]
click at [282, 368] on button "Cancel" at bounding box center [287, 370] width 37 height 13
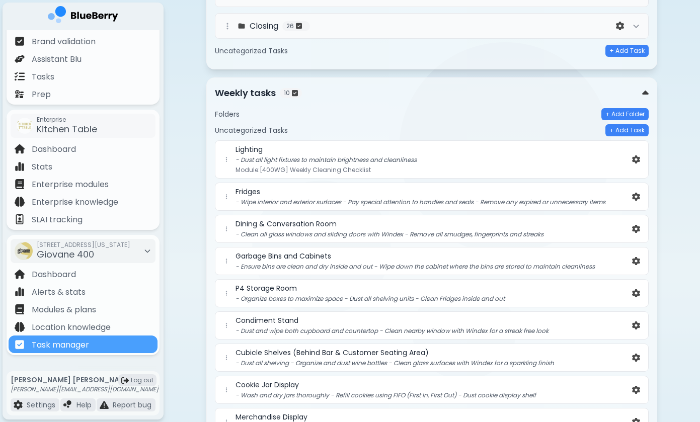
scroll to position [190, 0]
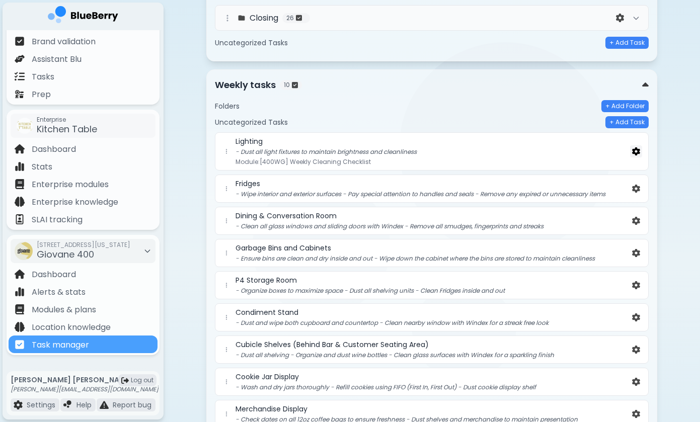
click at [636, 150] on img at bounding box center [636, 151] width 8 height 9
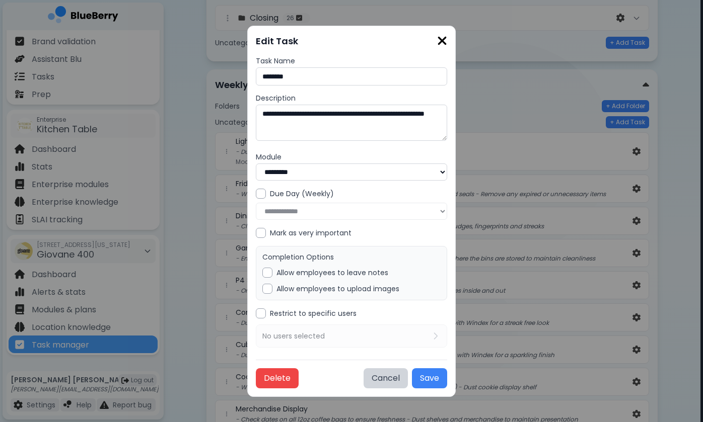
click at [270, 285] on div at bounding box center [267, 289] width 10 height 10
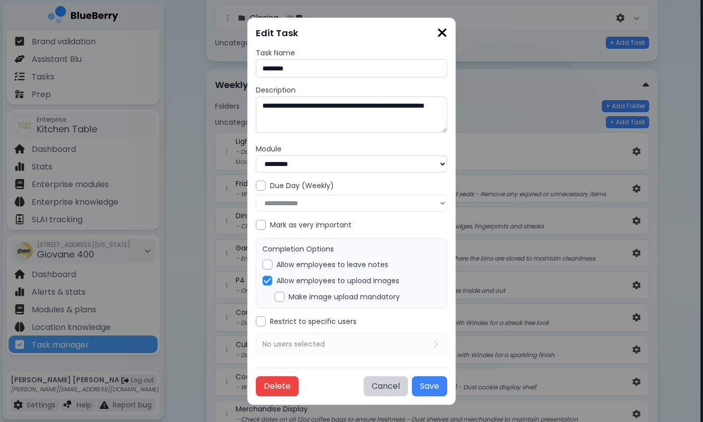
click at [282, 293] on div at bounding box center [279, 297] width 10 height 10
click at [424, 383] on button "Save" at bounding box center [429, 387] width 35 height 20
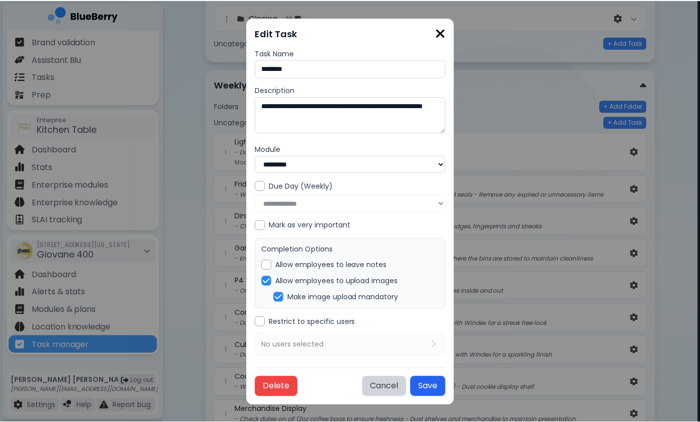
scroll to position [190, 0]
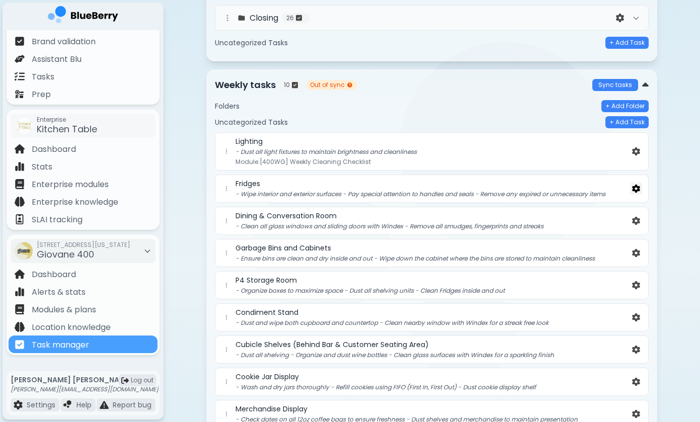
click at [635, 186] on img at bounding box center [636, 189] width 8 height 9
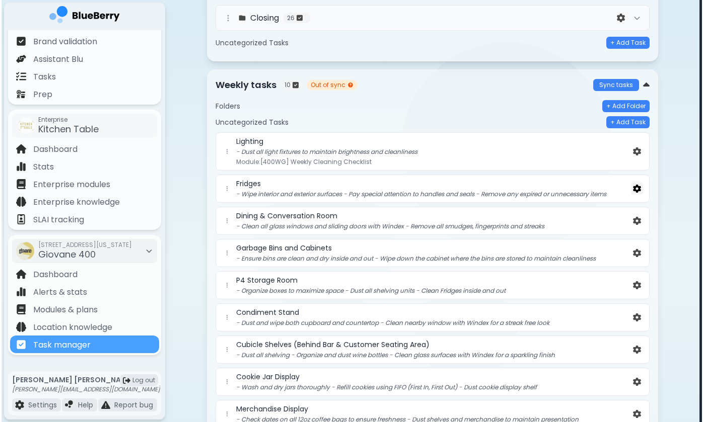
scroll to position [0, 0]
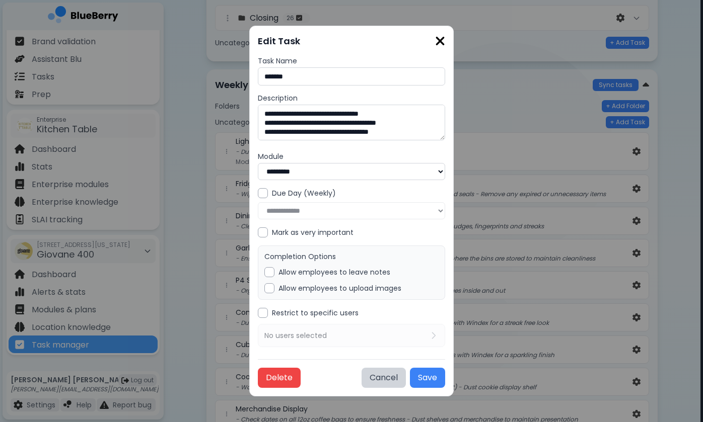
click at [266, 284] on div at bounding box center [269, 288] width 10 height 10
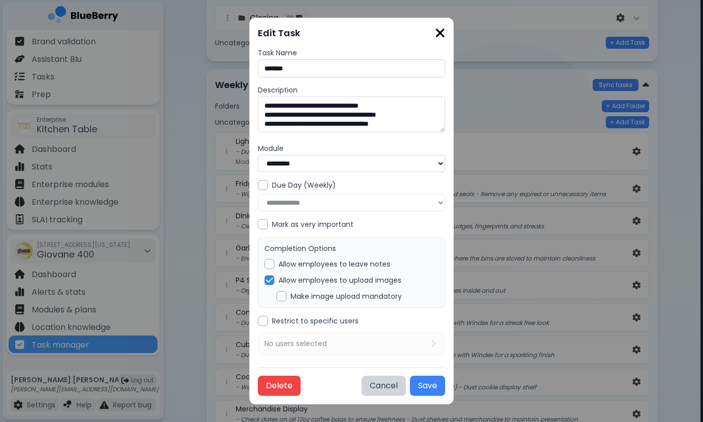
click at [279, 293] on div at bounding box center [281, 296] width 10 height 10
click at [427, 385] on button "Save" at bounding box center [427, 386] width 35 height 20
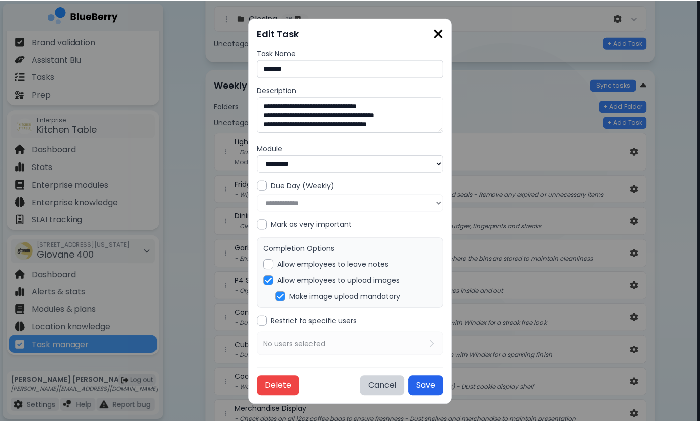
scroll to position [190, 0]
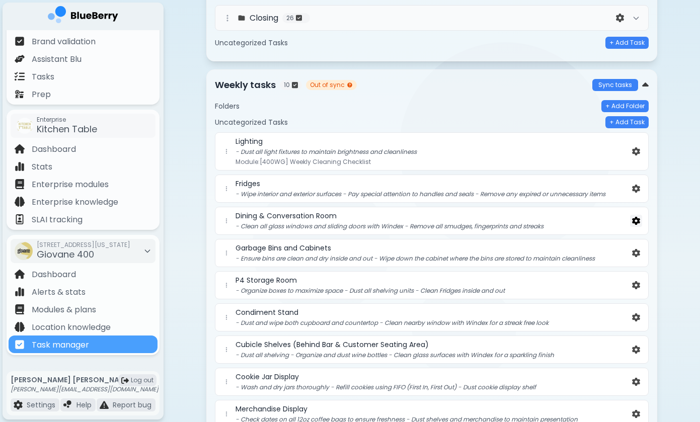
click at [637, 222] on img at bounding box center [636, 221] width 8 height 9
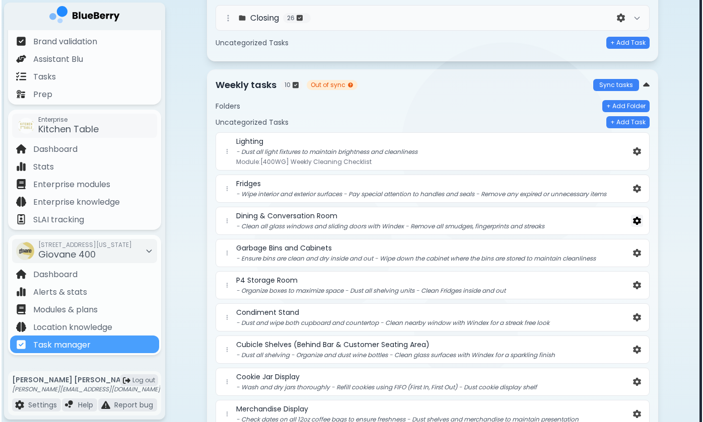
scroll to position [0, 0]
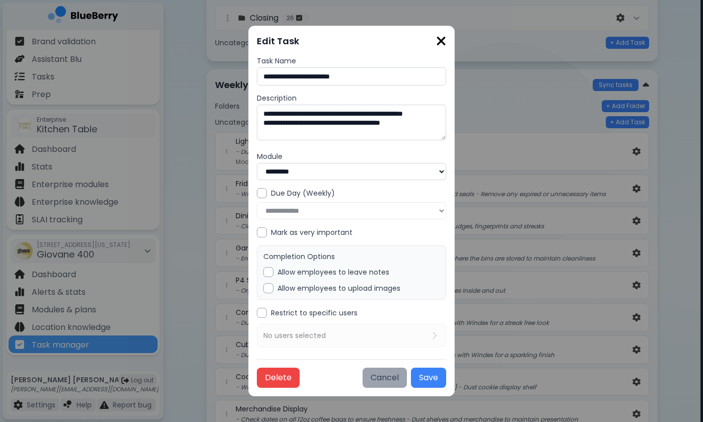
click at [376, 375] on button "Cancel" at bounding box center [384, 378] width 44 height 20
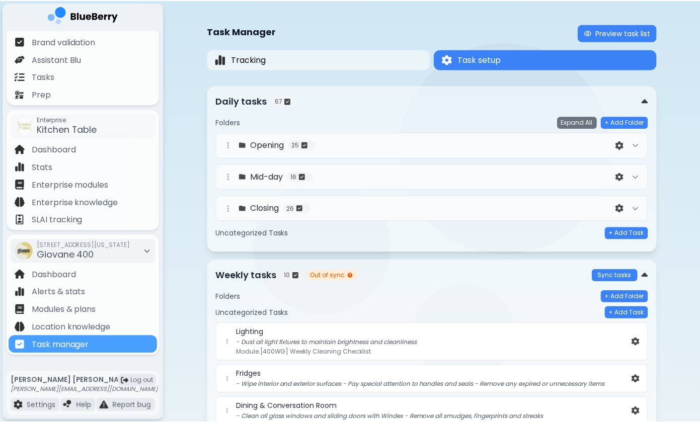
scroll to position [190, 0]
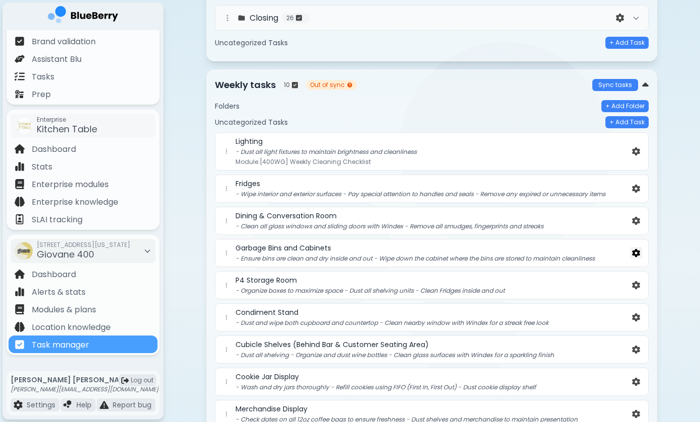
click at [633, 253] on img at bounding box center [636, 253] width 8 height 9
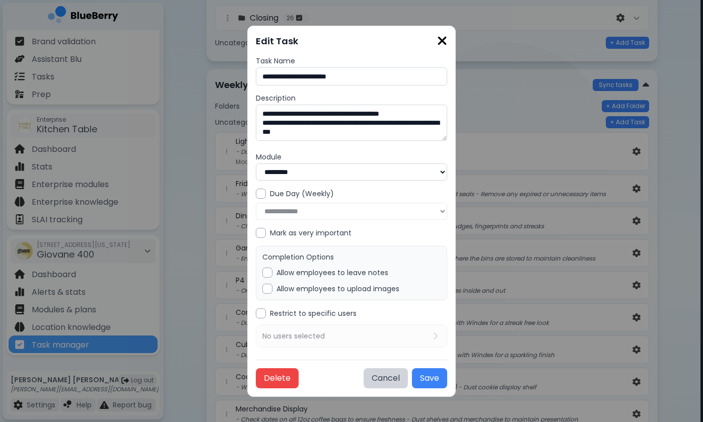
click at [268, 284] on div at bounding box center [267, 289] width 10 height 10
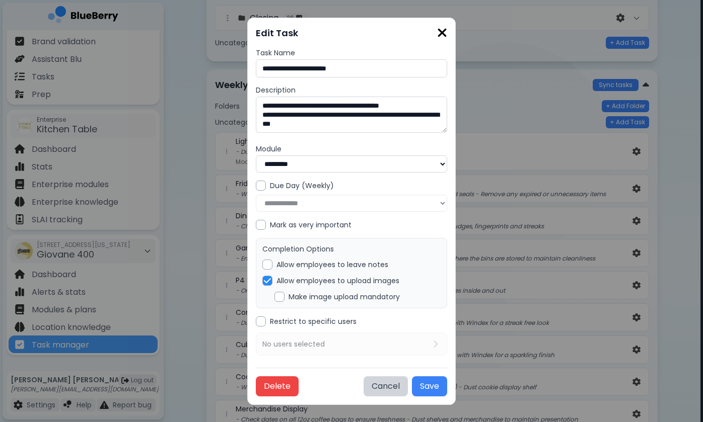
click at [271, 297] on div "Completion Options Allow employees to leave notes Allow employees to upload ima…" at bounding box center [351, 273] width 191 height 70
click at [276, 292] on div at bounding box center [279, 297] width 10 height 10
click at [426, 378] on button "Save" at bounding box center [429, 387] width 35 height 20
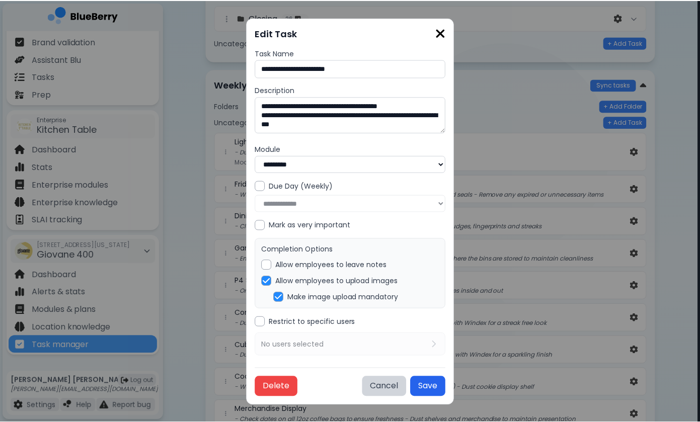
scroll to position [190, 0]
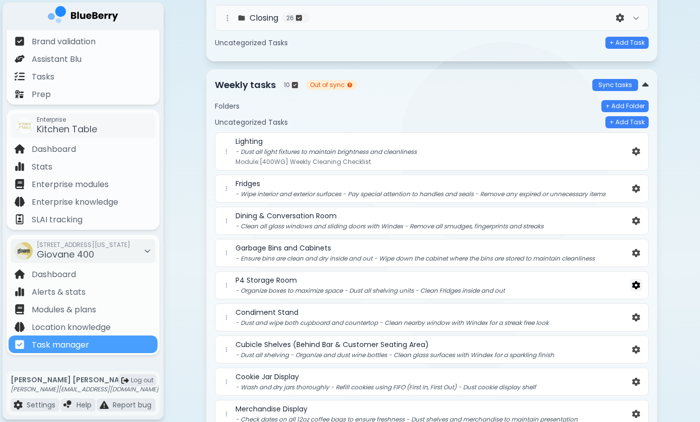
click at [637, 284] on img at bounding box center [636, 285] width 8 height 9
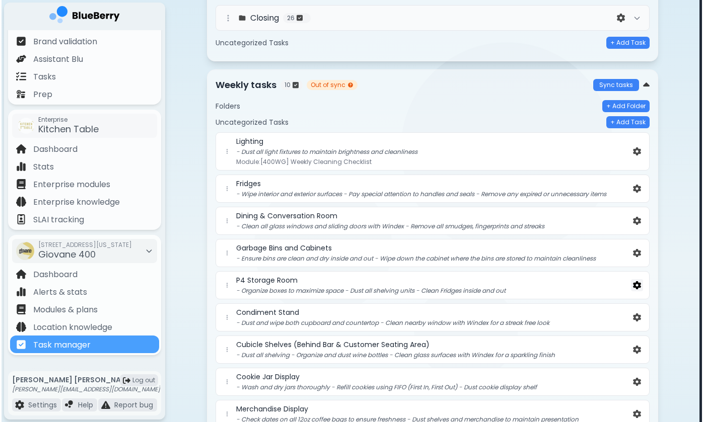
scroll to position [0, 0]
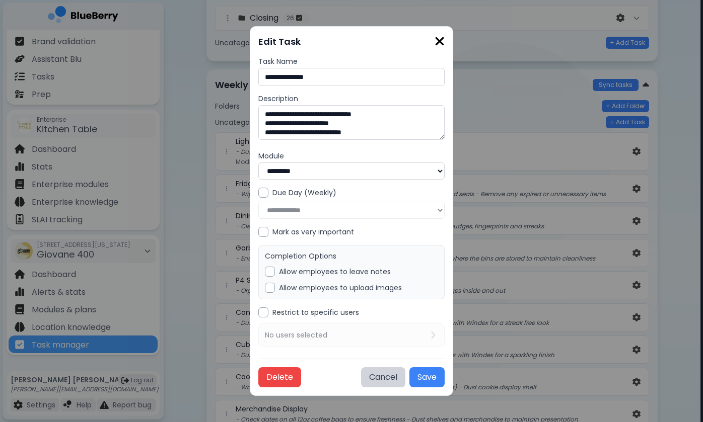
click at [267, 285] on div at bounding box center [270, 288] width 10 height 10
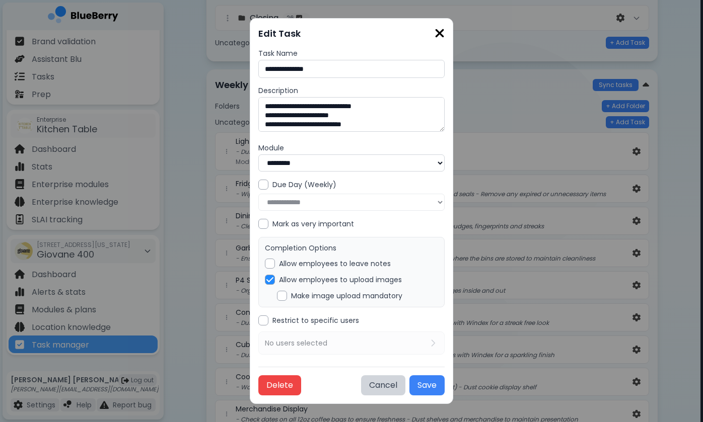
click at [278, 296] on div at bounding box center [282, 296] width 10 height 10
click at [422, 376] on button "Save" at bounding box center [426, 386] width 35 height 20
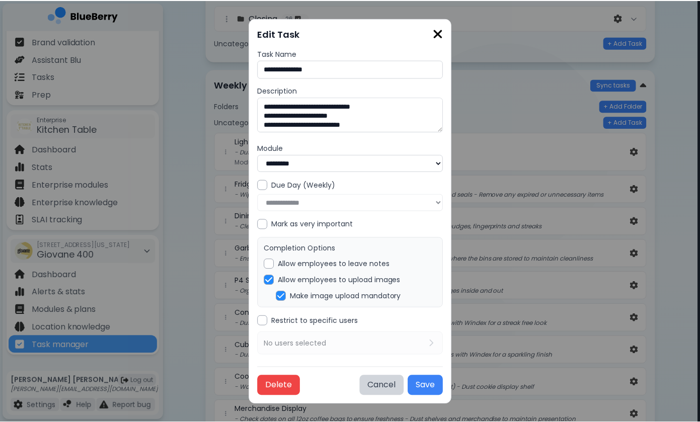
scroll to position [190, 0]
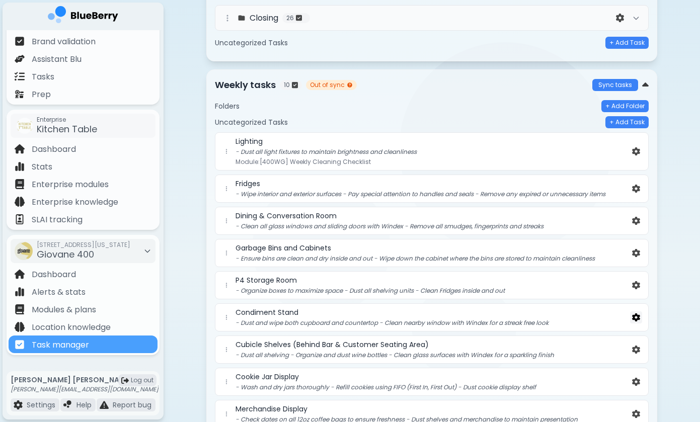
click at [637, 319] on img at bounding box center [636, 318] width 8 height 9
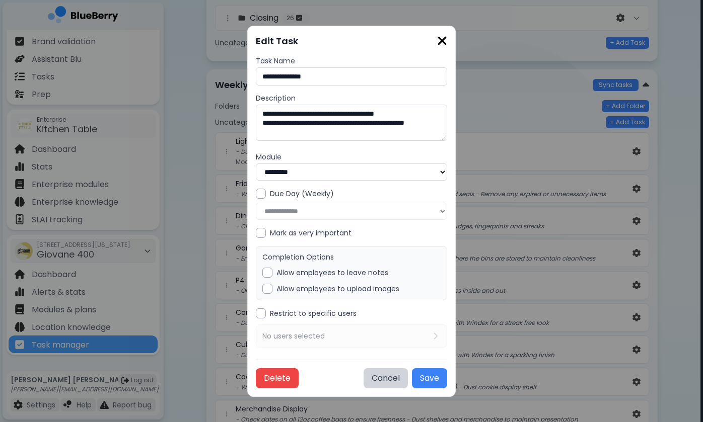
click at [331, 274] on div "Completion Options Allow employees to leave notes Allow employees to upload ima…" at bounding box center [351, 273] width 191 height 54
click at [333, 284] on label "Allow employees to upload images" at bounding box center [337, 288] width 123 height 9
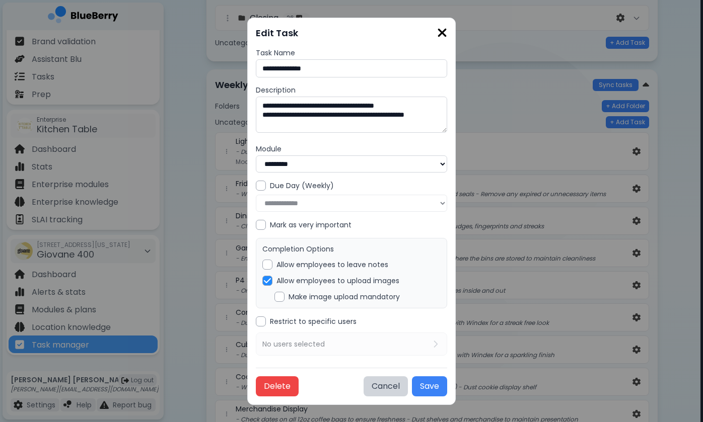
click at [323, 297] on label "Make image upload mandatory" at bounding box center [343, 296] width 111 height 9
click at [422, 385] on button "Save" at bounding box center [429, 387] width 35 height 20
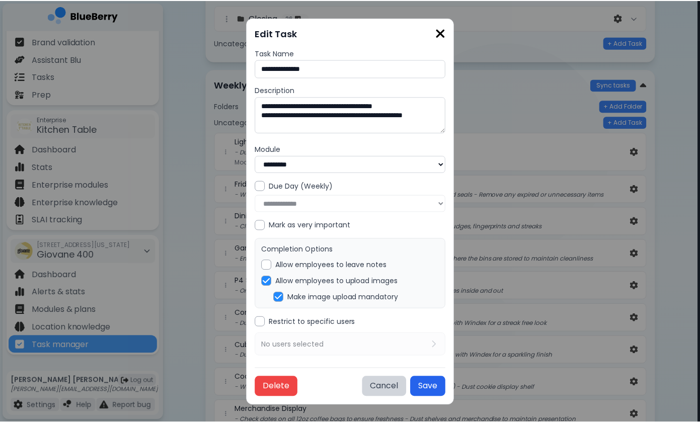
scroll to position [190, 0]
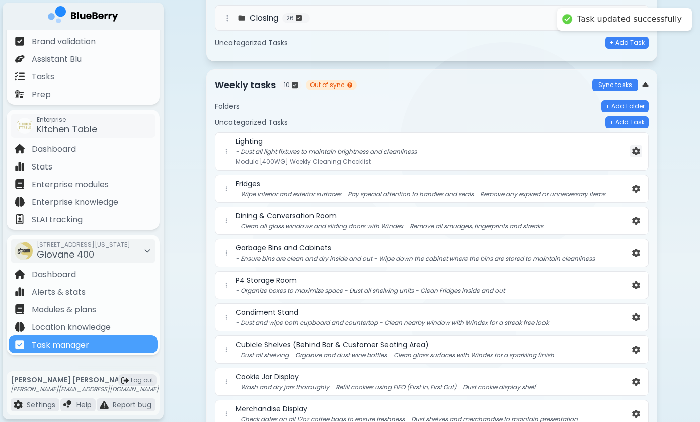
click at [630, 152] on button at bounding box center [636, 151] width 12 height 13
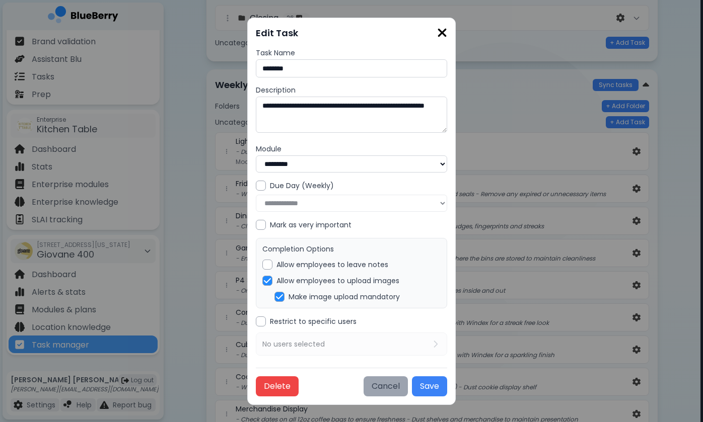
click at [386, 380] on button "Cancel" at bounding box center [385, 387] width 44 height 20
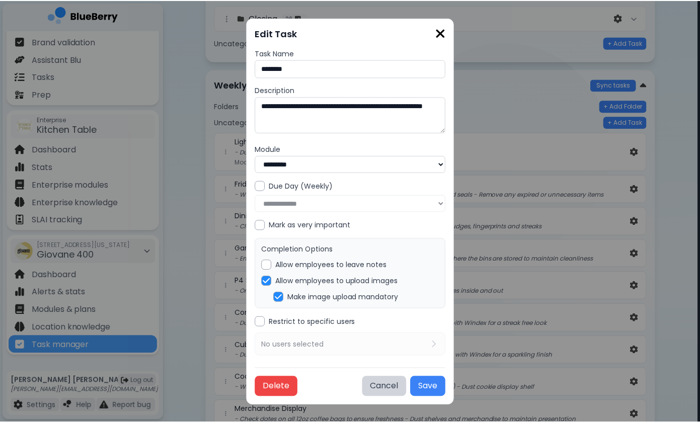
scroll to position [190, 0]
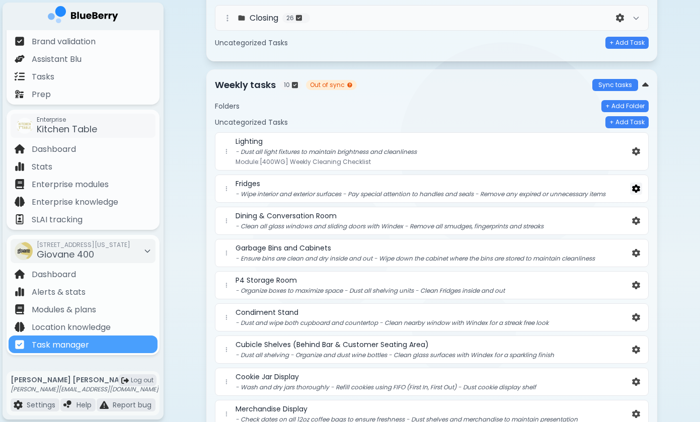
click at [636, 192] on img at bounding box center [636, 189] width 8 height 9
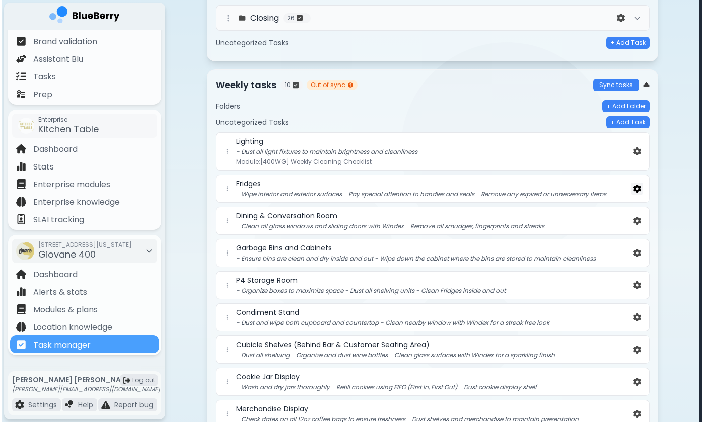
scroll to position [0, 0]
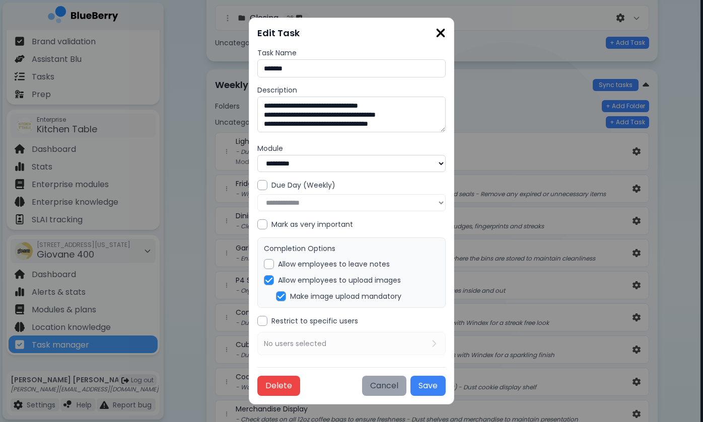
click at [380, 377] on button "Cancel" at bounding box center [384, 386] width 44 height 20
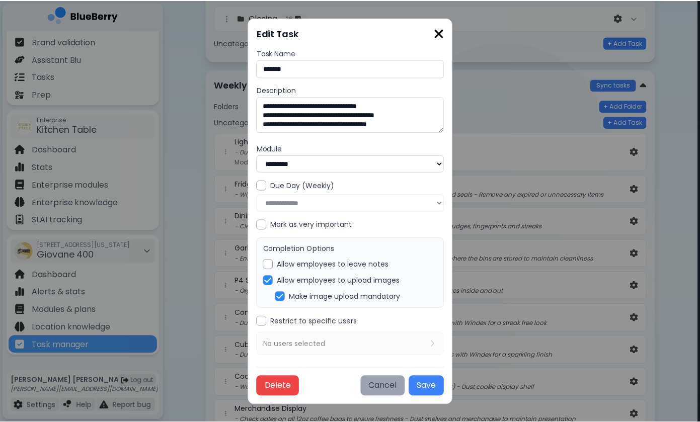
scroll to position [190, 0]
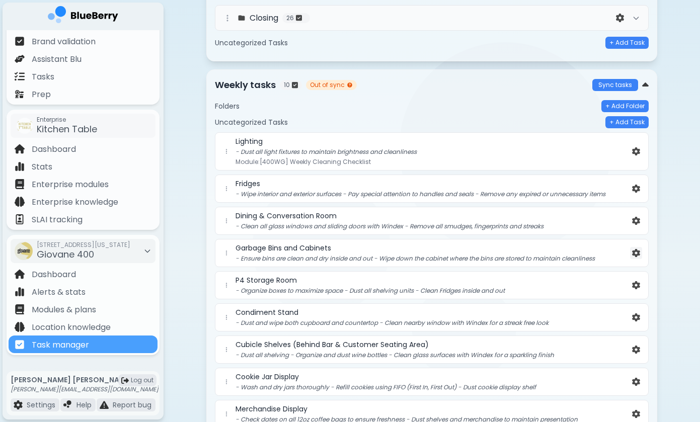
click at [640, 258] on button at bounding box center [636, 253] width 12 height 13
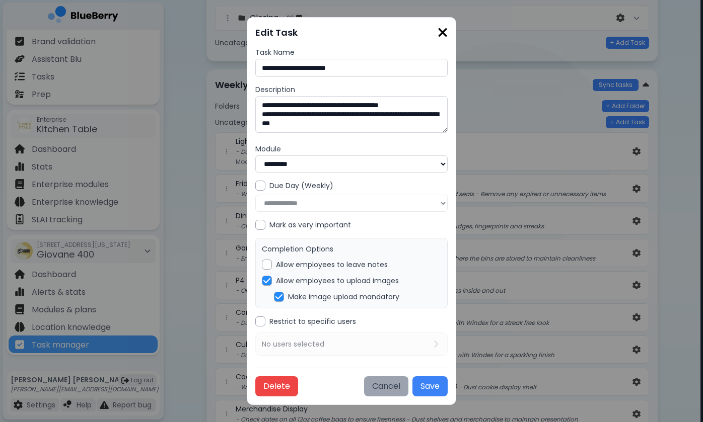
click at [381, 387] on button "Cancel" at bounding box center [386, 387] width 44 height 20
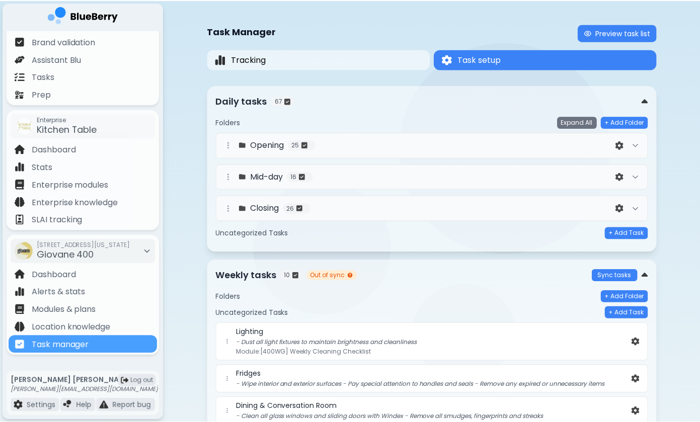
scroll to position [190, 0]
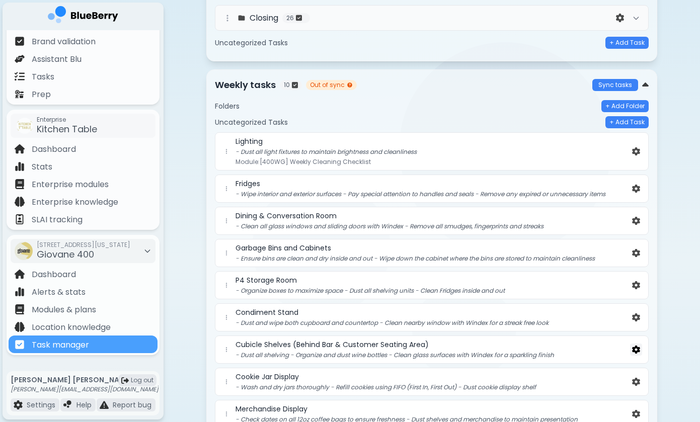
click at [636, 350] on img at bounding box center [636, 350] width 8 height 9
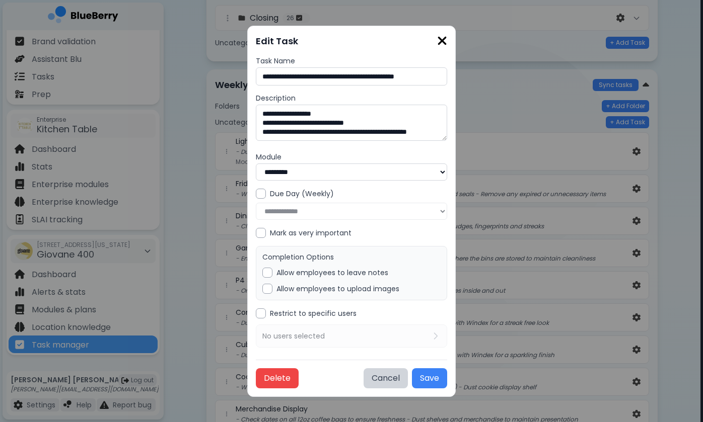
click at [339, 284] on label "Allow employees to upload images" at bounding box center [337, 288] width 123 height 9
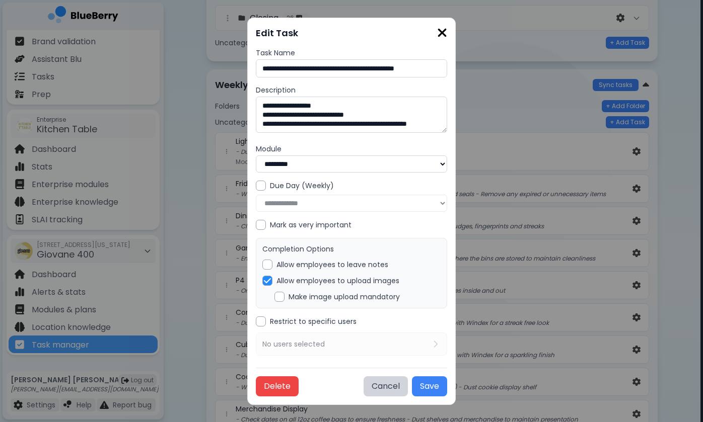
click at [337, 296] on label "Make image upload mandatory" at bounding box center [343, 296] width 111 height 9
click at [421, 382] on button "Save" at bounding box center [429, 387] width 35 height 20
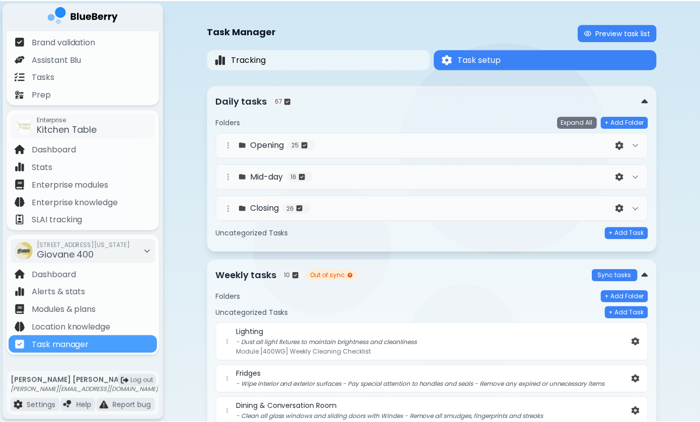
scroll to position [190, 0]
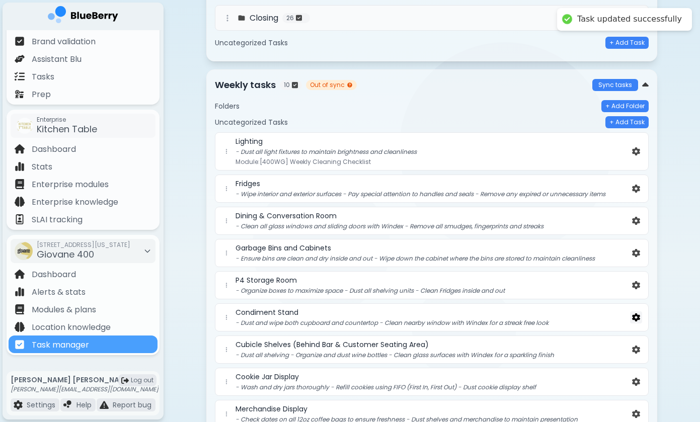
click at [639, 317] on img at bounding box center [636, 318] width 8 height 9
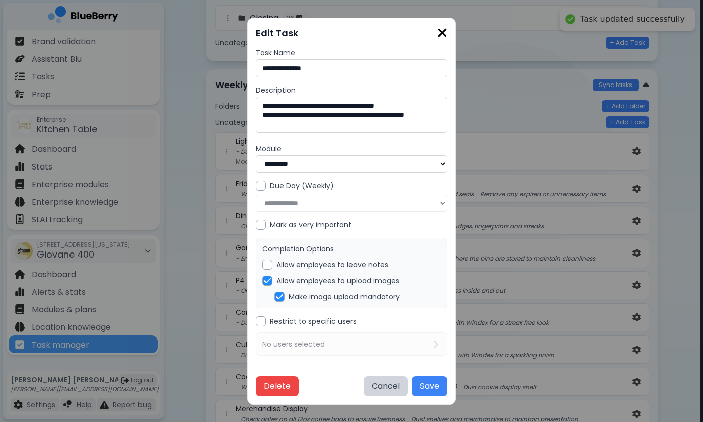
click at [393, 380] on button "Cancel" at bounding box center [385, 387] width 44 height 20
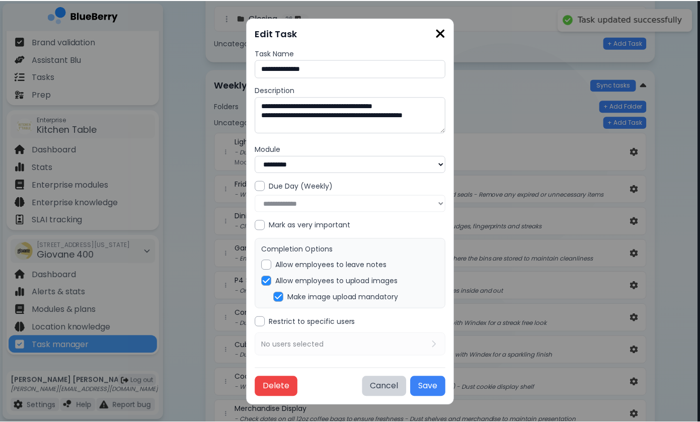
scroll to position [190, 0]
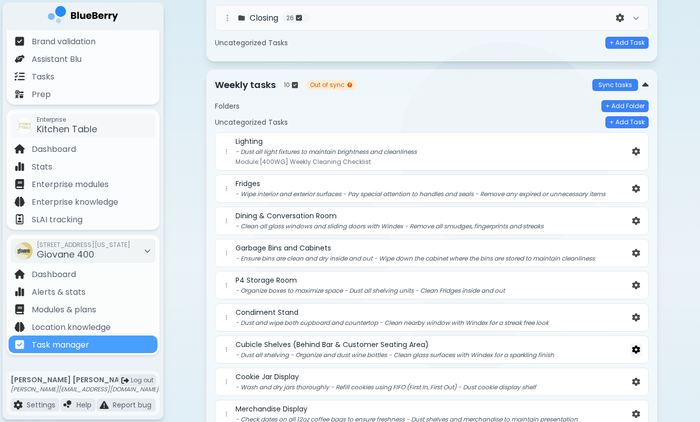
click at [634, 348] on img at bounding box center [636, 350] width 8 height 9
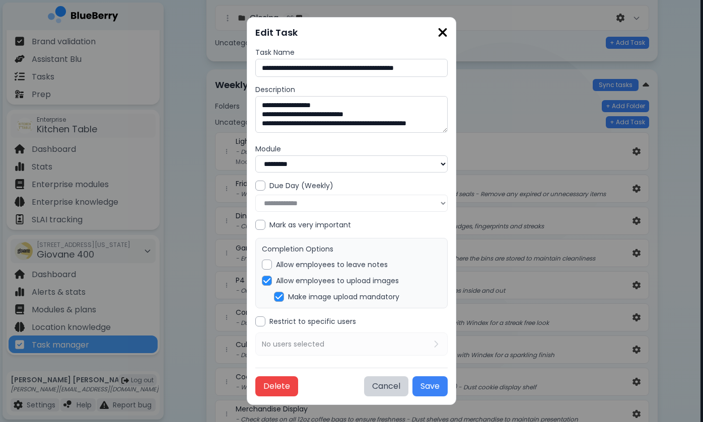
click at [387, 395] on div "**********" at bounding box center [352, 211] width 210 height 388
click at [393, 381] on button "Cancel" at bounding box center [386, 387] width 44 height 20
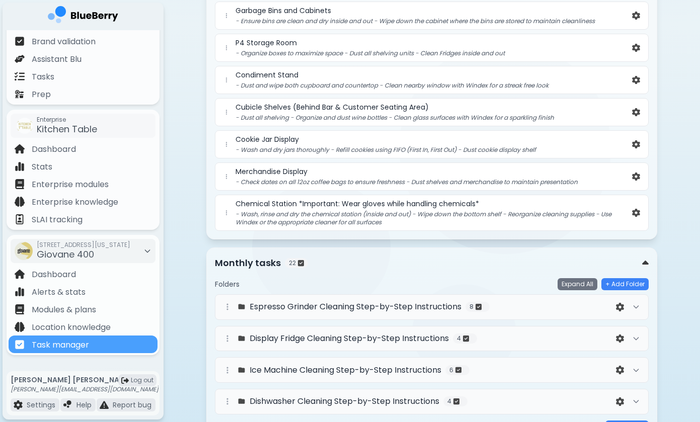
scroll to position [432, 0]
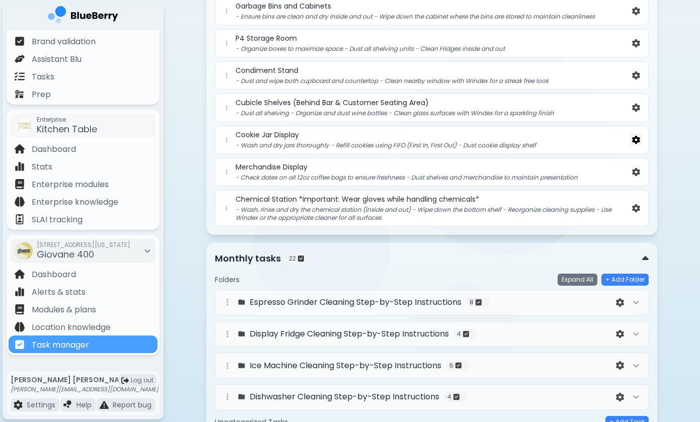
click at [634, 142] on img at bounding box center [636, 140] width 8 height 9
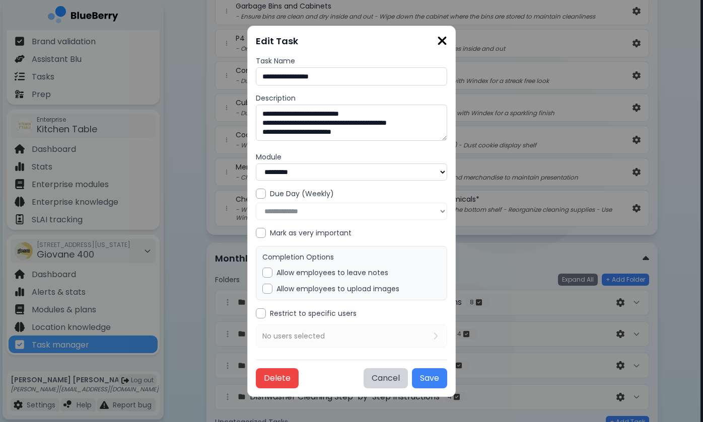
click at [337, 270] on label "Allow employees to leave notes" at bounding box center [332, 272] width 112 height 9
click at [334, 286] on label "Allow employees to upload images" at bounding box center [337, 288] width 123 height 9
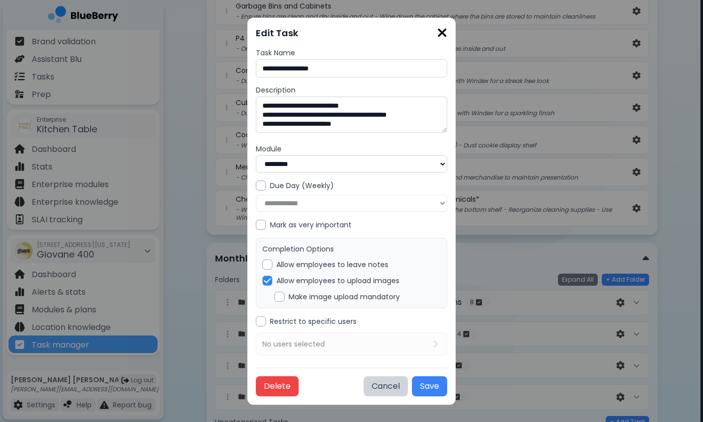
click at [331, 297] on label "Make image upload mandatory" at bounding box center [343, 296] width 111 height 9
click at [426, 378] on button "Save" at bounding box center [429, 387] width 35 height 20
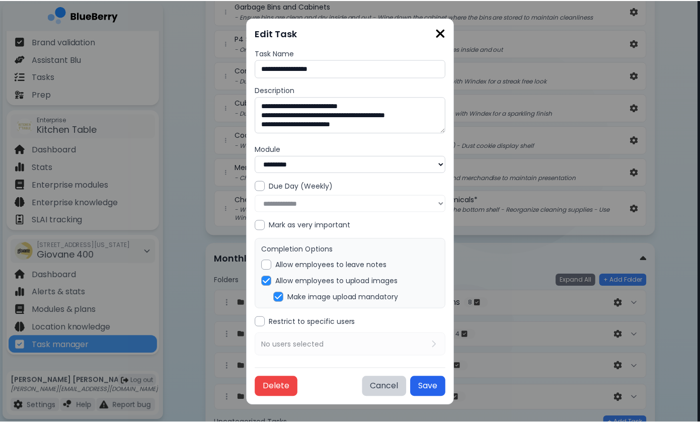
scroll to position [432, 0]
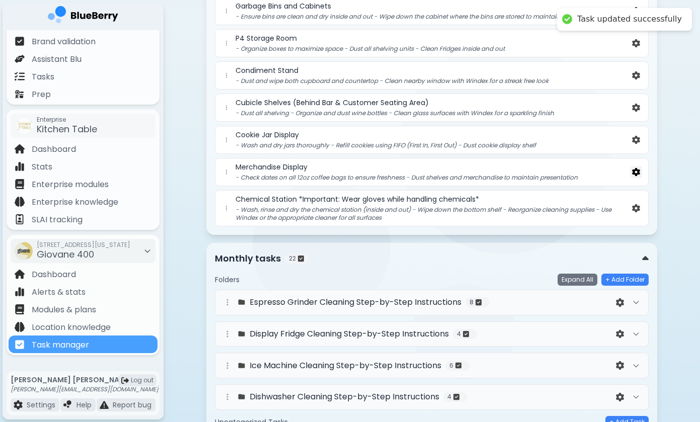
click at [637, 170] on img at bounding box center [636, 172] width 8 height 9
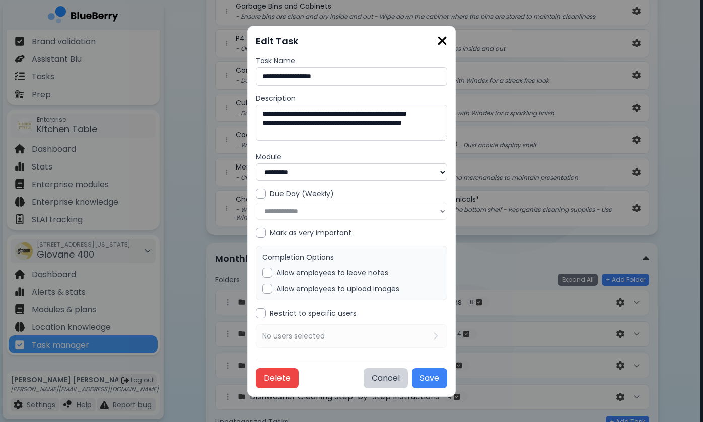
click at [344, 284] on label "Allow employees to upload images" at bounding box center [337, 288] width 123 height 9
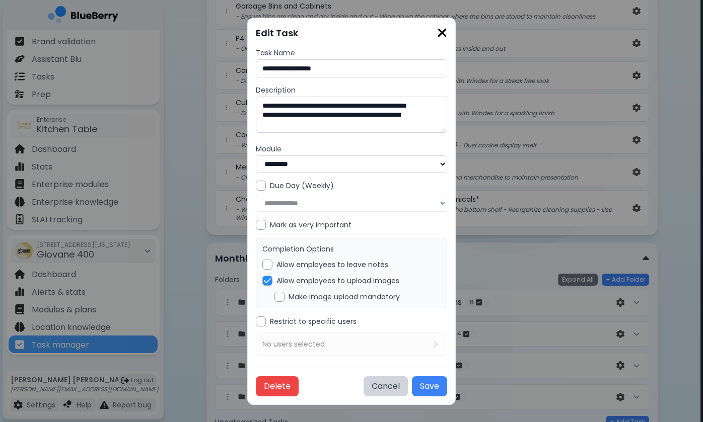
click at [344, 288] on div "Completion Options Allow employees to leave notes Allow employees to upload ima…" at bounding box center [351, 273] width 191 height 70
click at [345, 294] on label "Make image upload mandatory" at bounding box center [343, 296] width 111 height 9
click at [425, 381] on button "Save" at bounding box center [429, 387] width 35 height 20
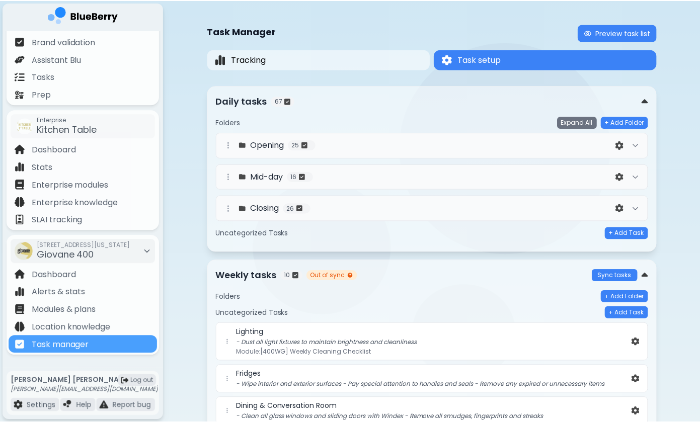
scroll to position [432, 0]
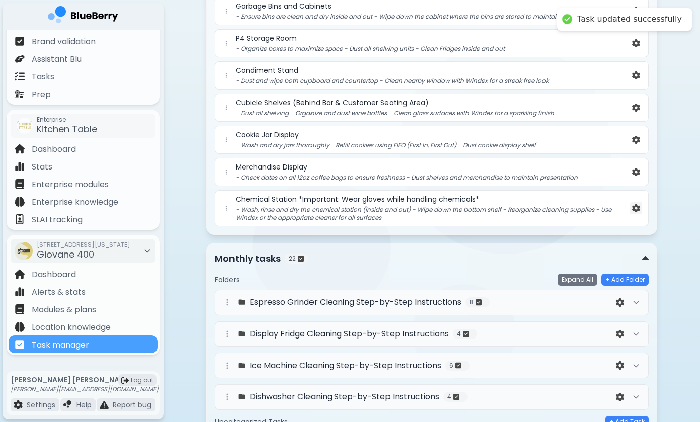
click at [641, 205] on button at bounding box center [636, 208] width 12 height 13
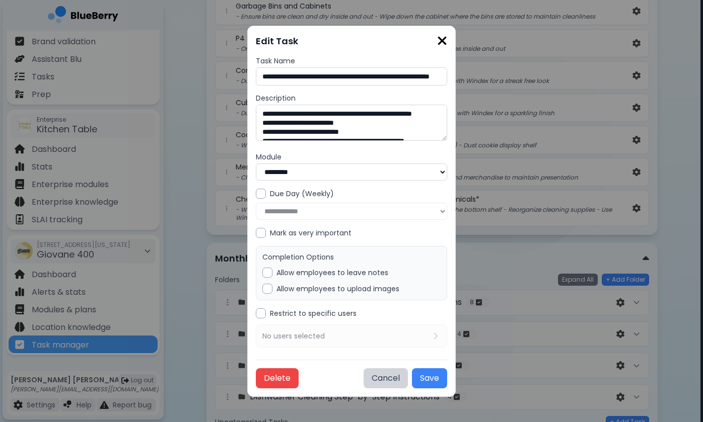
click at [342, 289] on label "Allow employees to upload images" at bounding box center [337, 288] width 123 height 9
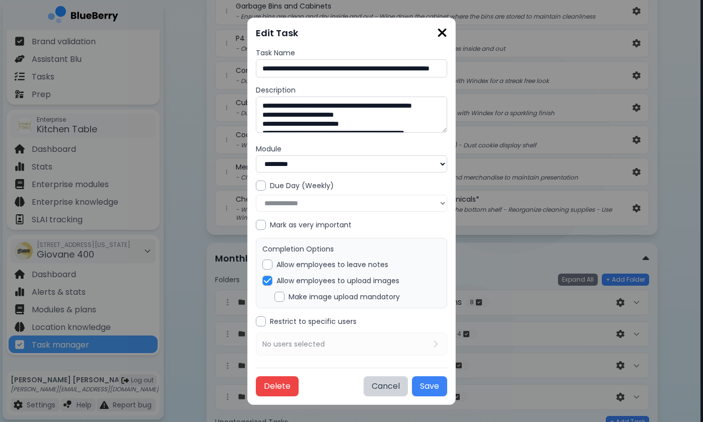
click at [335, 295] on label "Make image upload mandatory" at bounding box center [343, 296] width 111 height 9
click at [429, 380] on button "Save" at bounding box center [429, 387] width 35 height 20
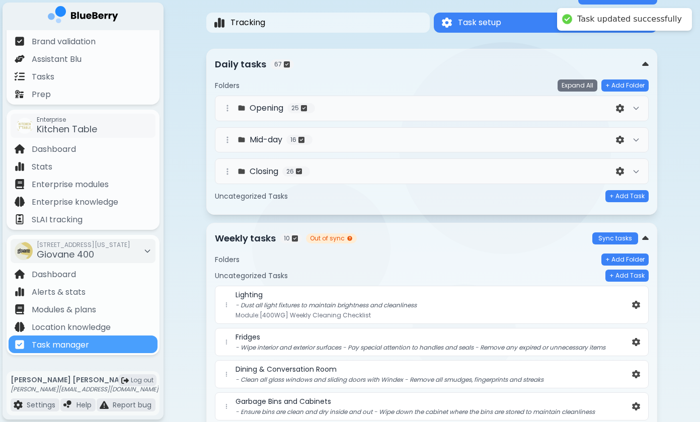
scroll to position [35, 0]
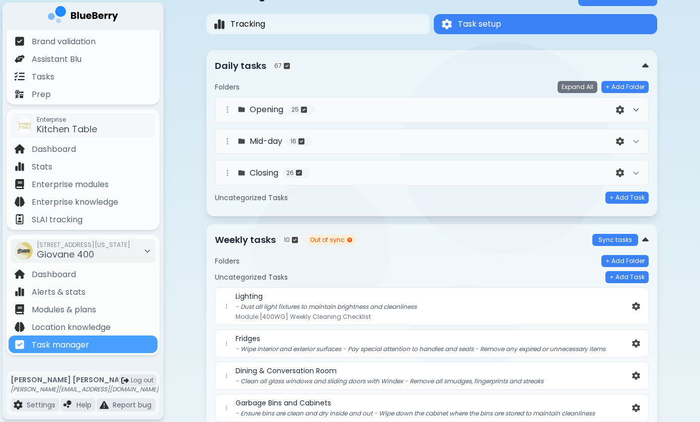
click at [637, 113] on icon at bounding box center [636, 110] width 8 height 8
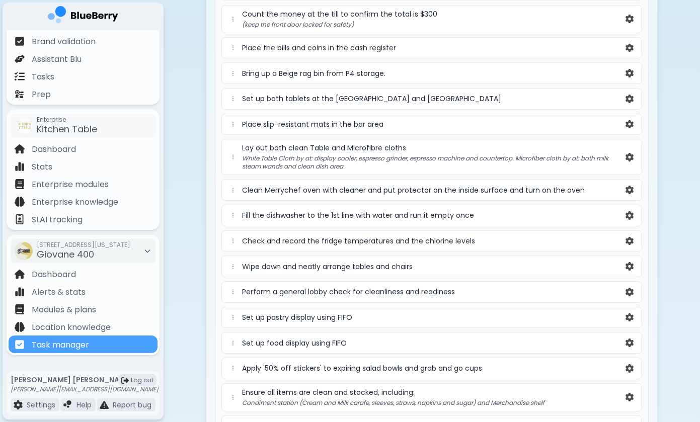
scroll to position [185, 0]
click at [633, 187] on img at bounding box center [630, 189] width 8 height 9
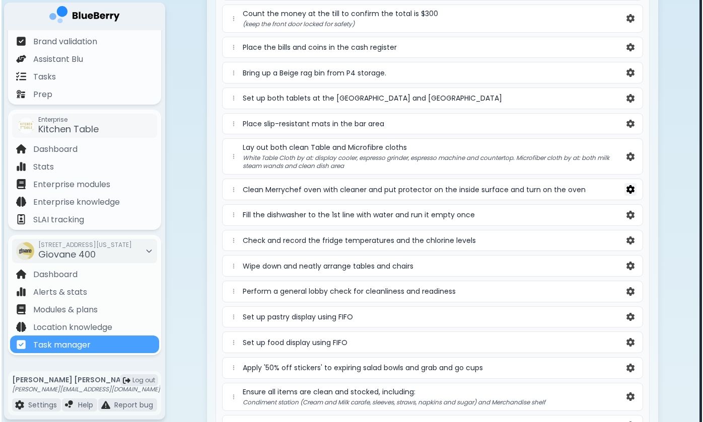
scroll to position [0, 0]
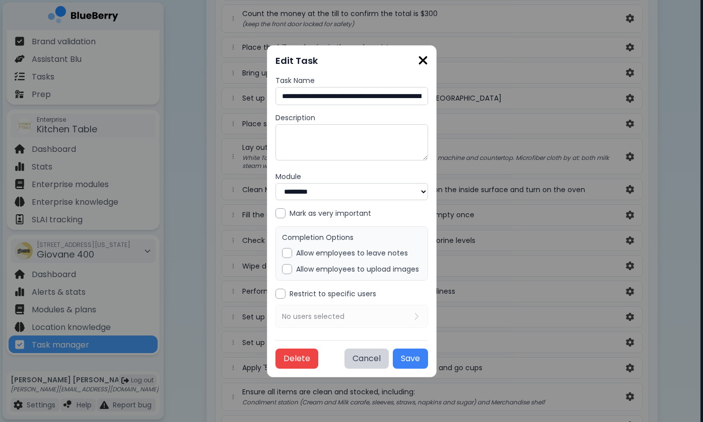
click at [386, 273] on div "Completion Options Allow employees to leave notes Allow employees to upload ima…" at bounding box center [351, 254] width 153 height 54
click at [386, 268] on label "Allow employees to upload images" at bounding box center [357, 269] width 123 height 9
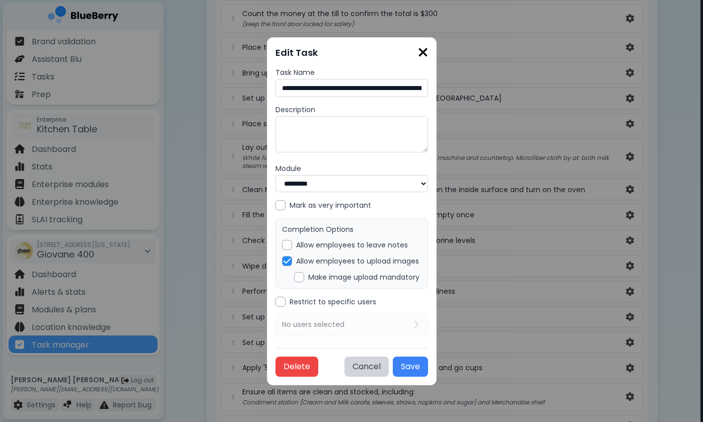
click at [377, 278] on label "Make image upload mandatory" at bounding box center [363, 277] width 111 height 9
click at [428, 359] on button "Save" at bounding box center [410, 367] width 35 height 20
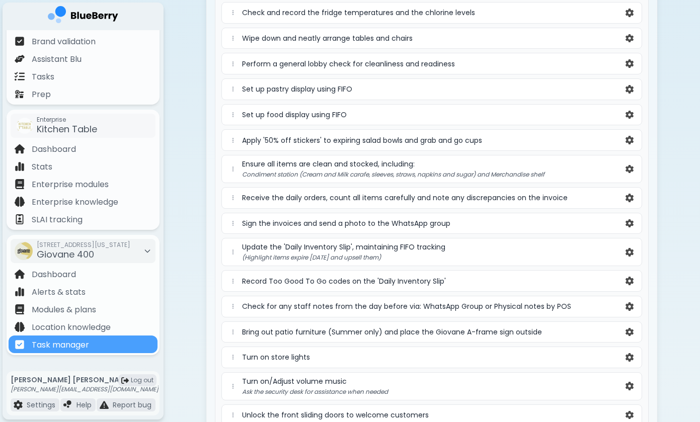
scroll to position [420, 0]
click at [632, 249] on img at bounding box center [630, 251] width 8 height 9
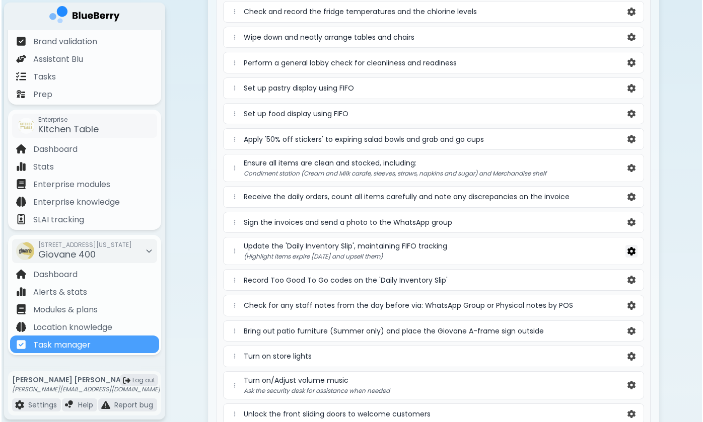
scroll to position [0, 0]
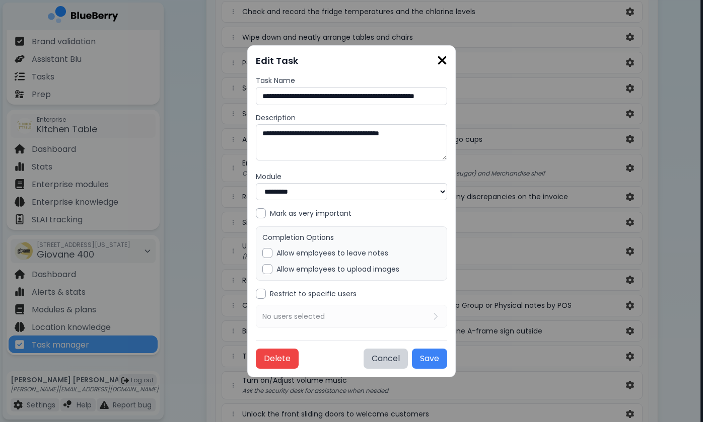
click at [383, 267] on label "Allow employees to upload images" at bounding box center [337, 269] width 123 height 9
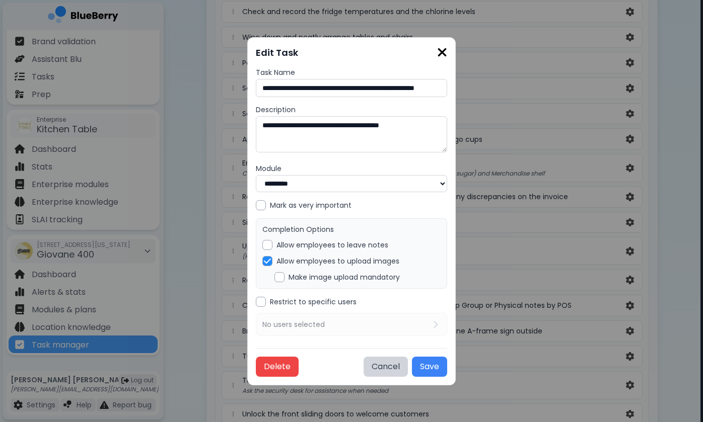
click at [379, 273] on label "Make image upload mandatory" at bounding box center [343, 277] width 111 height 9
click at [433, 365] on button "Save" at bounding box center [429, 367] width 35 height 20
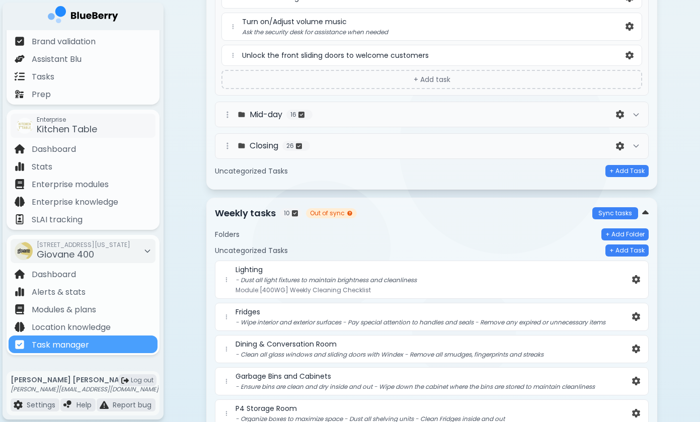
scroll to position [786, 0]
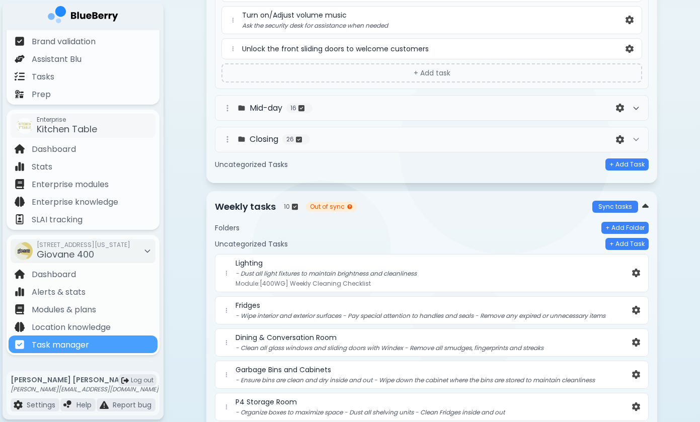
click at [632, 108] on icon at bounding box center [636, 108] width 8 height 8
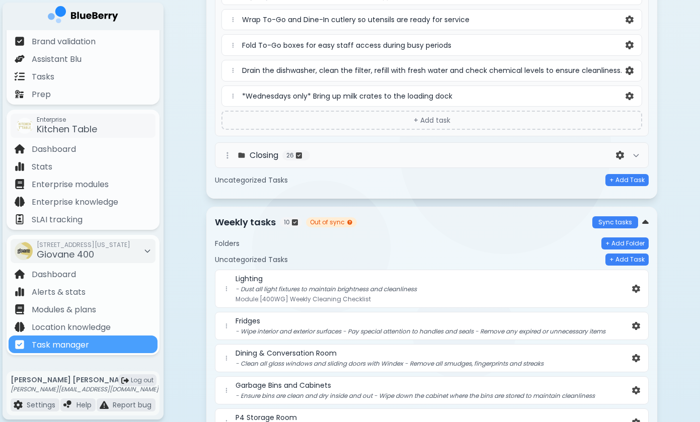
scroll to position [1247, 0]
click at [634, 155] on icon at bounding box center [636, 155] width 8 height 8
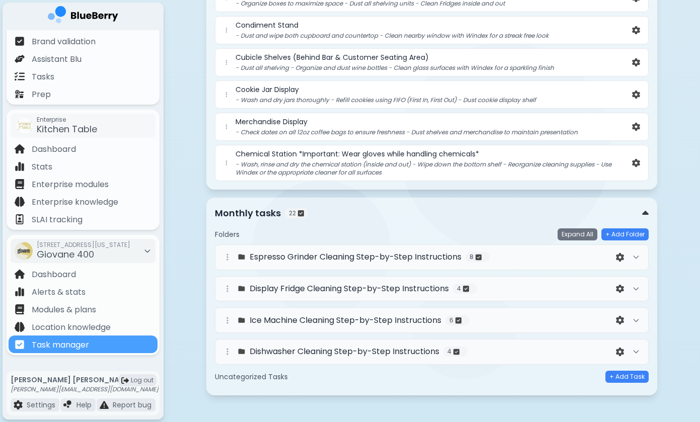
scroll to position [2427, 0]
click at [631, 252] on div at bounding box center [636, 258] width 12 height 12
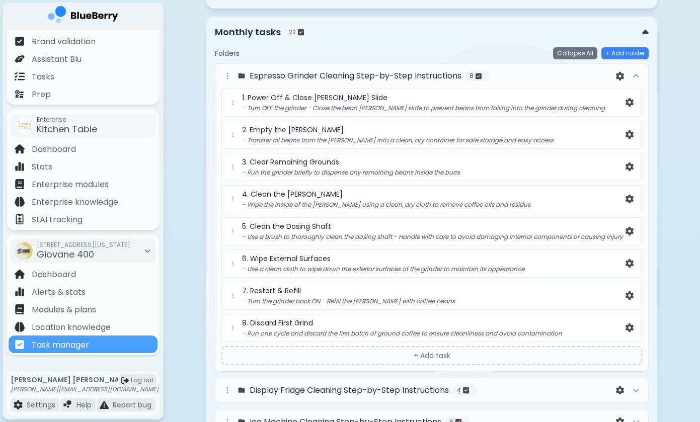
scroll to position [2613, 0]
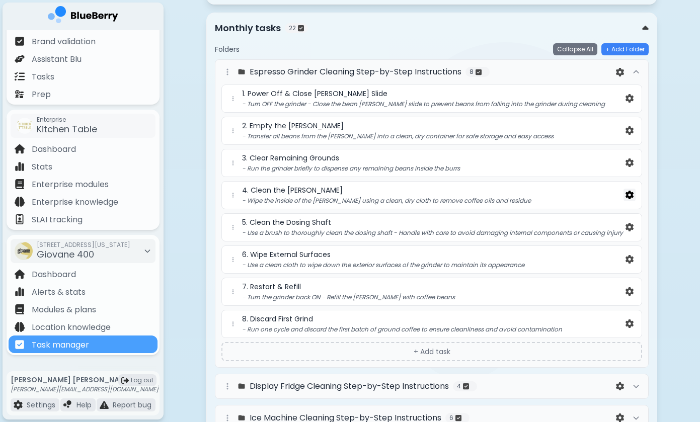
click at [631, 191] on img at bounding box center [630, 195] width 8 height 9
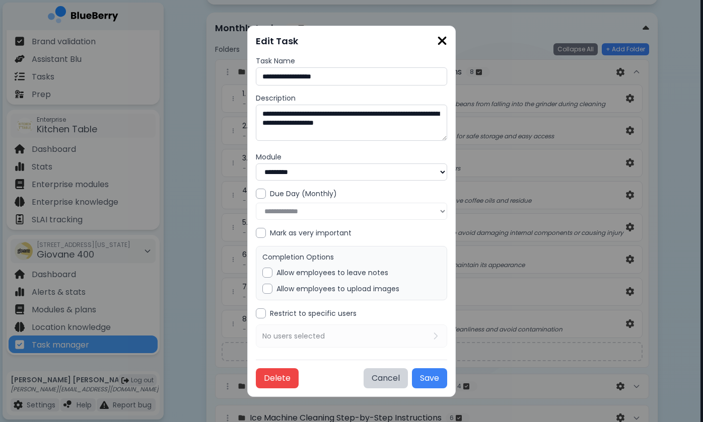
click at [338, 284] on label "Allow employees to upload images" at bounding box center [337, 288] width 123 height 9
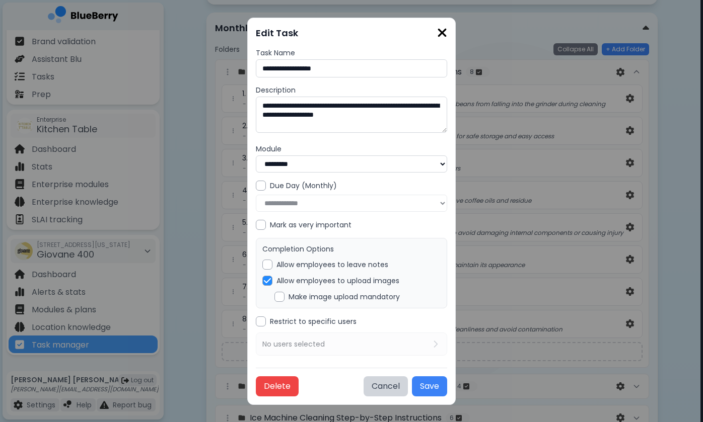
click at [345, 294] on label "Make image upload mandatory" at bounding box center [343, 296] width 111 height 9
click at [426, 388] on button "Save" at bounding box center [429, 387] width 35 height 20
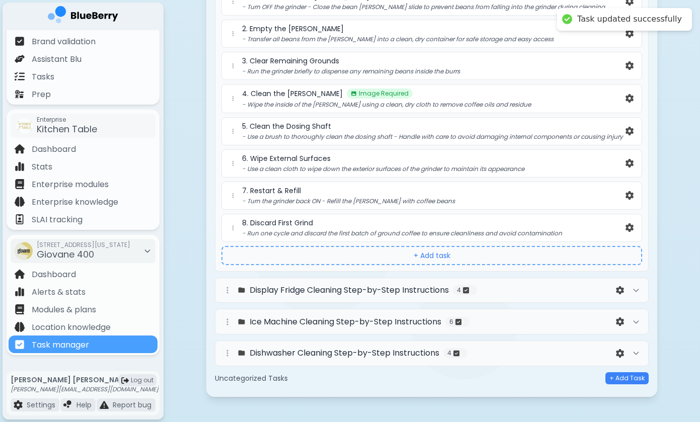
scroll to position [2709, 0]
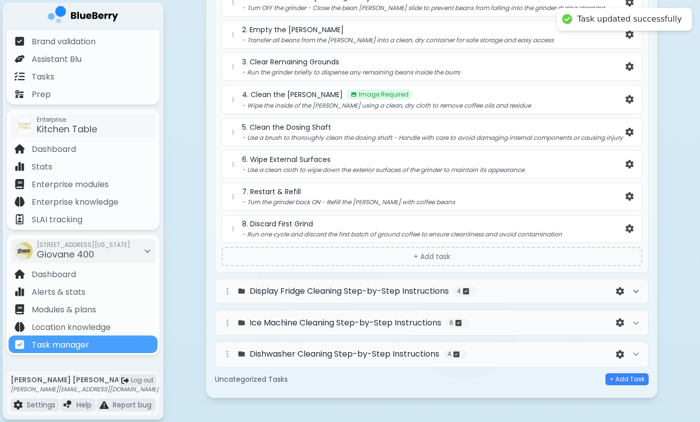
click at [635, 287] on icon at bounding box center [636, 291] width 8 height 8
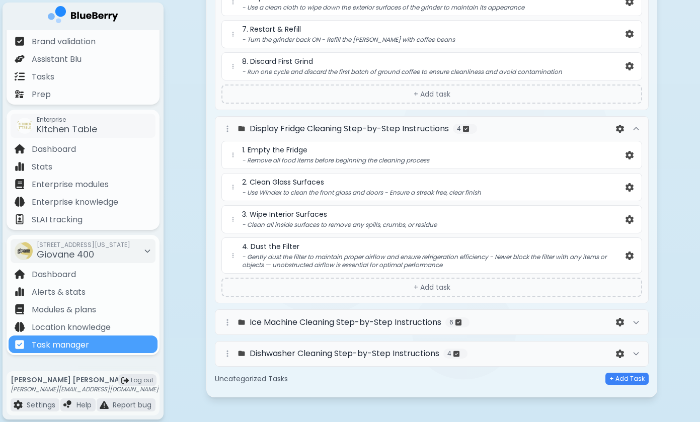
scroll to position [2871, 0]
click at [631, 206] on div "3. Wipe Interior Surfaces - Clean all inside surfaces to remove any spills, cru…" at bounding box center [431, 220] width 421 height 28
click at [629, 217] on button at bounding box center [630, 220] width 12 height 13
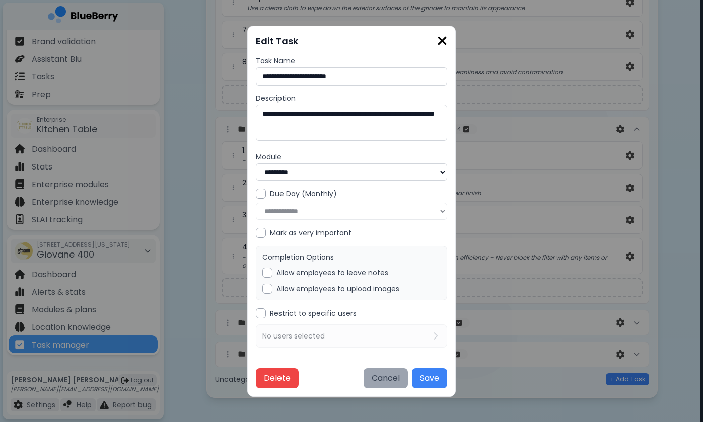
click at [375, 377] on button "Cancel" at bounding box center [385, 378] width 44 height 20
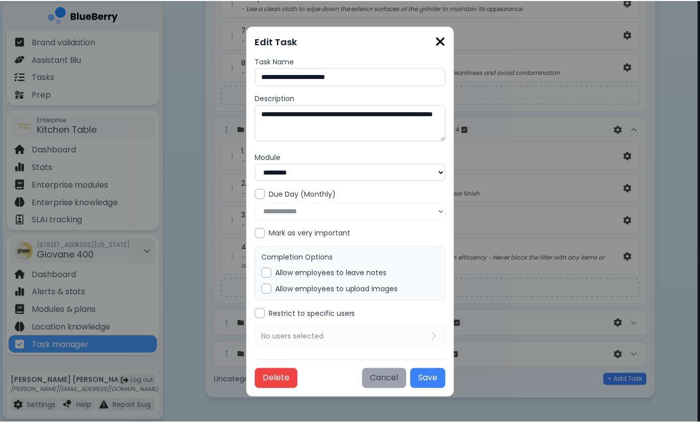
scroll to position [2871, 0]
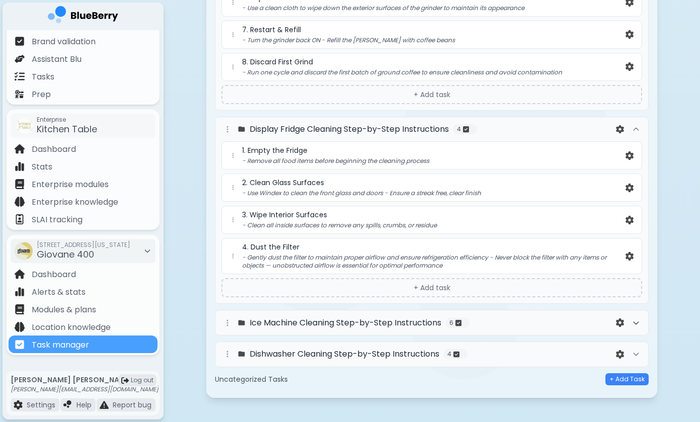
click at [635, 322] on icon at bounding box center [636, 323] width 5 height 3
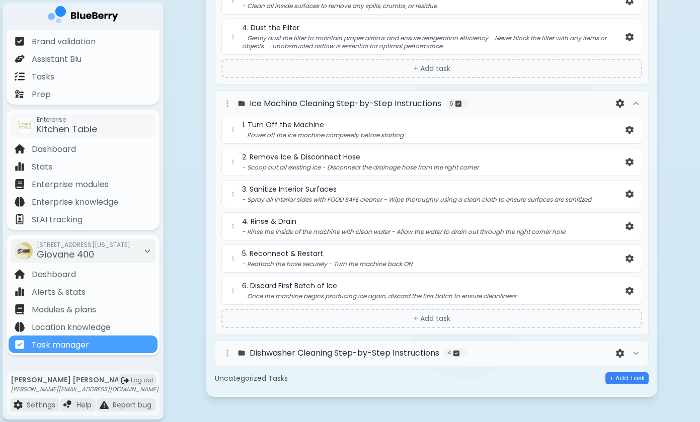
scroll to position [3090, 0]
click at [630, 258] on button at bounding box center [630, 260] width 12 height 13
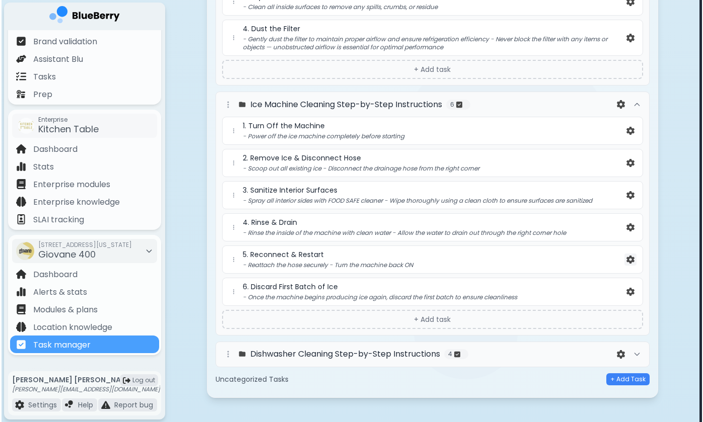
scroll to position [0, 0]
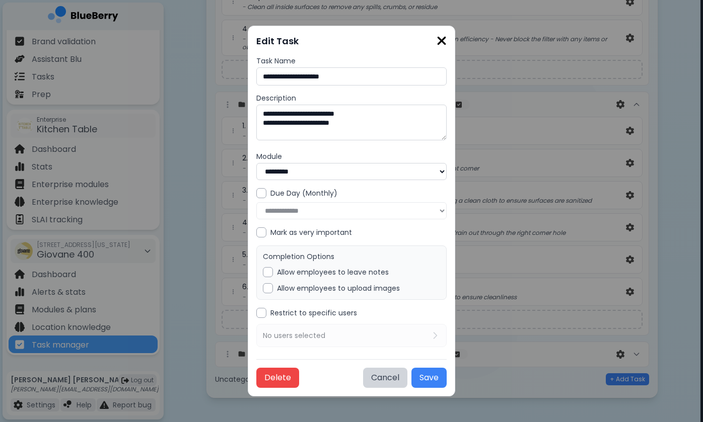
click at [316, 287] on label "Allow employees to upload images" at bounding box center [338, 288] width 123 height 9
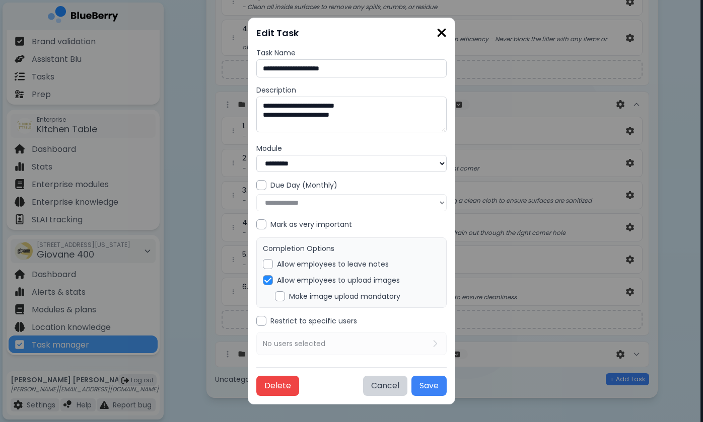
click at [323, 292] on label "Make image upload mandatory" at bounding box center [344, 296] width 111 height 9
click at [420, 376] on button "Save" at bounding box center [428, 386] width 35 height 20
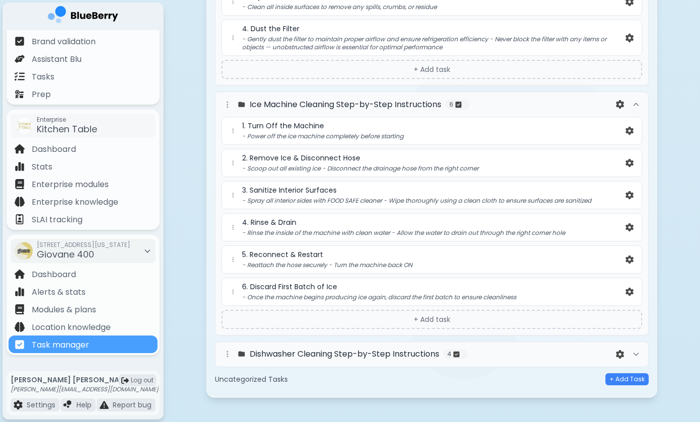
scroll to position [3089, 0]
click at [637, 352] on icon at bounding box center [636, 356] width 8 height 8
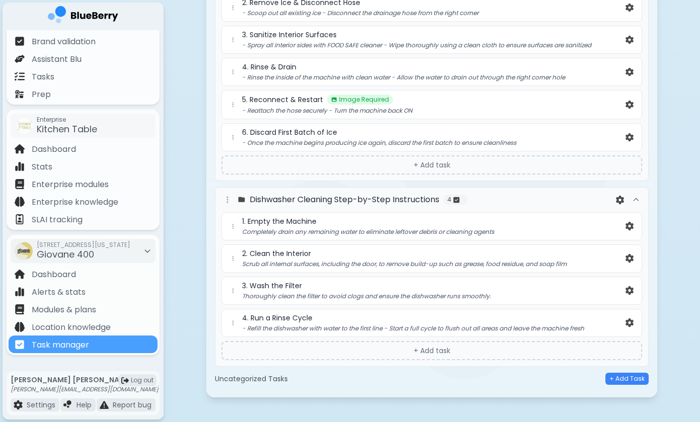
scroll to position [3245, 0]
click at [630, 287] on img at bounding box center [630, 291] width 8 height 9
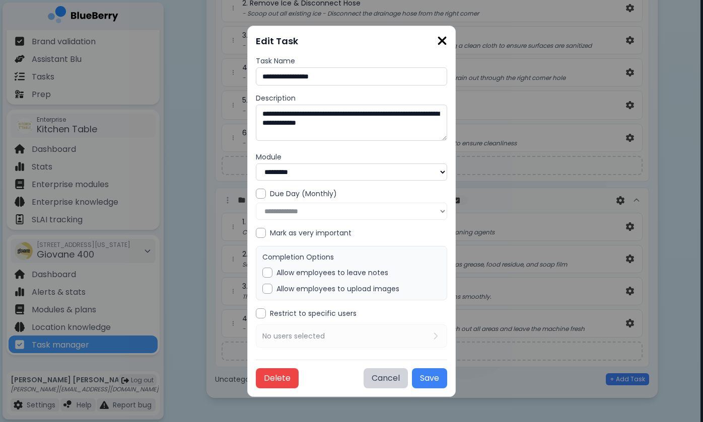
click at [382, 278] on div "Completion Options Allow employees to leave notes Allow employees to upload ima…" at bounding box center [351, 273] width 191 height 54
click at [382, 284] on label "Allow employees to upload images" at bounding box center [337, 288] width 123 height 9
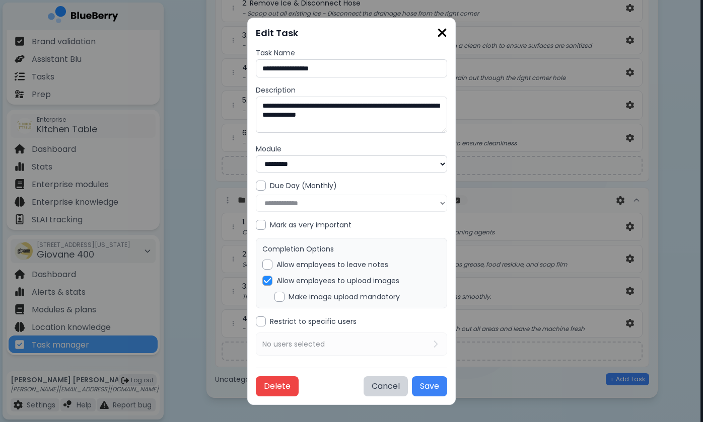
click at [380, 294] on label "Make image upload mandatory" at bounding box center [343, 296] width 111 height 9
click at [425, 384] on button "Save" at bounding box center [429, 387] width 35 height 20
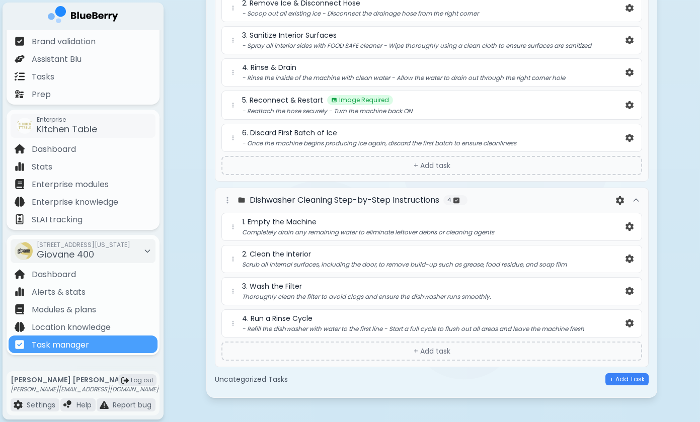
scroll to position [3244, 0]
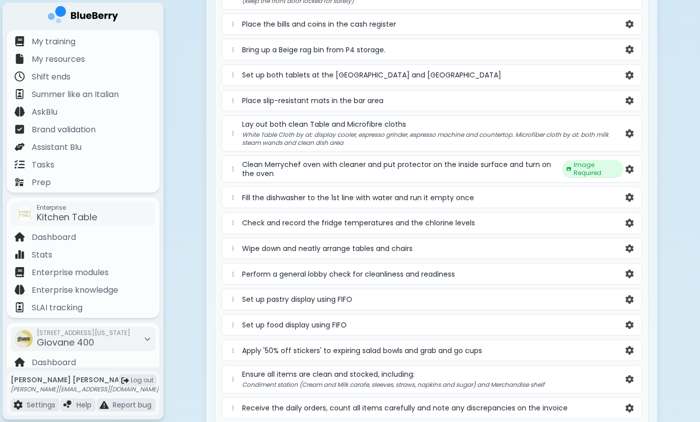
scroll to position [123, 0]
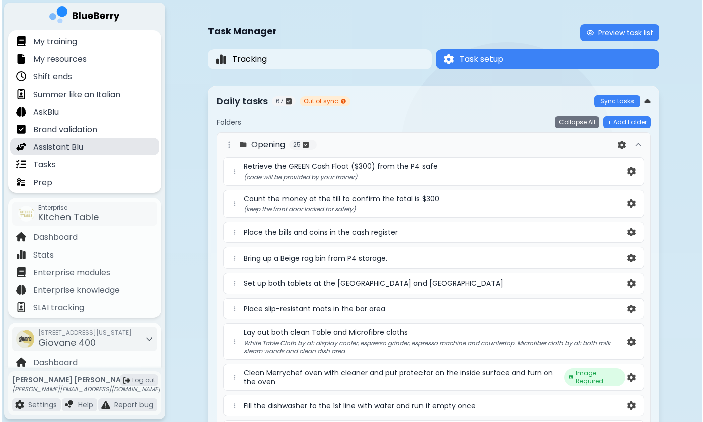
scroll to position [0, 0]
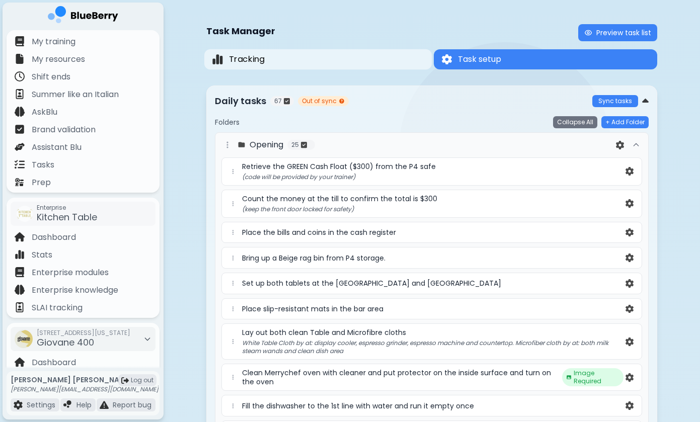
click at [314, 56] on button "Tracking" at bounding box center [317, 59] width 227 height 21
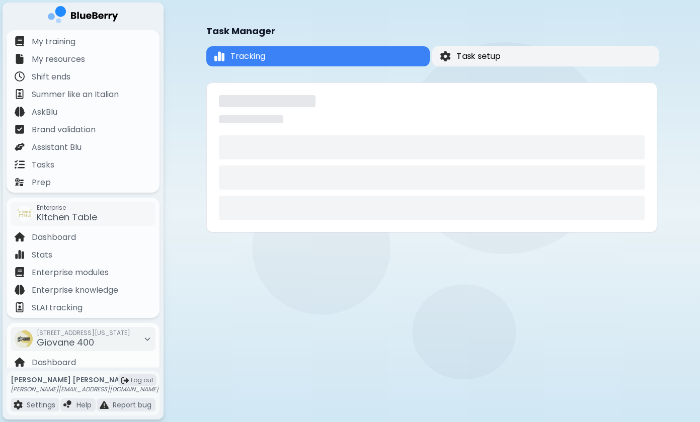
click at [494, 50] on button "Task setup" at bounding box center [545, 56] width 227 height 21
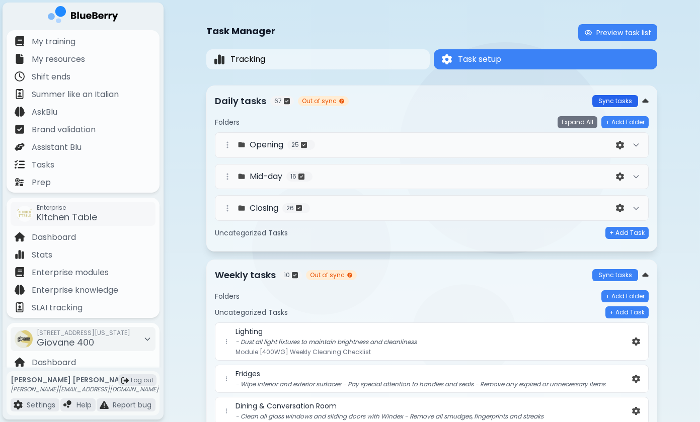
click at [625, 100] on button "Sync tasks" at bounding box center [615, 101] width 46 height 12
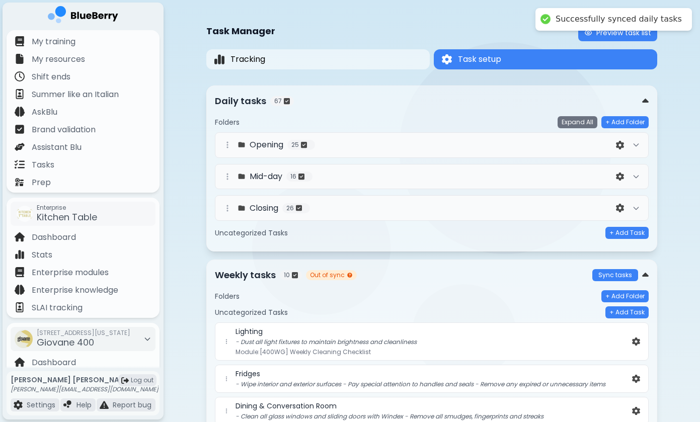
click at [609, 277] on button "Sync tasks" at bounding box center [615, 275] width 46 height 12
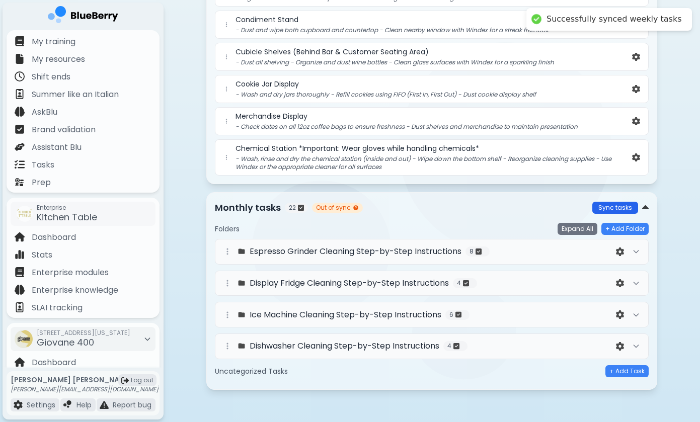
click at [611, 209] on button "Sync tasks" at bounding box center [615, 208] width 46 height 12
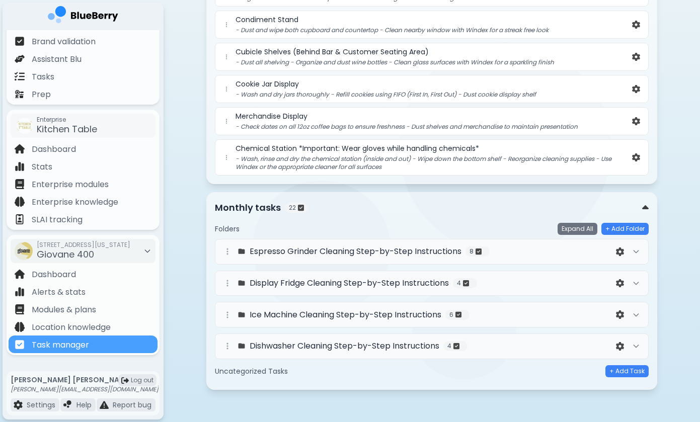
scroll to position [88, 0]
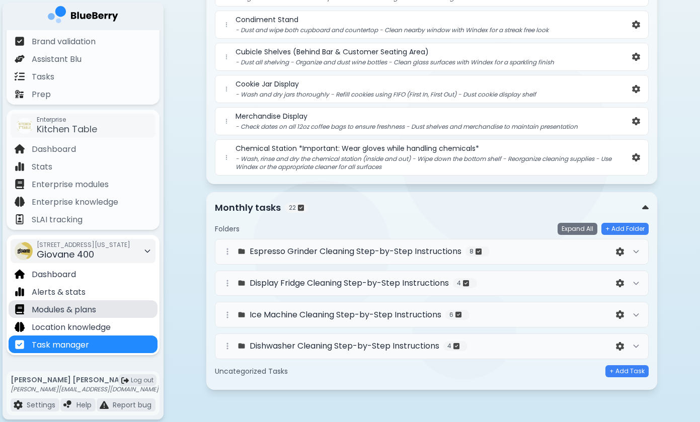
click at [72, 313] on p "Modules & plans" at bounding box center [64, 310] width 64 height 12
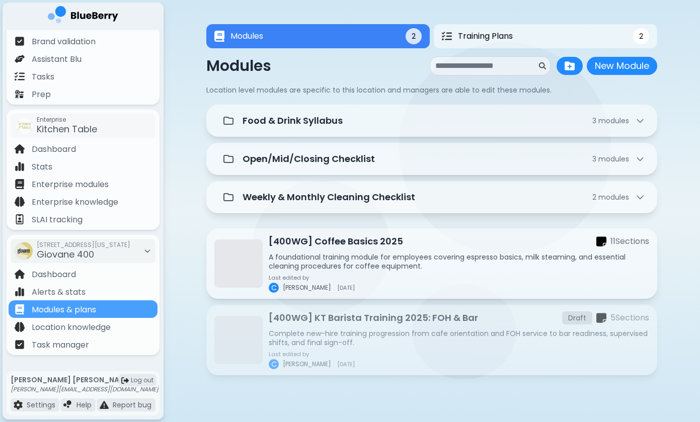
click at [182, 286] on div "Modules 2 Training Plans 2 Modules 2 2 Modules New Module New Module Location l…" at bounding box center [432, 203] width 537 height 406
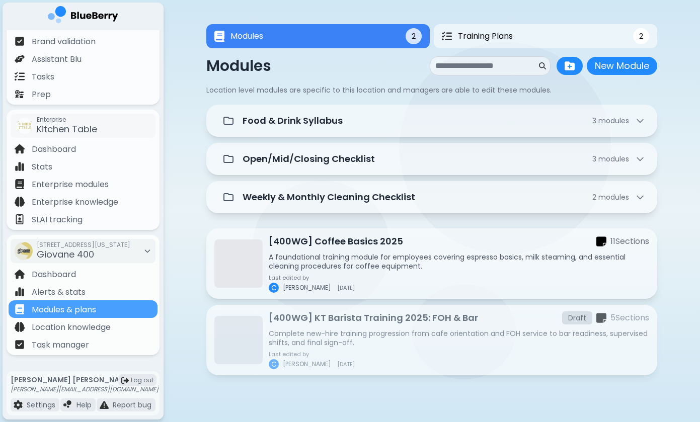
click at [365, 322] on p "[400WG] KT Barista Training 2025: FOH & Bar" at bounding box center [373, 318] width 209 height 14
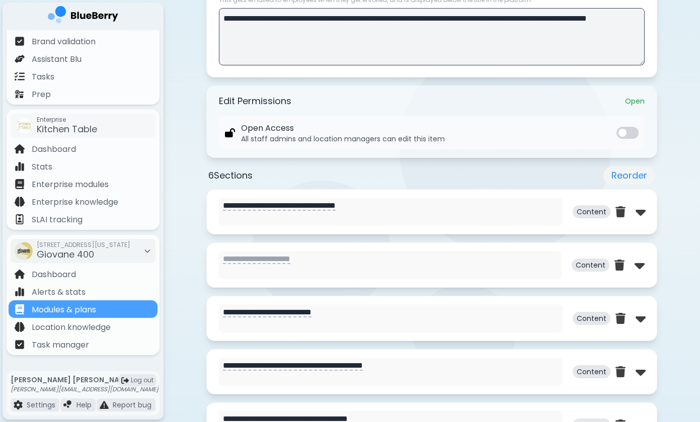
scroll to position [344, 0]
click at [638, 216] on img at bounding box center [641, 212] width 10 height 16
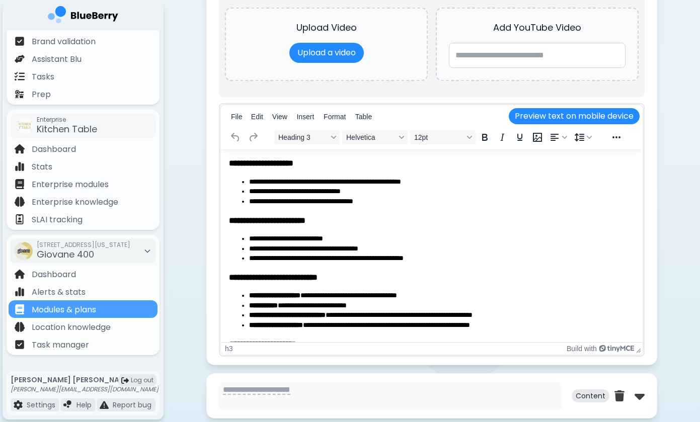
scroll to position [713, 0]
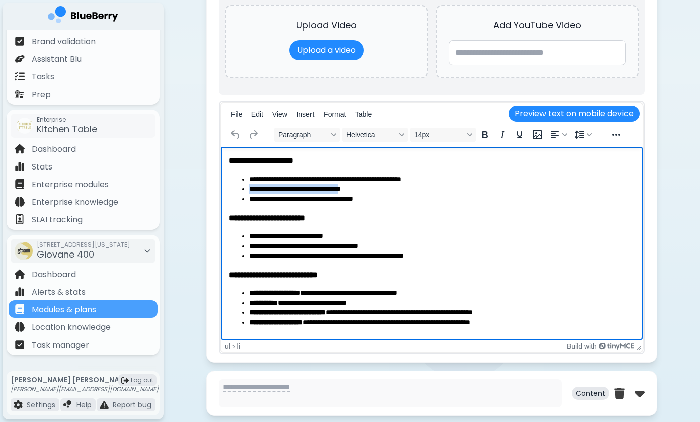
drag, startPoint x: 290, startPoint y: 183, endPoint x: 349, endPoint y: 185, distance: 58.9
click at [349, 185] on ul "**********" at bounding box center [432, 190] width 406 height 30
click at [349, 185] on li "**********" at bounding box center [442, 189] width 386 height 10
drag, startPoint x: 330, startPoint y: 176, endPoint x: 374, endPoint y: 191, distance: 46.3
click at [374, 191] on ul "**********" at bounding box center [432, 190] width 406 height 30
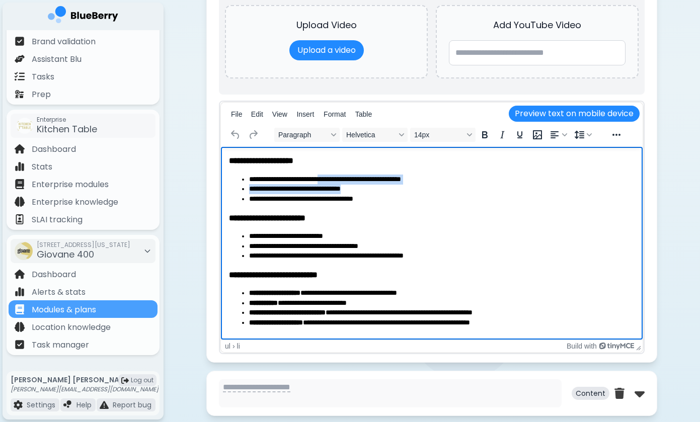
click at [374, 191] on li "**********" at bounding box center [442, 189] width 386 height 10
click at [358, 193] on li "**********" at bounding box center [442, 189] width 386 height 10
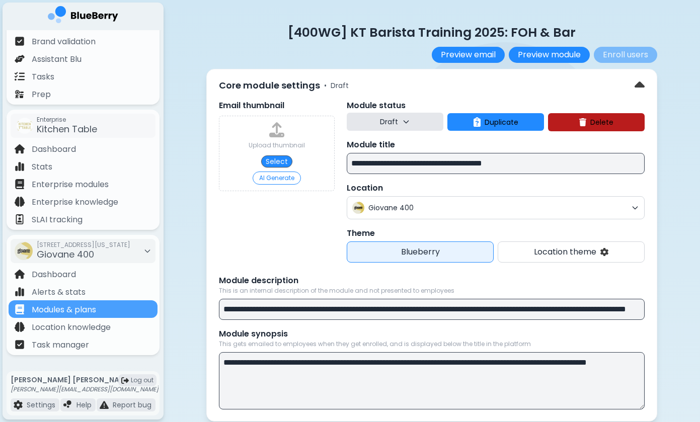
scroll to position [693, 0]
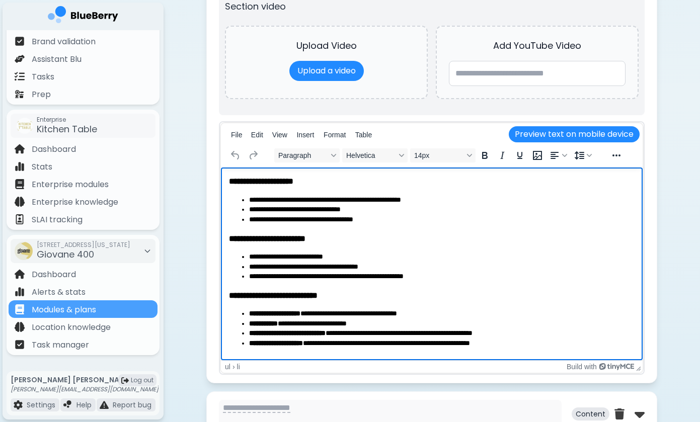
click at [304, 230] on body "**********" at bounding box center [432, 334] width 406 height 316
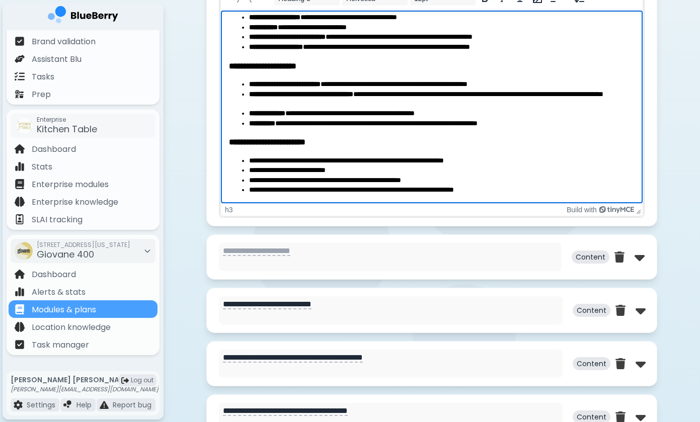
scroll to position [874, 0]
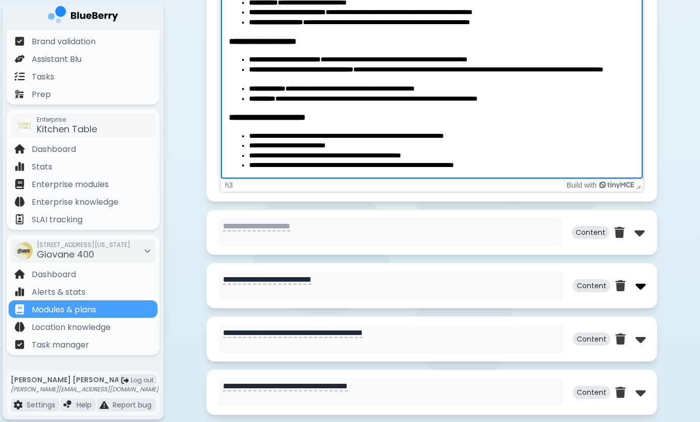
click at [641, 286] on img at bounding box center [641, 286] width 10 height 16
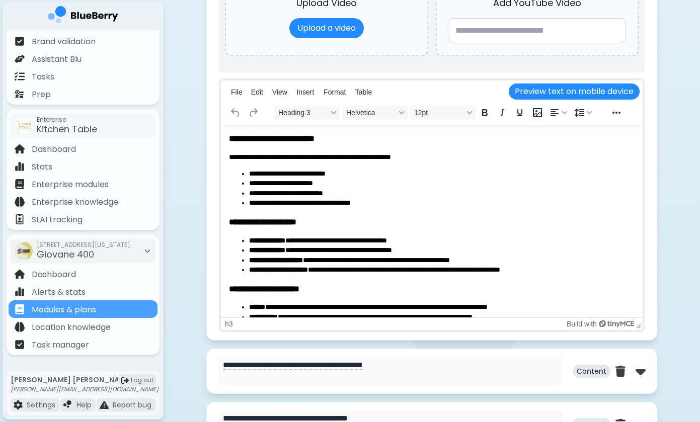
scroll to position [1340, 0]
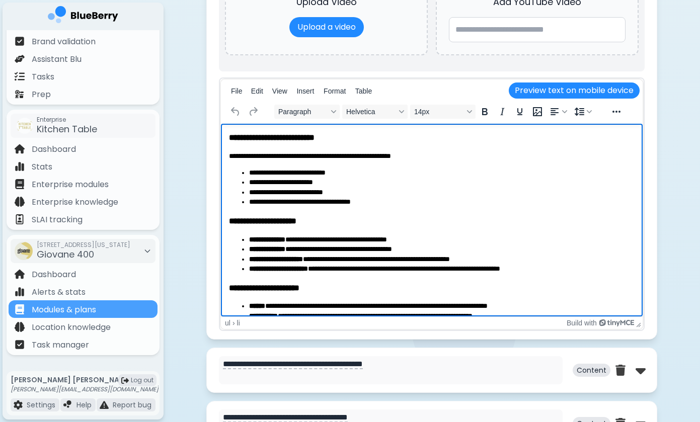
click at [309, 178] on li "**********" at bounding box center [442, 183] width 386 height 10
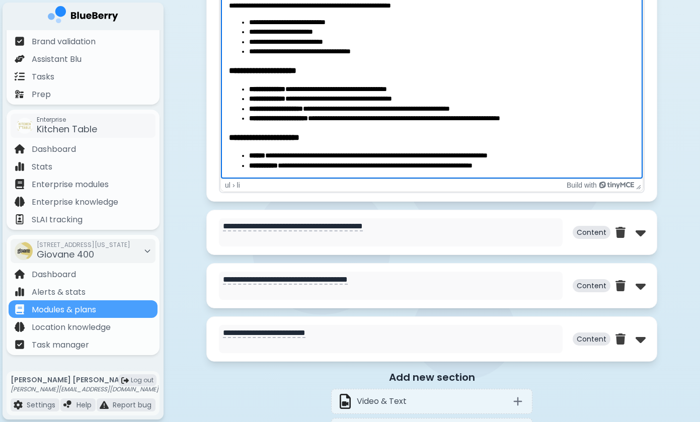
scroll to position [1481, 0]
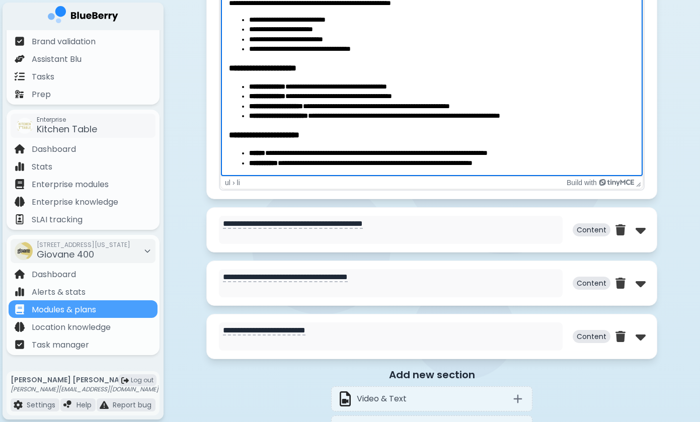
click at [648, 233] on div "**********" at bounding box center [431, 229] width 451 height 45
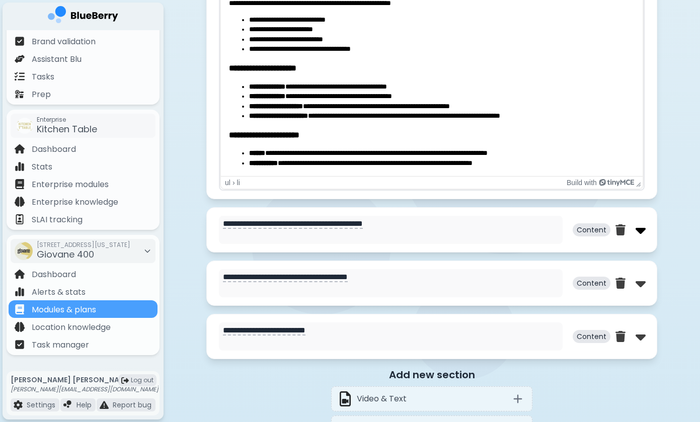
click at [644, 235] on img at bounding box center [641, 230] width 10 height 16
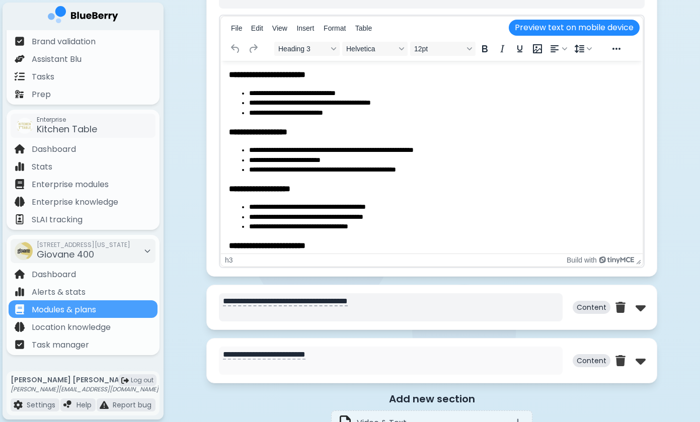
scroll to position [1954, 0]
click at [642, 307] on img at bounding box center [641, 308] width 10 height 16
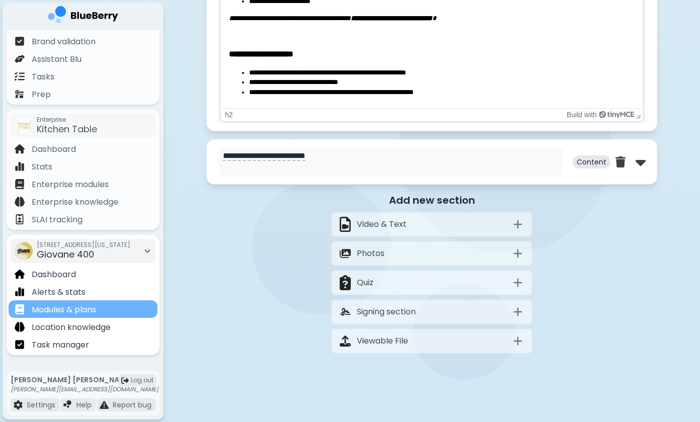
scroll to position [2653, 0]
click at [115, 308] on div "Modules & plans" at bounding box center [83, 310] width 149 height 18
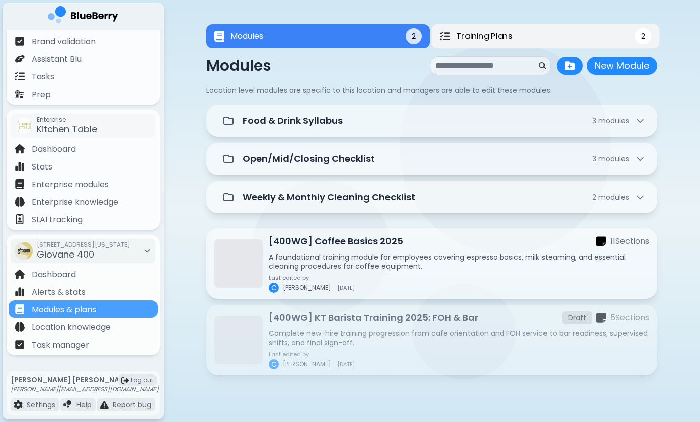
click at [544, 39] on button "Training Plans 2" at bounding box center [546, 36] width 228 height 25
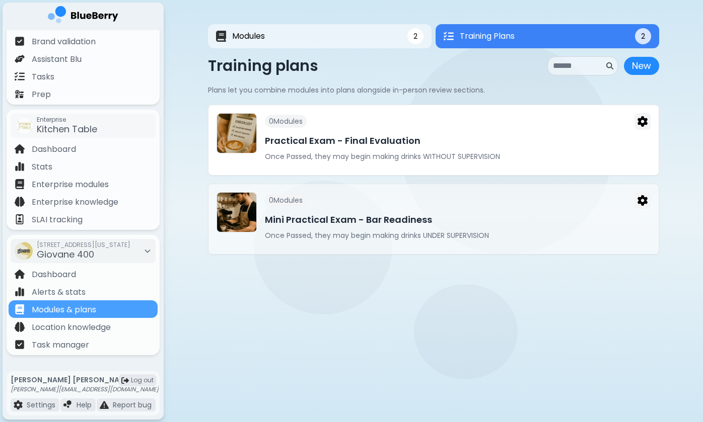
click at [526, 129] on div "0 Module s" at bounding box center [458, 121] width 386 height 17
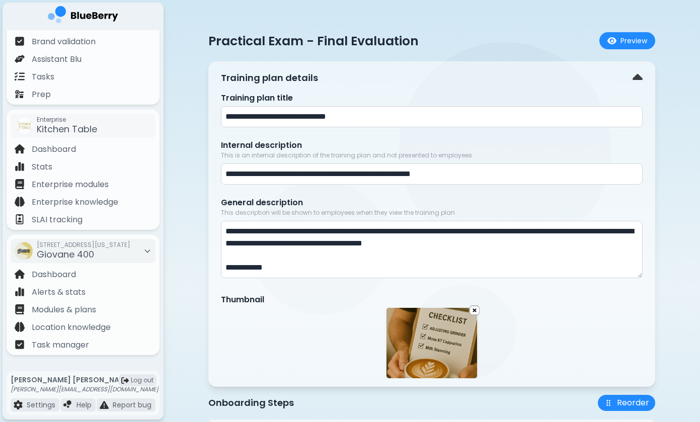
click at [182, 207] on div "**********" at bounding box center [432, 289] width 537 height 578
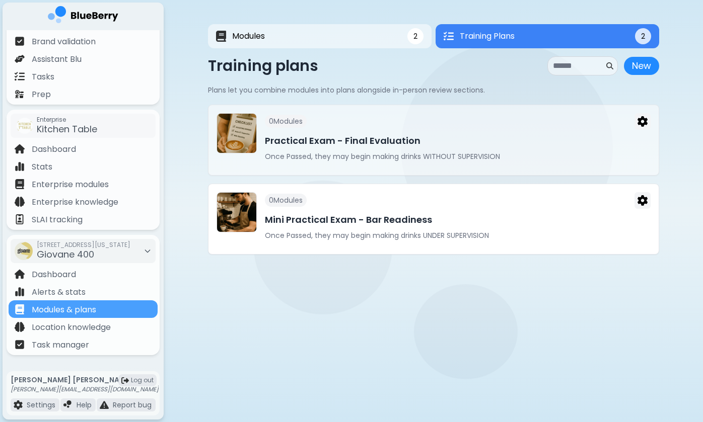
click at [583, 213] on h3 "Mini Practical Exam - Bar Readiness" at bounding box center [458, 220] width 386 height 14
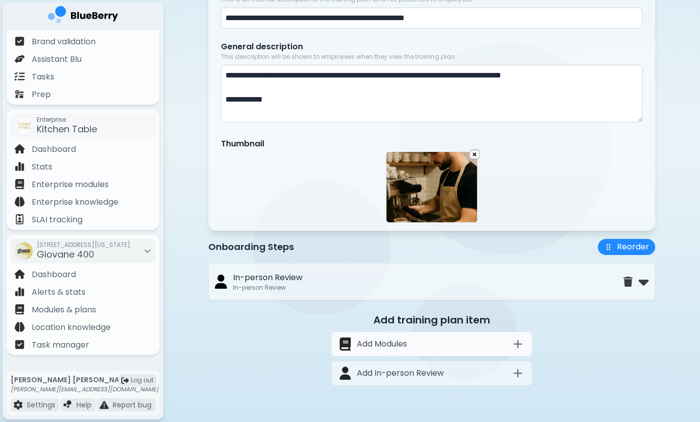
scroll to position [157, 0]
click at [517, 342] on icon at bounding box center [518, 344] width 12 height 12
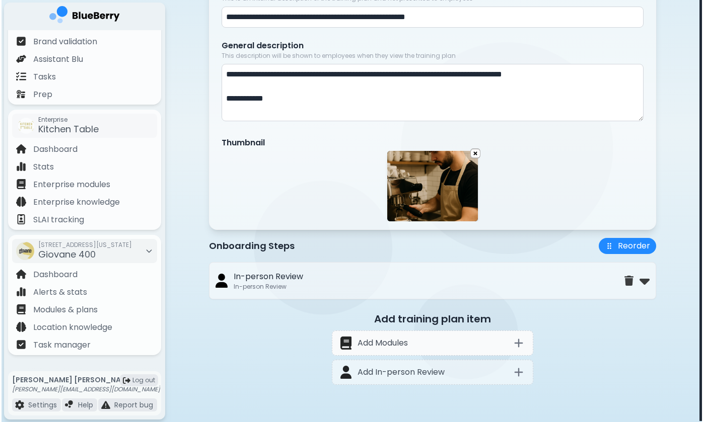
scroll to position [0, 0]
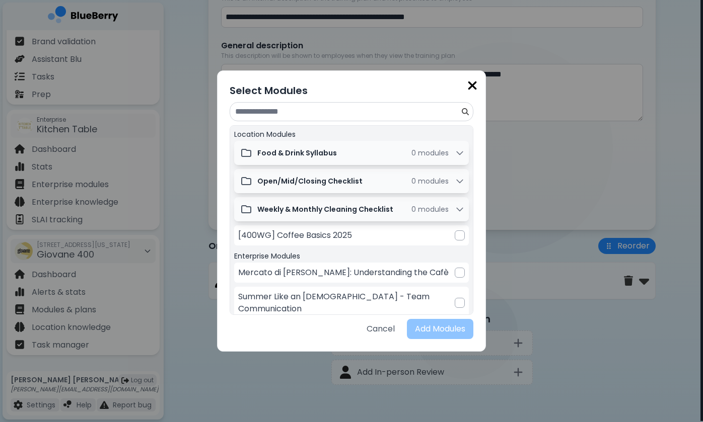
click at [473, 85] on img at bounding box center [472, 86] width 10 height 14
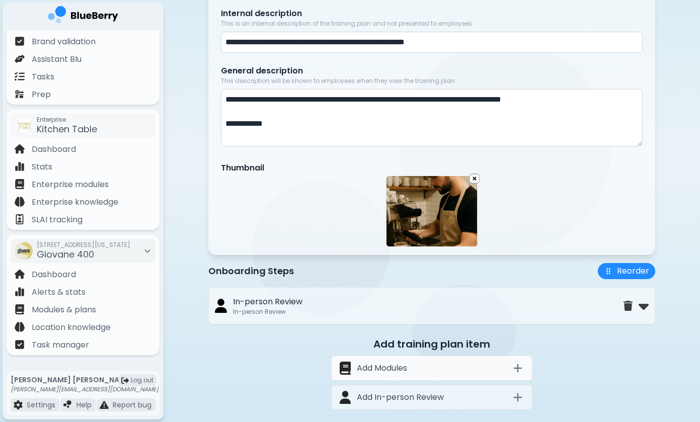
click at [513, 368] on icon at bounding box center [518, 368] width 12 height 12
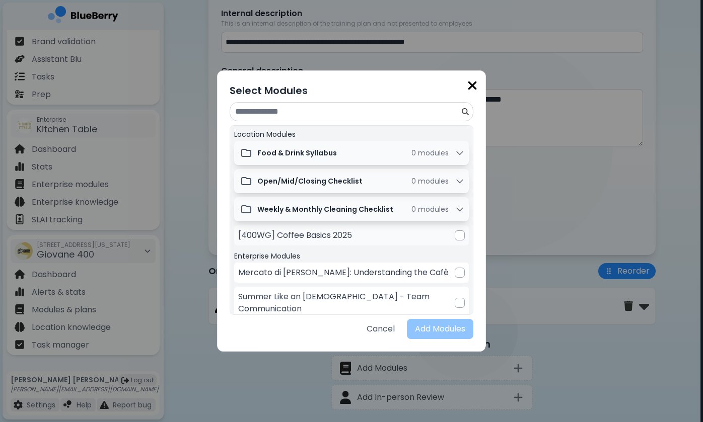
click at [457, 236] on div at bounding box center [460, 236] width 10 height 10
click at [441, 332] on button "Add Modules" at bounding box center [440, 329] width 66 height 20
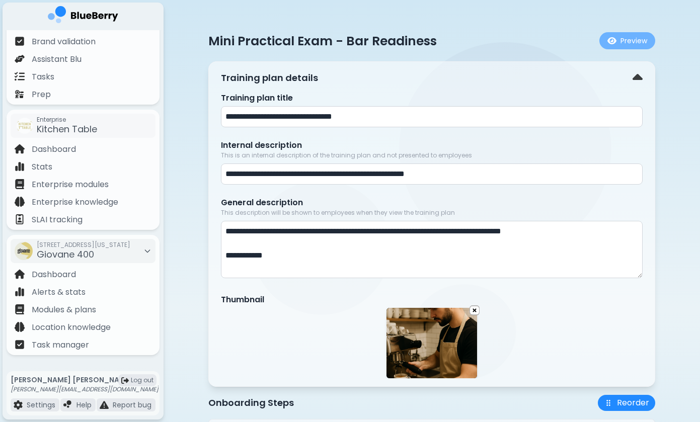
click at [637, 39] on button "Preview" at bounding box center [628, 40] width 56 height 17
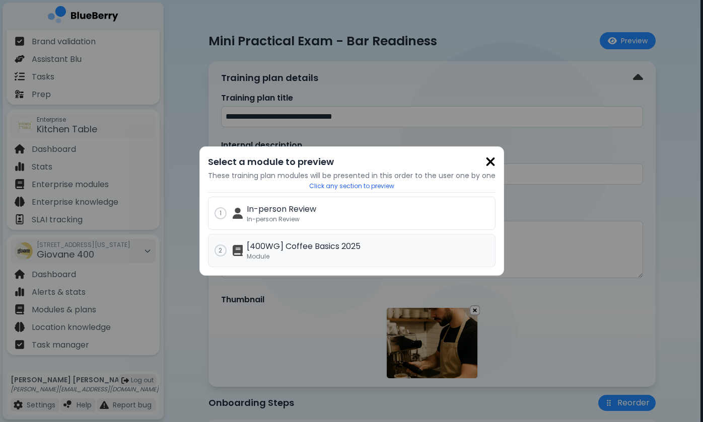
click at [323, 248] on p "[400WG] Coffee Basics 2025" at bounding box center [368, 247] width 242 height 12
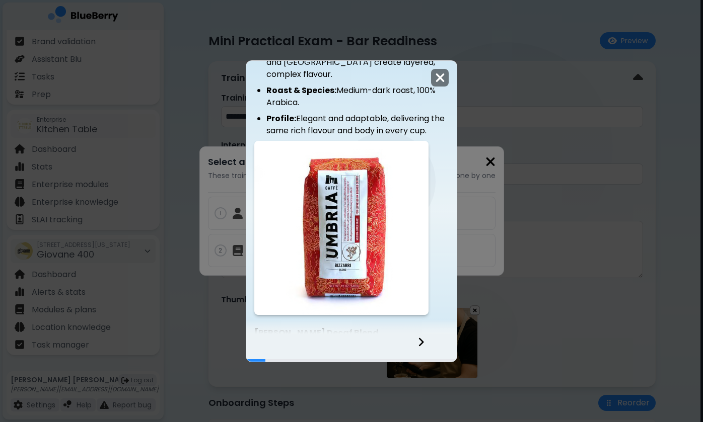
click at [441, 81] on img at bounding box center [440, 78] width 10 height 14
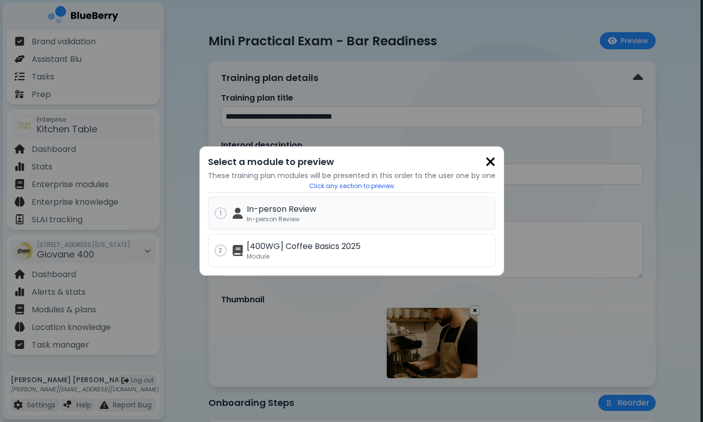
click at [400, 209] on p "In-person Review" at bounding box center [368, 209] width 242 height 12
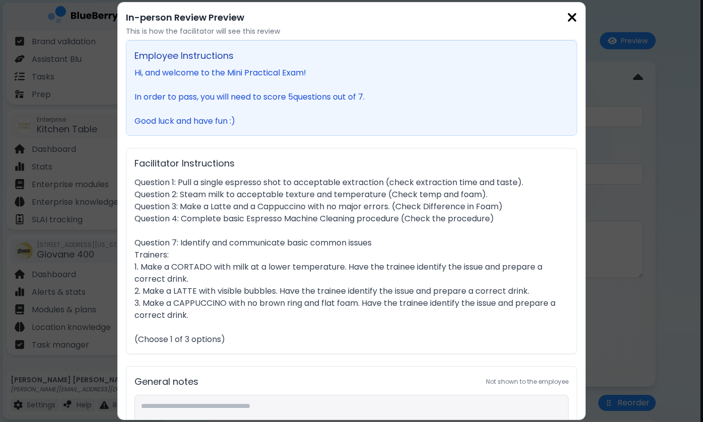
click at [572, 22] on img at bounding box center [572, 18] width 10 height 14
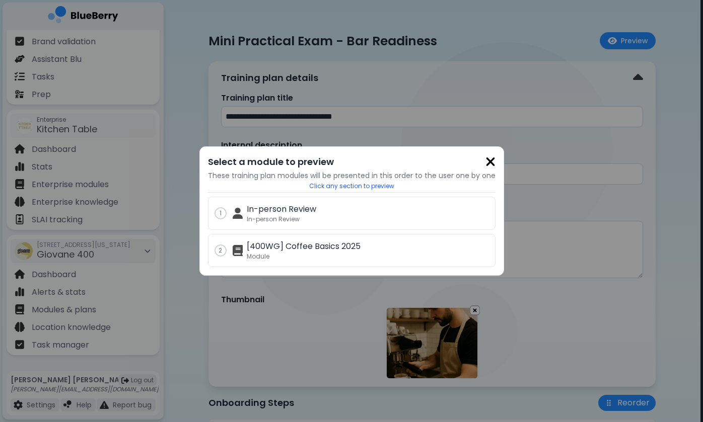
click at [485, 162] on img at bounding box center [490, 162] width 10 height 14
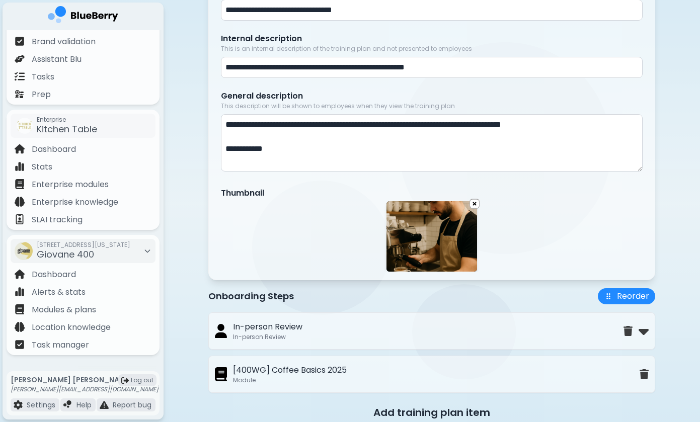
scroll to position [118, 0]
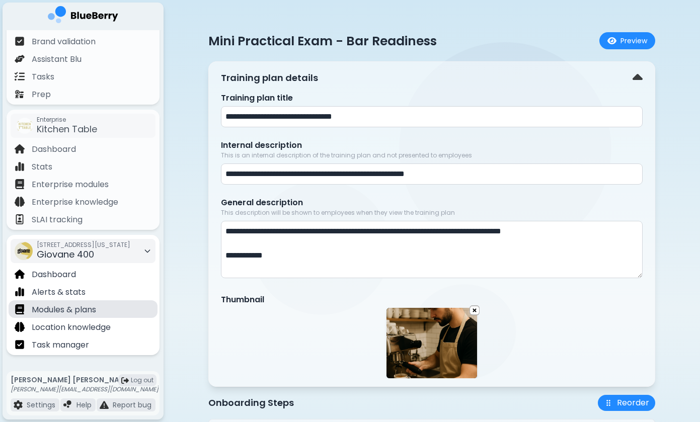
click at [96, 311] on p "Modules & plans" at bounding box center [64, 310] width 64 height 12
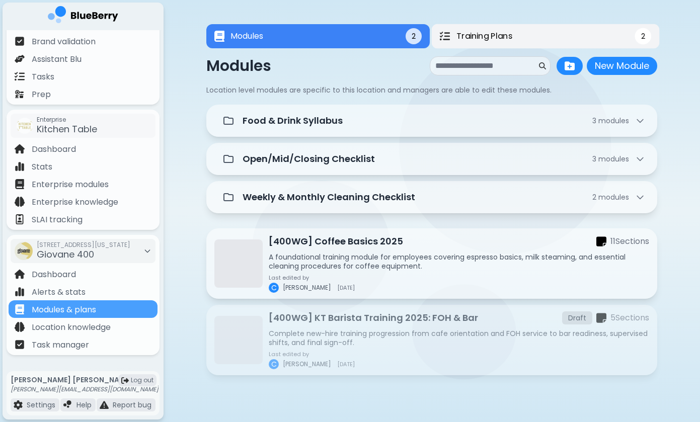
click at [475, 35] on span "Training Plans" at bounding box center [485, 36] width 56 height 12
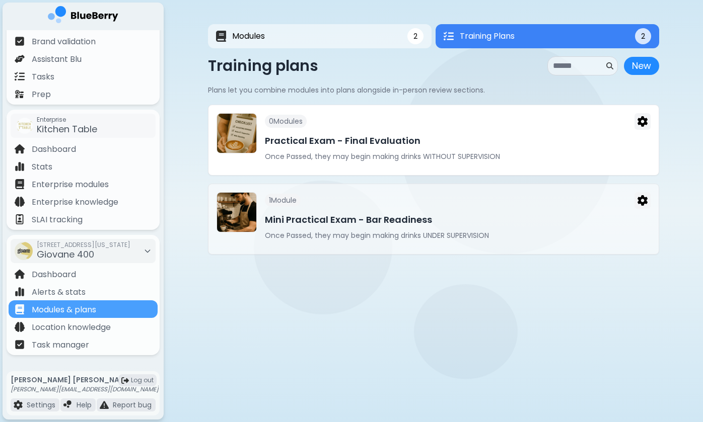
click at [445, 148] on div "0 Module s Practical Exam - Final Evaluation Once Passed, they may begin making…" at bounding box center [458, 140] width 386 height 54
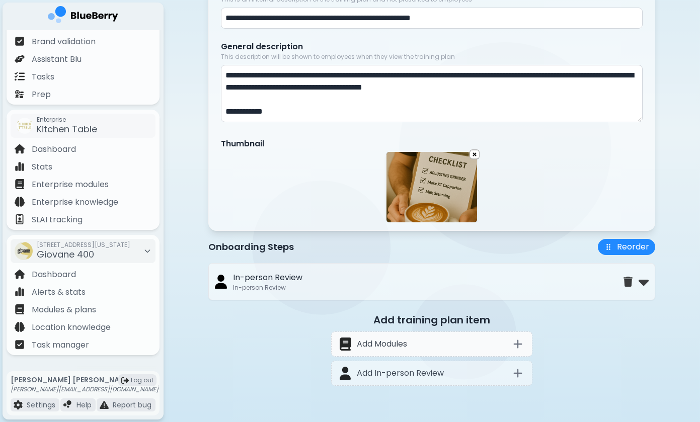
click at [515, 346] on icon at bounding box center [518, 344] width 12 height 12
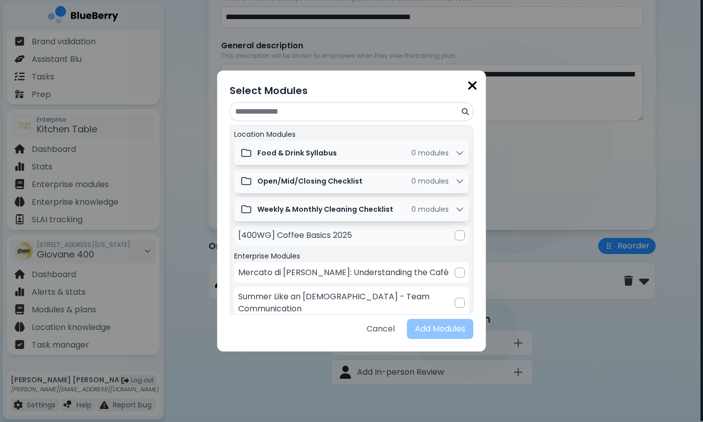
click at [460, 236] on div at bounding box center [460, 236] width 10 height 10
click at [449, 331] on button "Add Modules" at bounding box center [440, 329] width 66 height 20
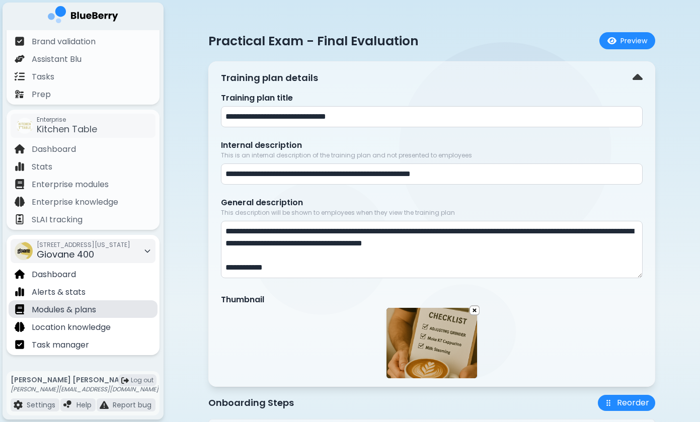
click at [66, 313] on p "Modules & plans" at bounding box center [64, 310] width 64 height 12
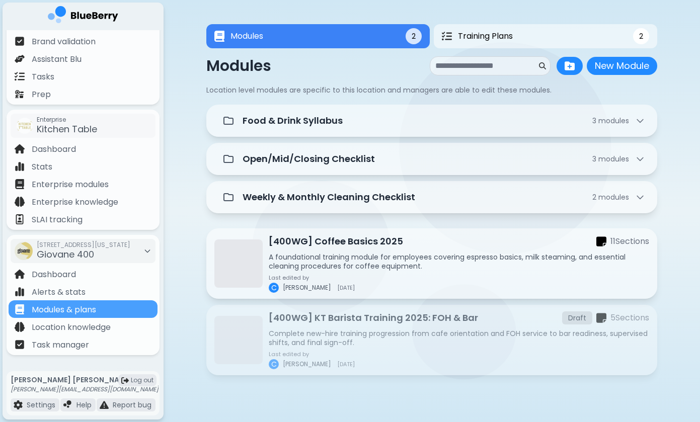
click at [174, 287] on div "Modules 2 Training Plans 2 Modules 2 2 Modules New Module New Module Location l…" at bounding box center [432, 203] width 537 height 406
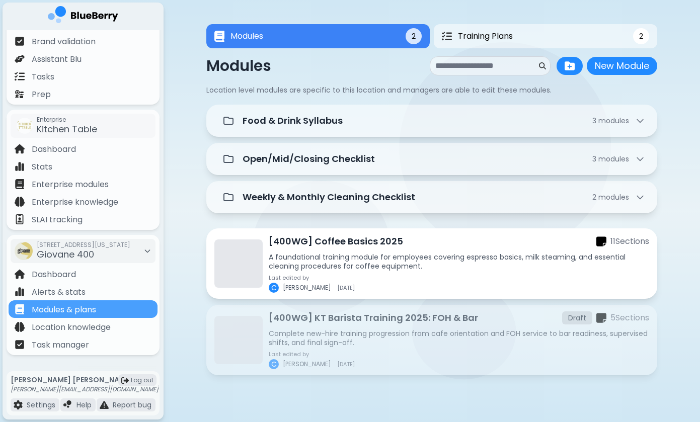
click at [423, 264] on p "A foundational training module for employees covering espresso basics, milk ste…" at bounding box center [459, 262] width 381 height 18
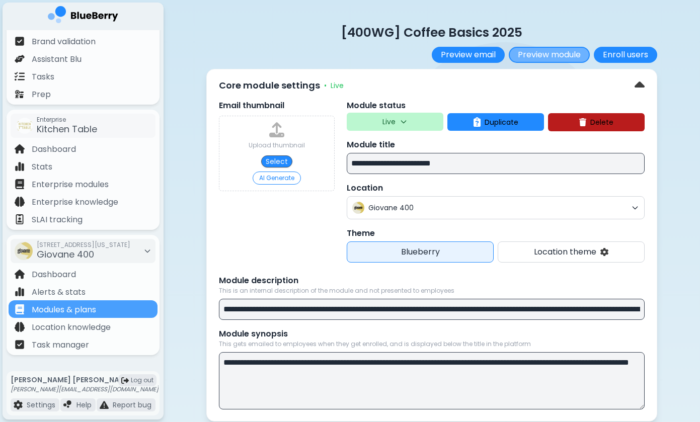
click at [537, 49] on button "Preview module" at bounding box center [549, 55] width 81 height 16
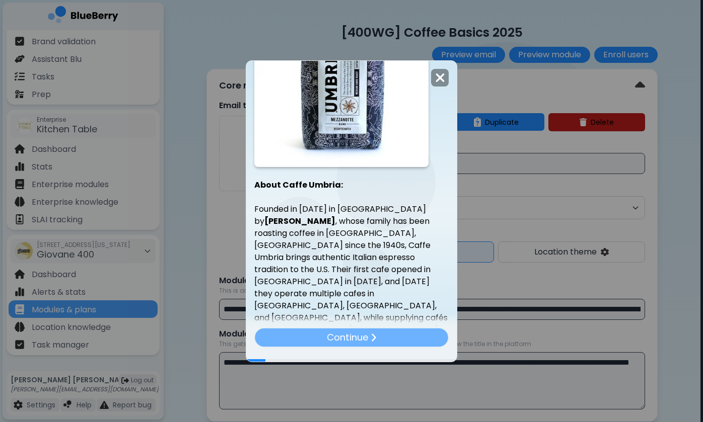
scroll to position [716, 0]
click at [408, 339] on div "Continue" at bounding box center [351, 337] width 195 height 19
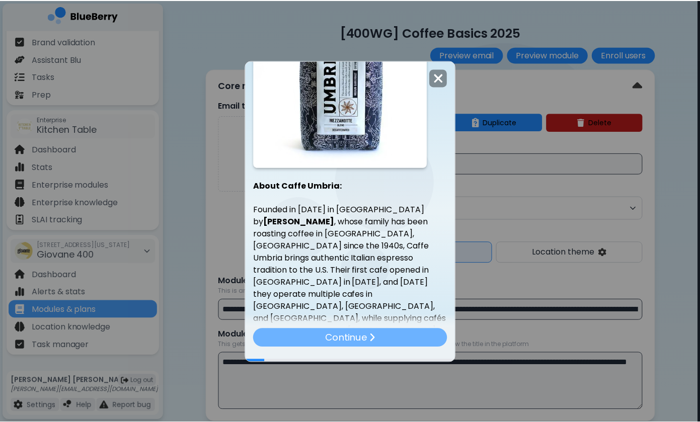
scroll to position [0, 0]
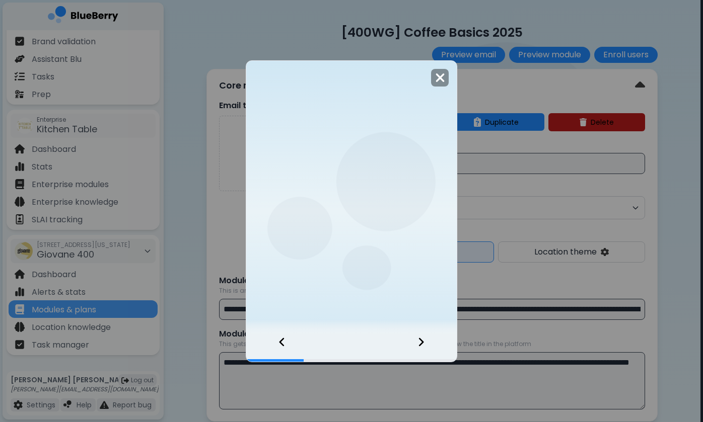
click at [408, 339] on div at bounding box center [426, 348] width 59 height 27
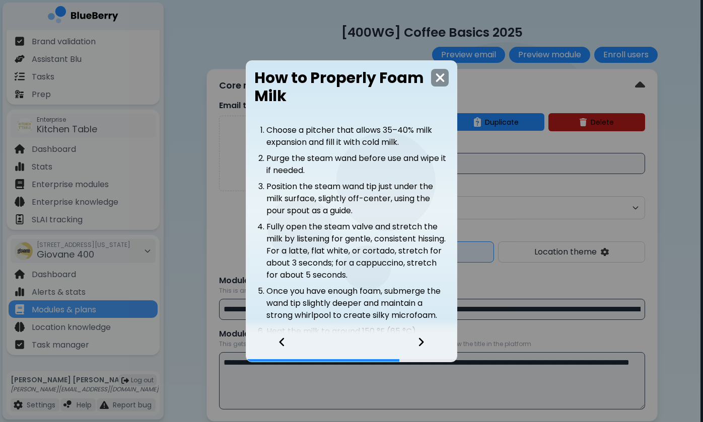
click at [408, 339] on div at bounding box center [426, 348] width 59 height 27
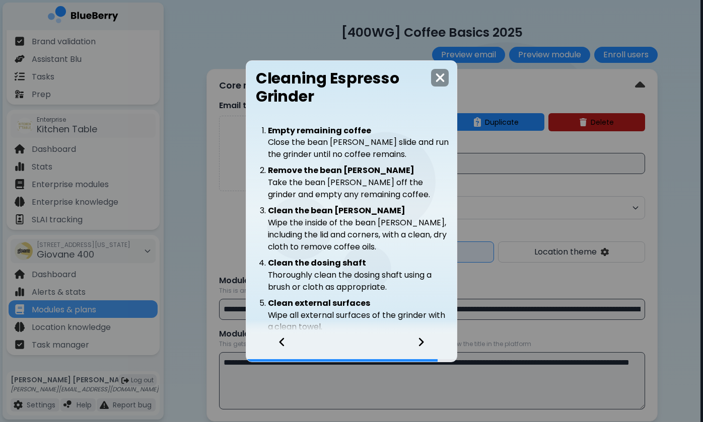
click at [408, 339] on div at bounding box center [426, 348] width 59 height 27
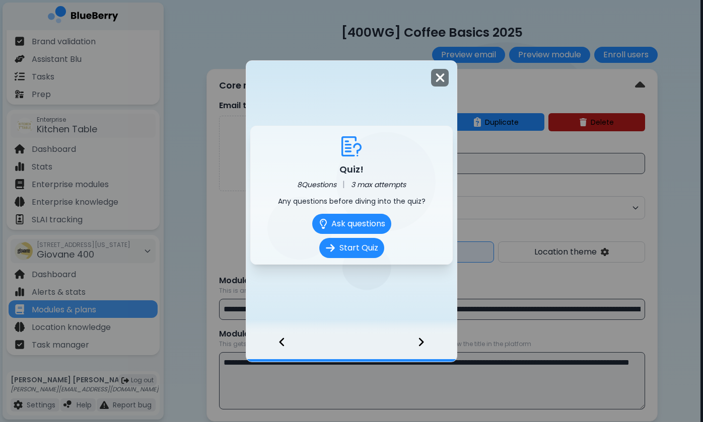
click at [438, 77] on img at bounding box center [440, 78] width 10 height 14
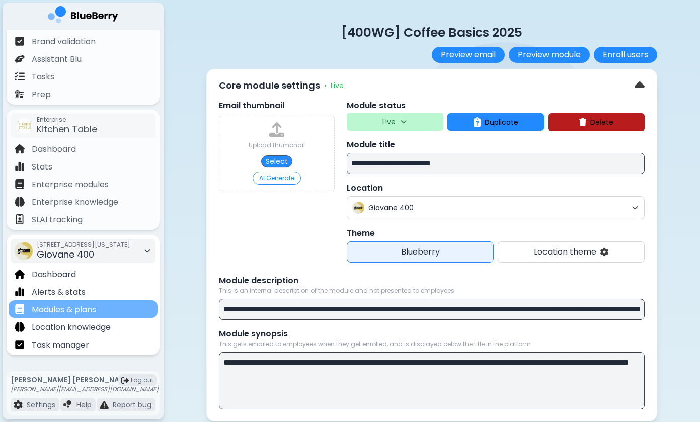
click at [118, 311] on div "Modules & plans" at bounding box center [83, 310] width 149 height 18
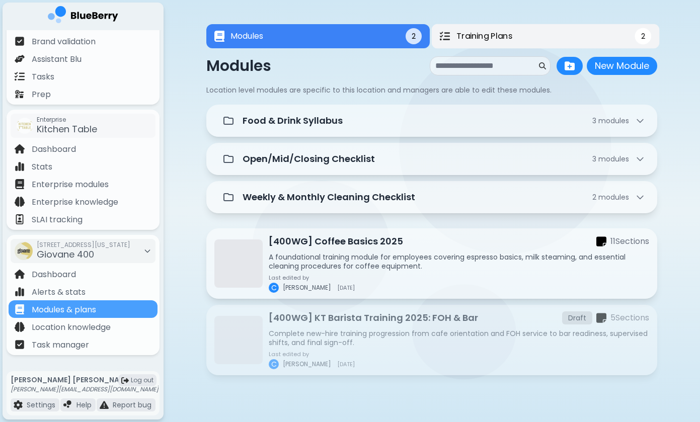
click at [464, 38] on span "Training Plans" at bounding box center [485, 36] width 56 height 12
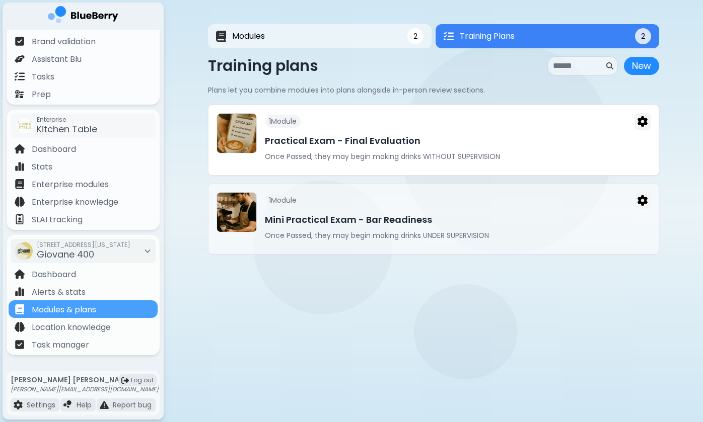
click at [495, 139] on h3 "Practical Exam - Final Evaluation" at bounding box center [458, 141] width 386 height 14
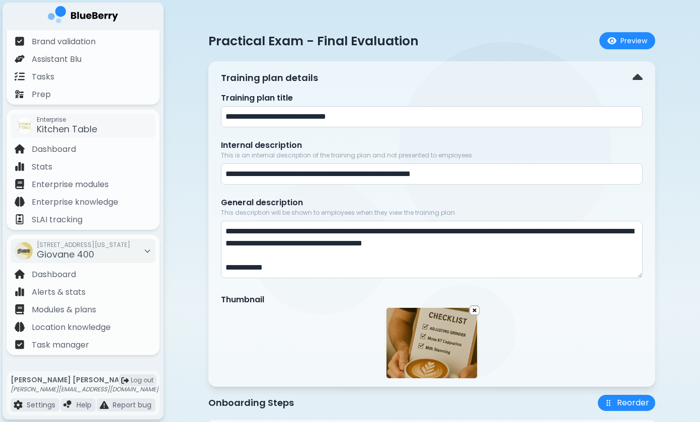
click at [669, 37] on div "**********" at bounding box center [432, 311] width 537 height 622
click at [70, 313] on p "Modules & plans" at bounding box center [64, 310] width 64 height 12
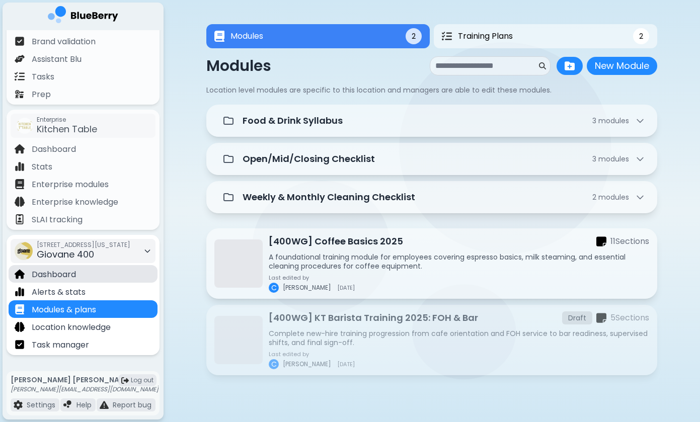
click at [74, 275] on p "Dashboard" at bounding box center [54, 275] width 44 height 12
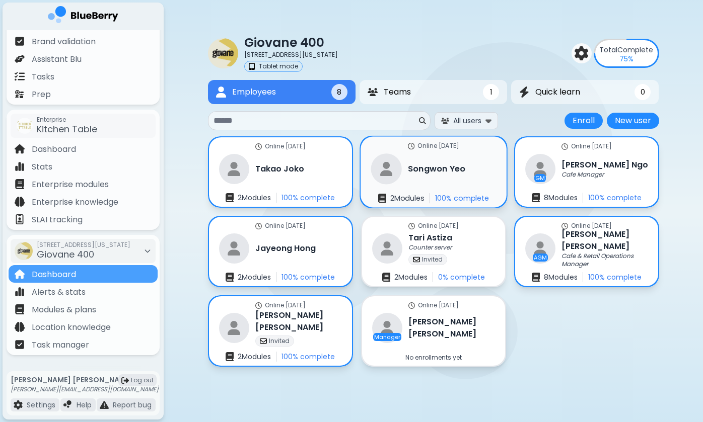
click at [450, 176] on div "[PERSON_NAME]" at bounding box center [417, 169] width 95 height 31
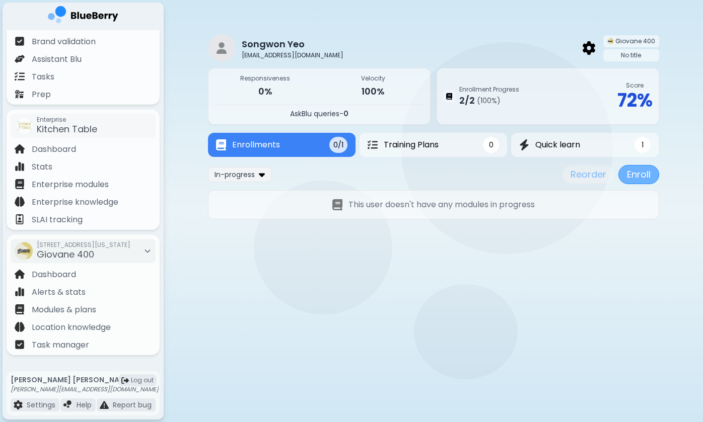
click at [640, 172] on button "Enroll" at bounding box center [638, 174] width 41 height 19
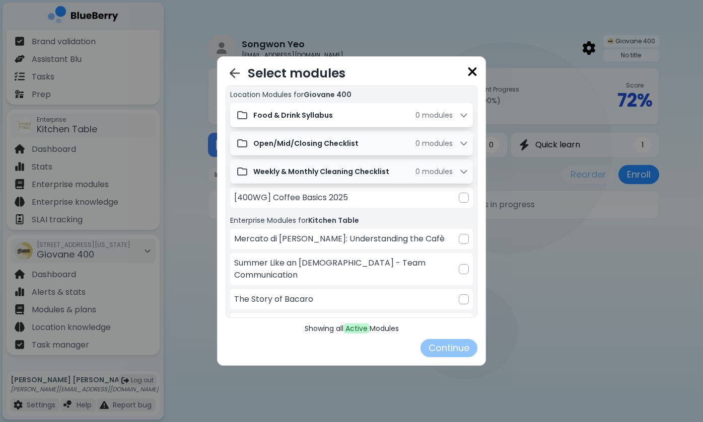
click at [378, 108] on div "Food & Drink Syllabus 0 module s" at bounding box center [350, 115] width 237 height 20
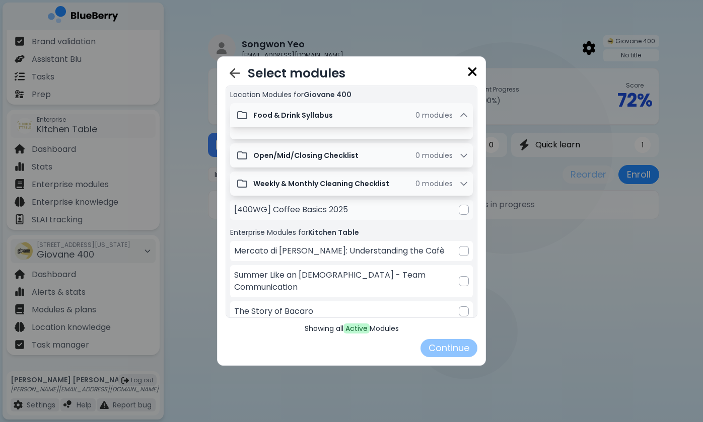
click at [382, 213] on div "[400WG] Coffee Basics 2025" at bounding box center [351, 210] width 243 height 20
click at [473, 70] on img at bounding box center [472, 72] width 10 height 14
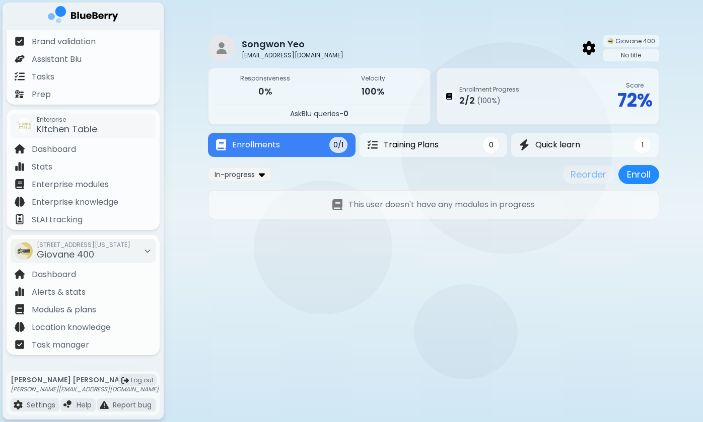
click at [367, 338] on main "[PERSON_NAME] [EMAIL_ADDRESS][DOMAIN_NAME] Giovane 400 No title Responsiveness …" at bounding box center [351, 211] width 703 height 422
click at [93, 306] on p "Modules & plans" at bounding box center [64, 310] width 64 height 12
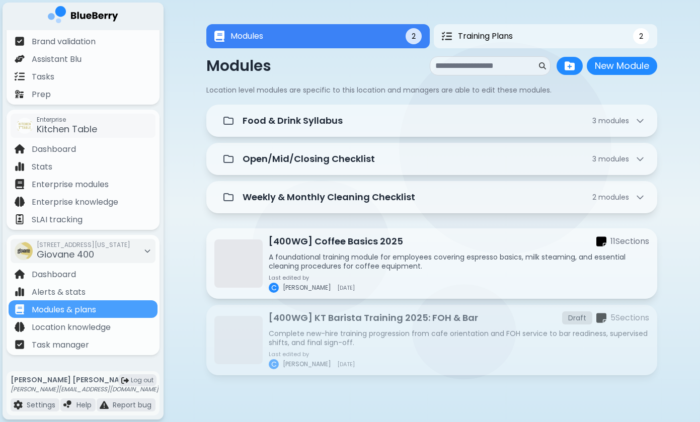
click at [433, 89] on p "Location level modules are specific to this location and managers are able to e…" at bounding box center [431, 90] width 451 height 9
click at [524, 29] on button "Training Plans 2" at bounding box center [546, 36] width 228 height 25
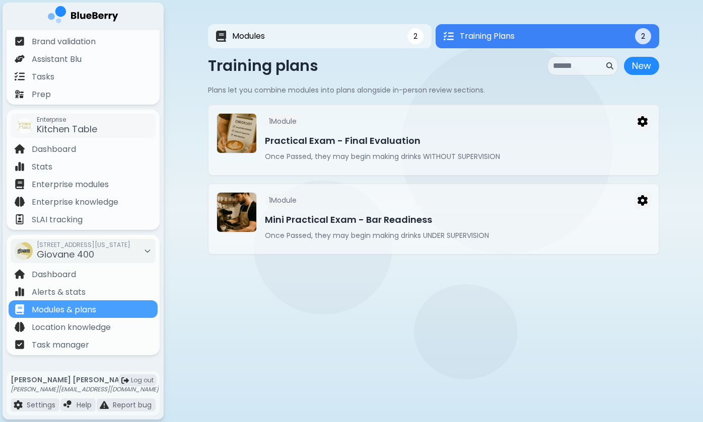
drag, startPoint x: 295, startPoint y: 95, endPoint x: 403, endPoint y: 95, distance: 107.7
click at [398, 95] on p "Plans let you combine modules into plans alongside in-person review sections." at bounding box center [433, 90] width 451 height 9
click at [403, 95] on p "Plans let you combine modules into plans alongside in-person review sections." at bounding box center [433, 90] width 451 height 9
drag, startPoint x: 309, startPoint y: 92, endPoint x: 407, endPoint y: 92, distance: 98.2
click at [407, 92] on p "Plans let you combine modules into plans alongside in-person review sections." at bounding box center [433, 90] width 451 height 9
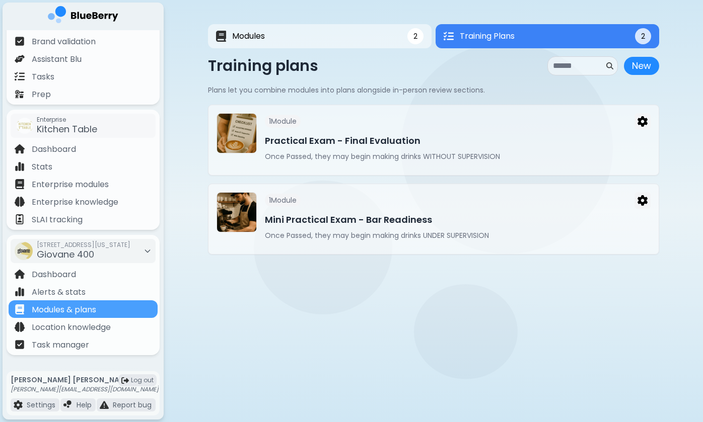
click at [417, 90] on p "Plans let you combine modules into plans alongside in-person review sections." at bounding box center [433, 90] width 451 height 9
click at [453, 90] on p "Plans let you combine modules into plans alongside in-person review sections." at bounding box center [433, 90] width 451 height 9
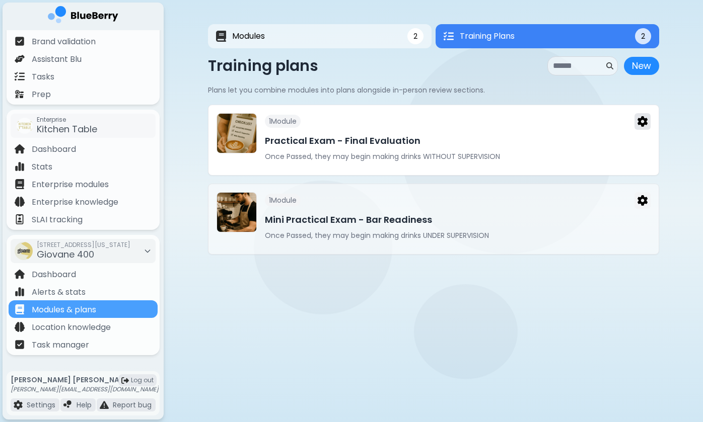
click at [642, 116] on button at bounding box center [642, 121] width 16 height 17
click at [558, 132] on div "1 Module Practical Exam - Final Evaluation Once Passed, they may begin making d…" at bounding box center [458, 140] width 386 height 54
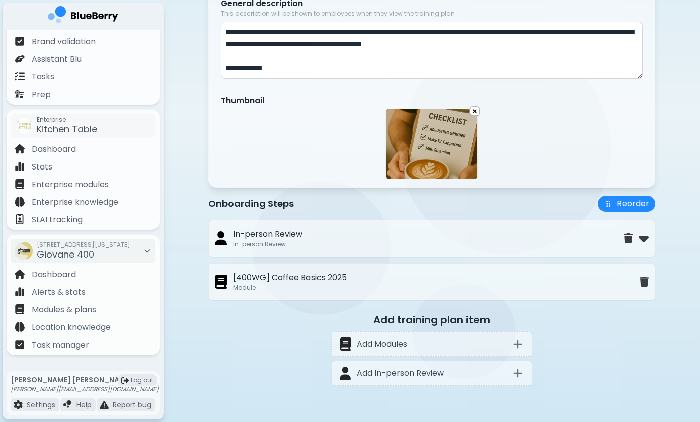
scroll to position [200, 0]
click at [642, 237] on img at bounding box center [644, 239] width 10 height 16
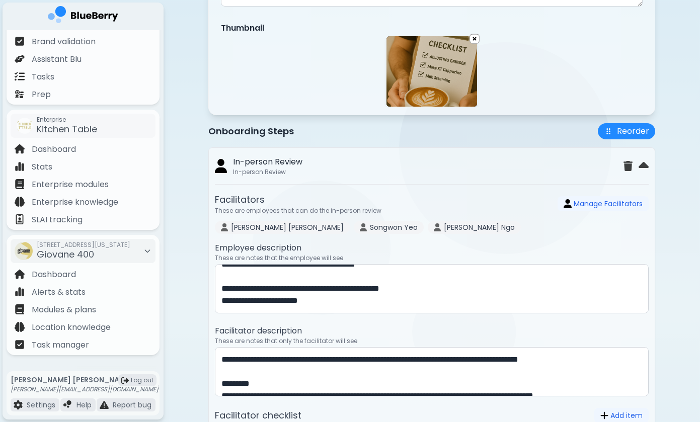
scroll to position [12, 0]
click at [582, 209] on button "Manage Facilitators" at bounding box center [603, 203] width 91 height 15
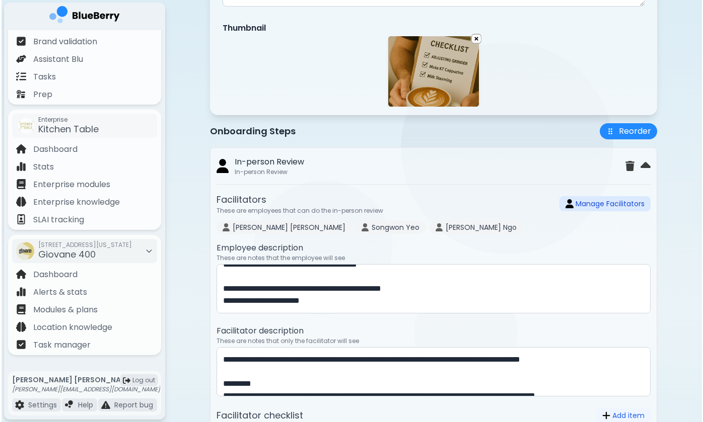
scroll to position [0, 0]
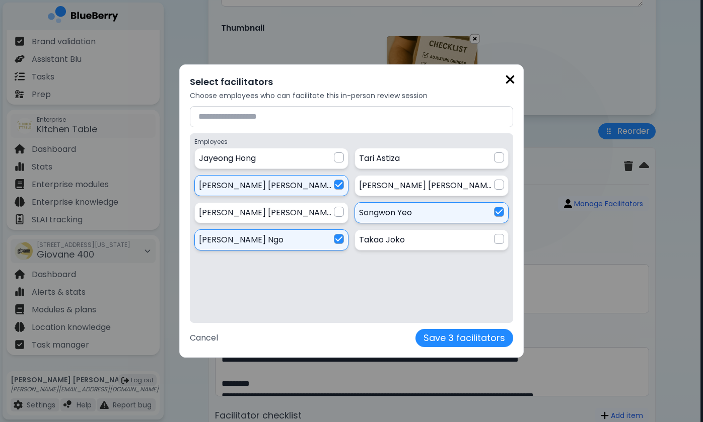
click at [505, 81] on img at bounding box center [510, 80] width 10 height 14
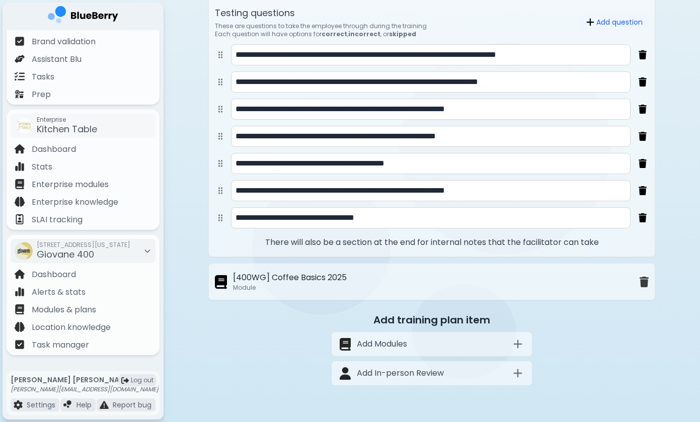
scroll to position [743, 0]
click at [281, 360] on div "Add training plan item Add Modules Add In-person Review" at bounding box center [431, 352] width 447 height 78
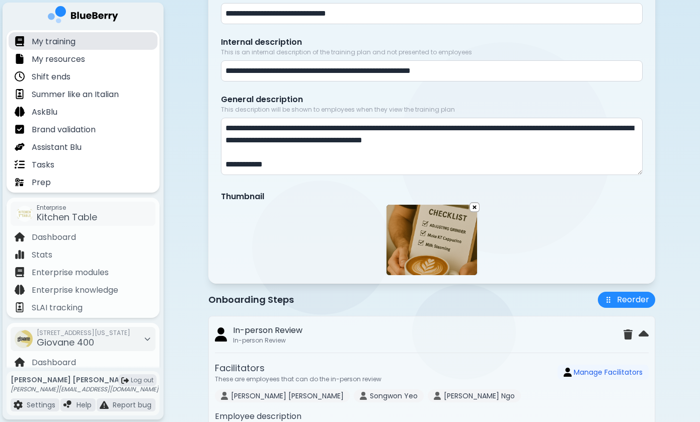
scroll to position [0, 0]
